Goal: Communication & Community: Answer question/provide support

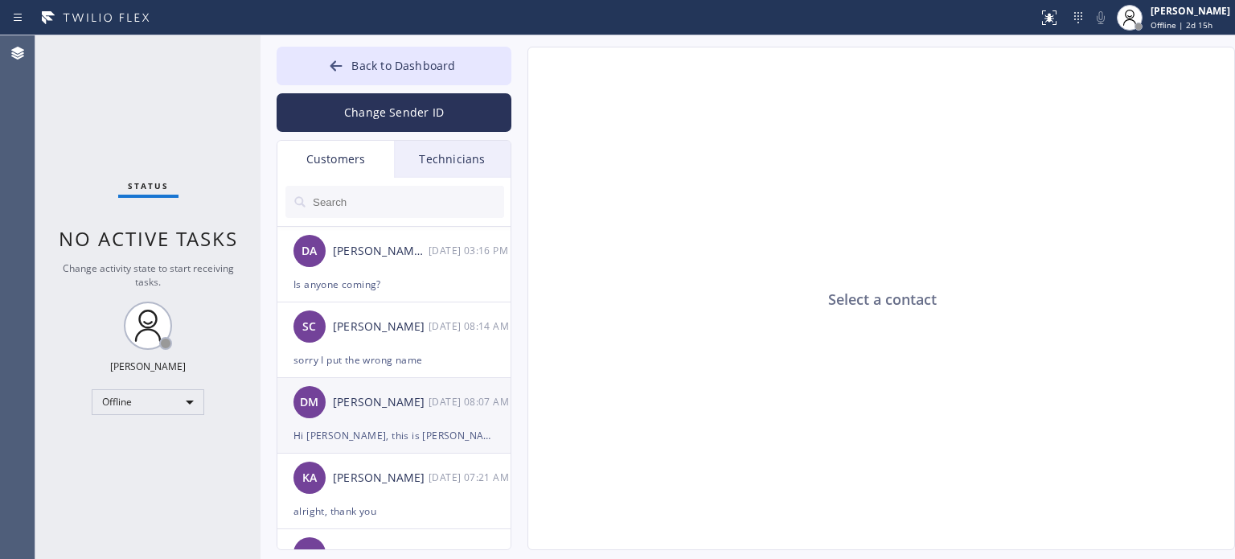
scroll to position [322, 0]
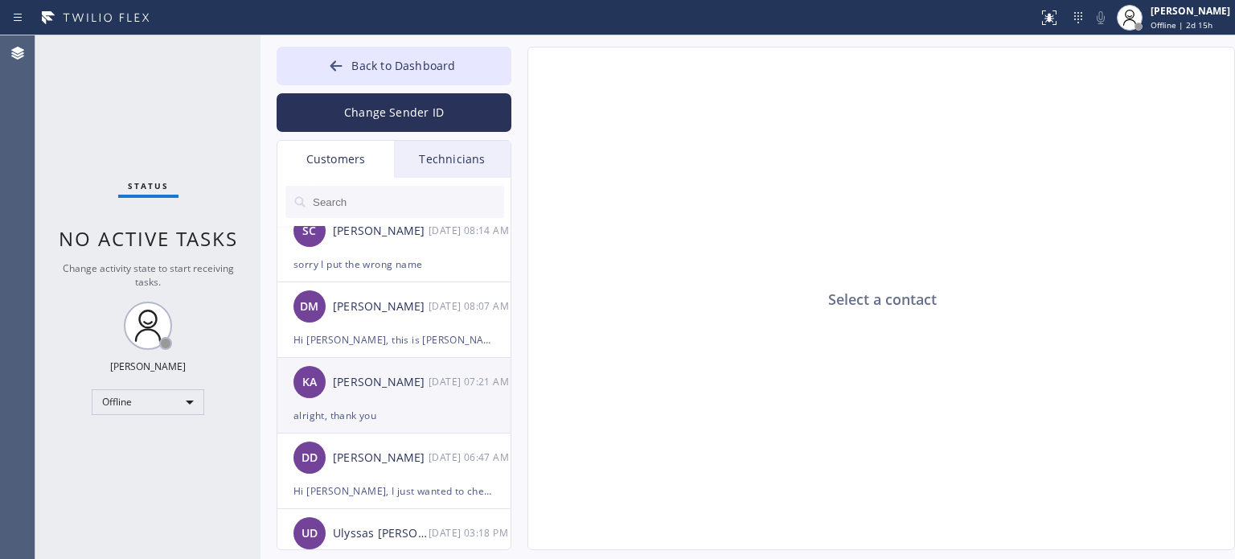
click at [361, 400] on div "KA [PERSON_NAME] [DATE] 07:21 AM" at bounding box center [394, 382] width 235 height 48
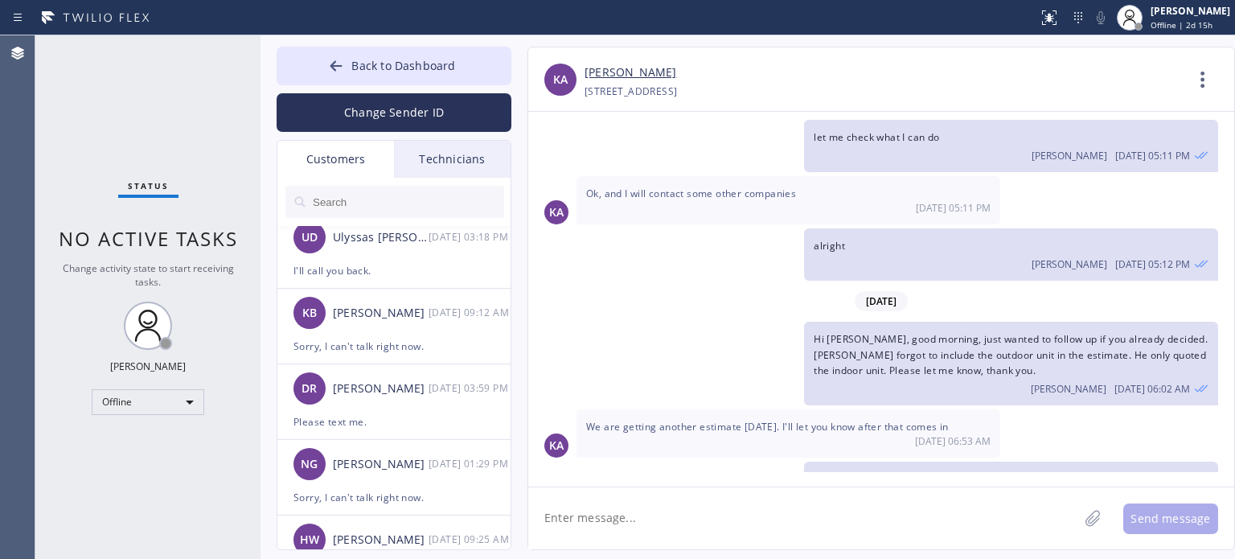
scroll to position [637, 0]
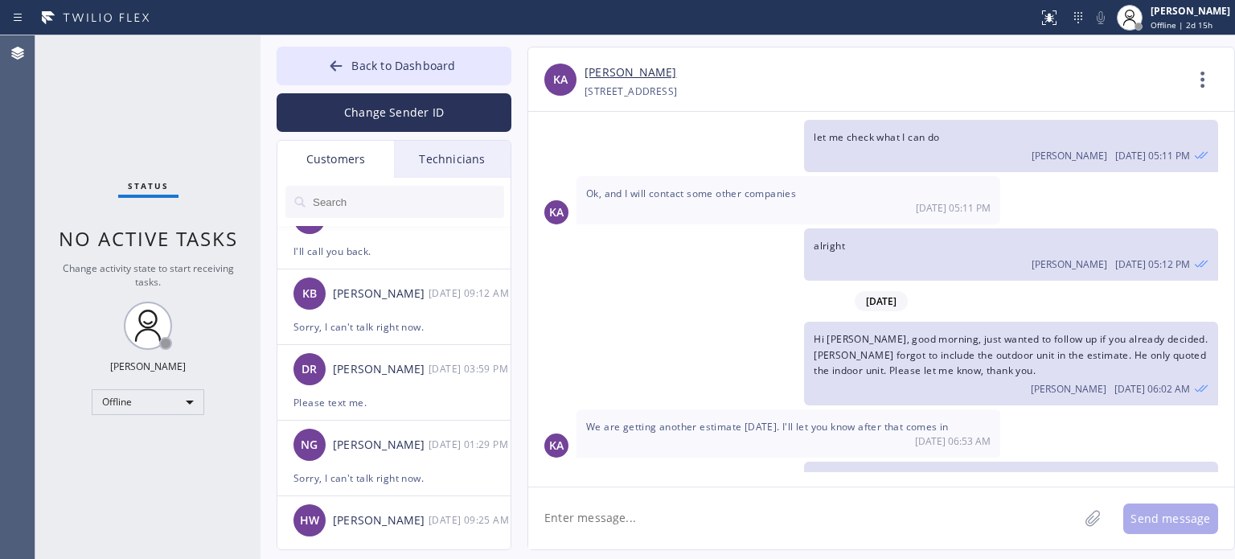
drag, startPoint x: 581, startPoint y: 523, endPoint x: 604, endPoint y: 507, distance: 27.7
click at [582, 523] on textarea at bounding box center [803, 518] width 550 height 62
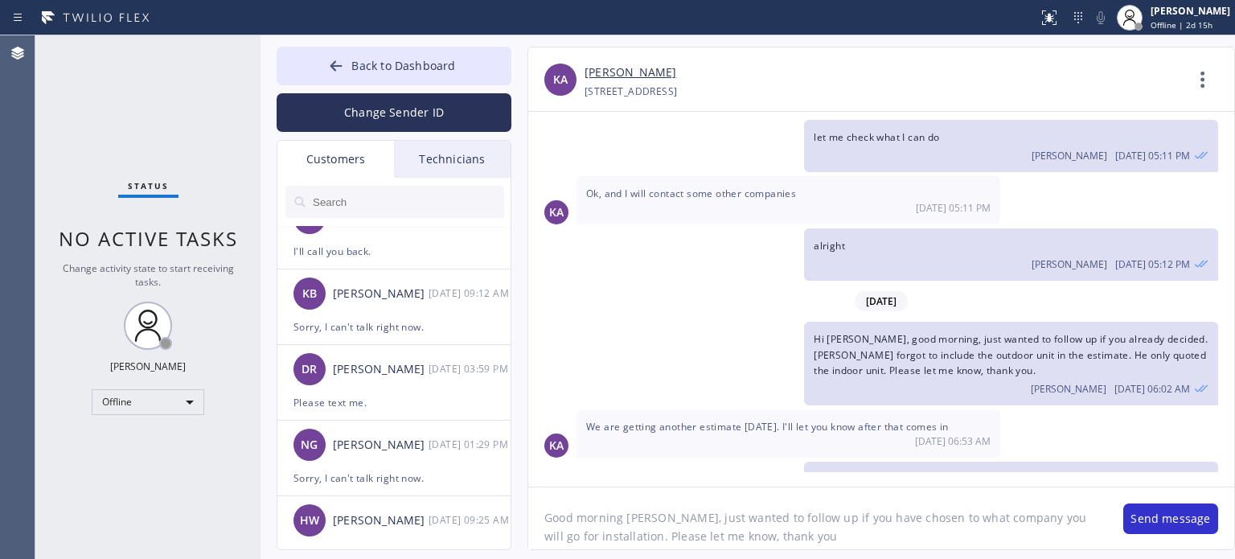
type textarea "Good morning [PERSON_NAME], just wanted to follow up if you have chosen to what…"
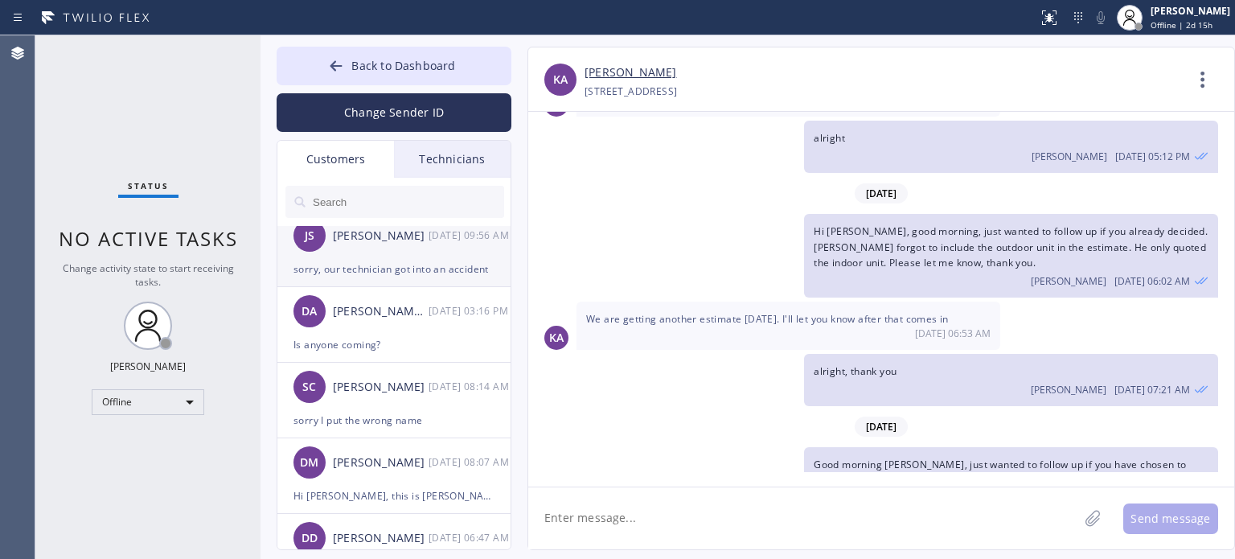
scroll to position [74, 0]
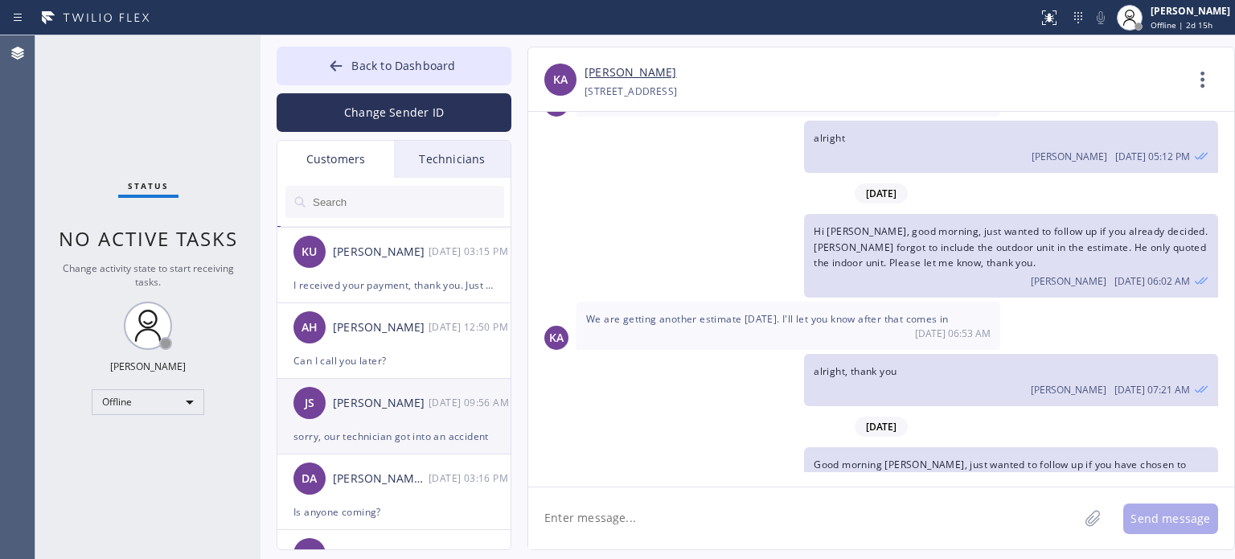
click at [419, 431] on div "sorry, our technician got into an accident" at bounding box center [393, 436] width 201 height 18
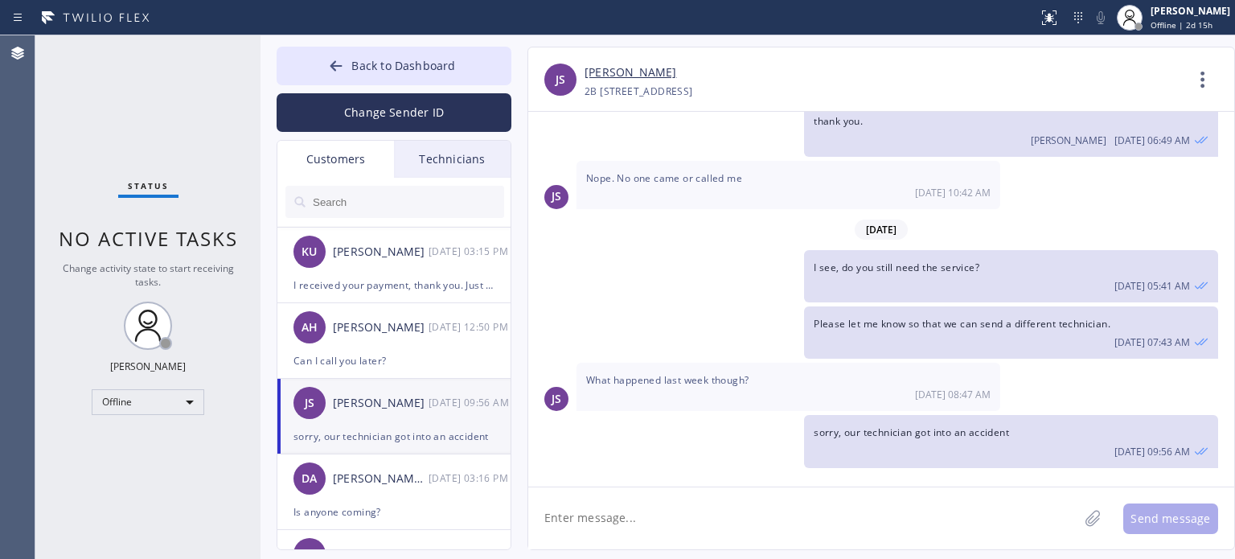
scroll to position [53, 0]
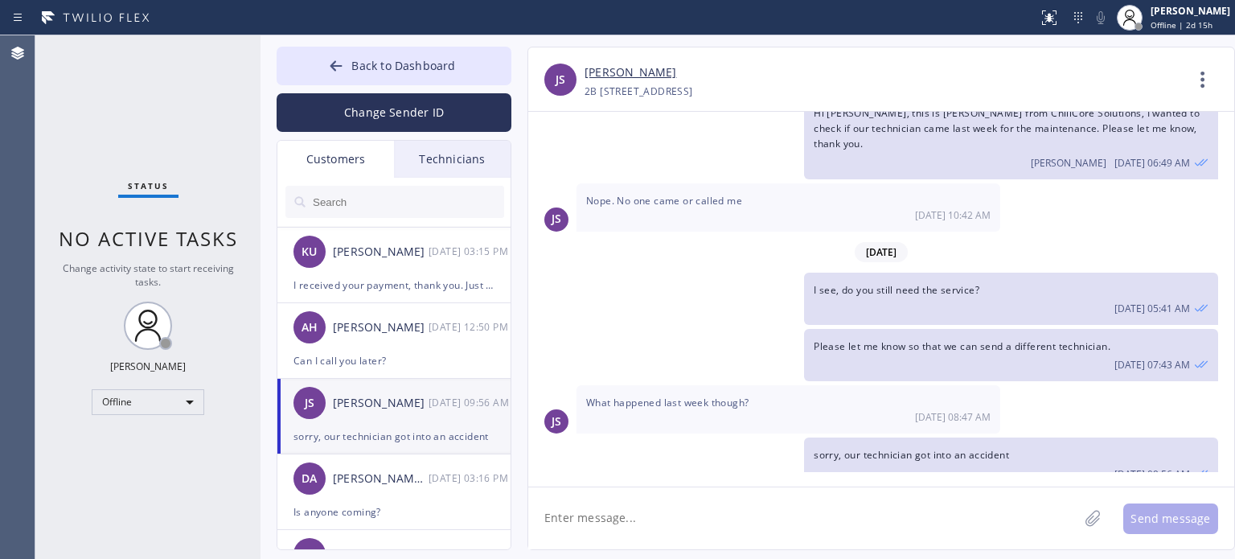
click at [633, 516] on textarea at bounding box center [803, 518] width 550 height 62
type textarea "P"
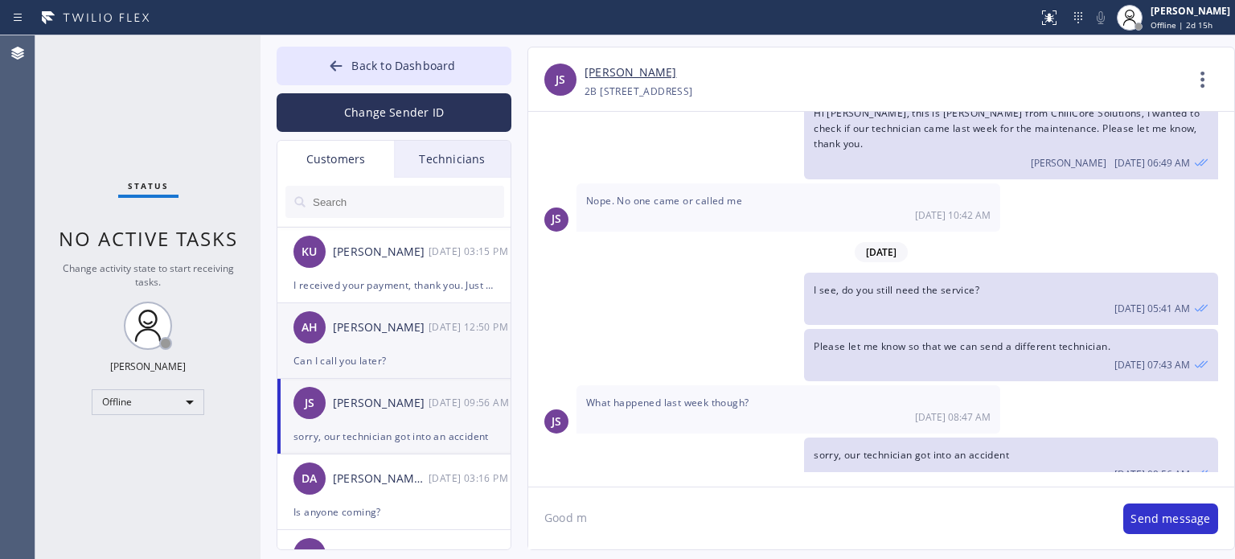
type textarea "Good m"
click at [367, 353] on div "Can I call you later?" at bounding box center [393, 360] width 201 height 18
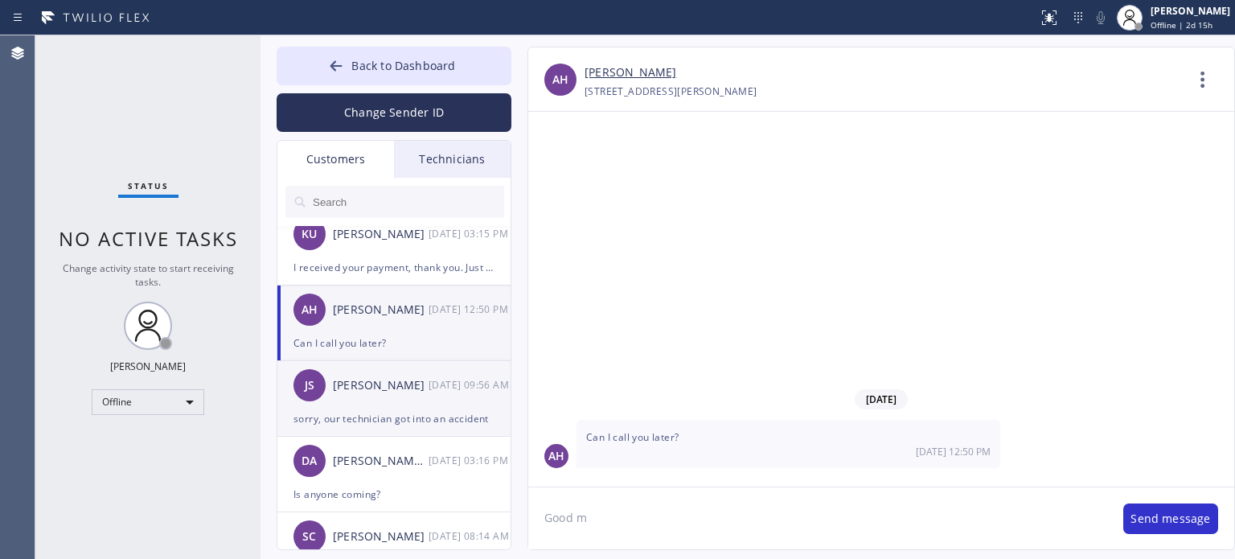
scroll to position [0, 0]
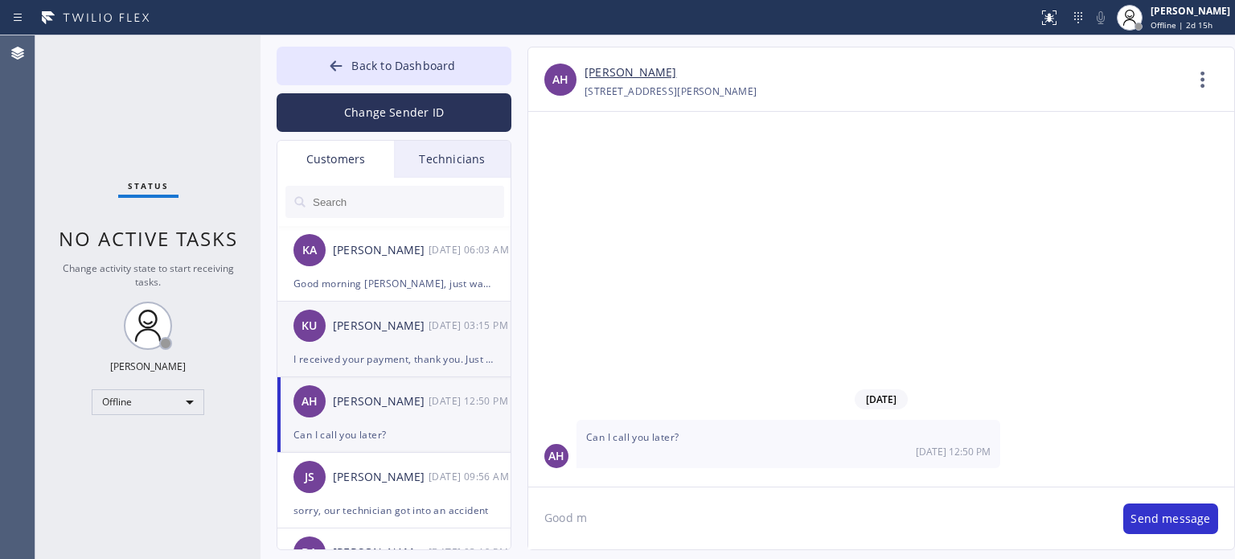
click at [387, 356] on div "I received your payment, thank you. Just sign the paid invoice for confirmation." at bounding box center [393, 359] width 201 height 18
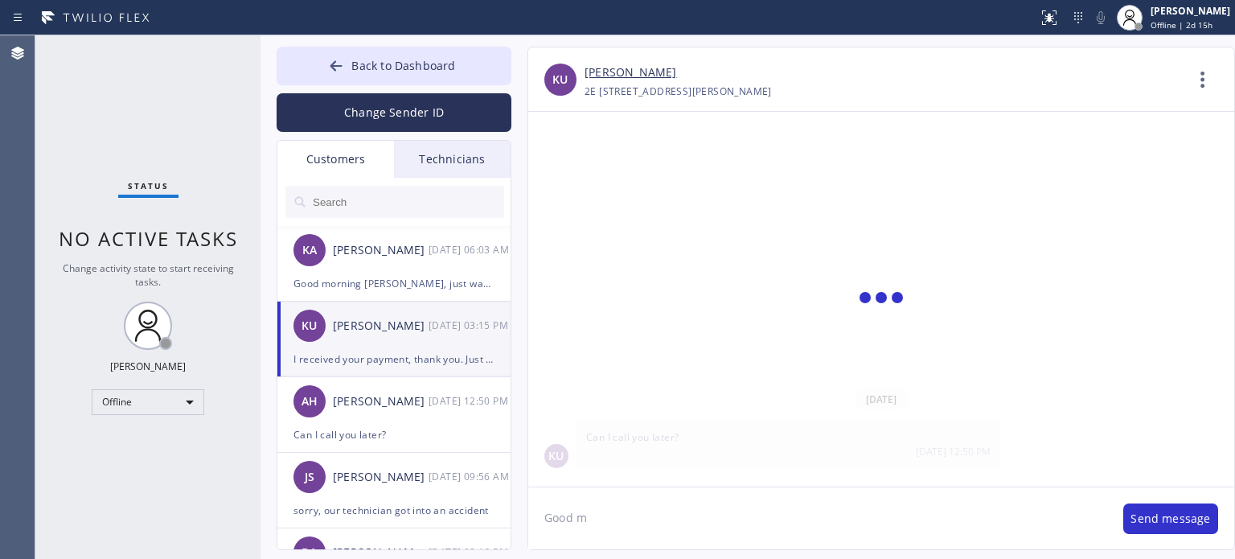
scroll to position [174, 0]
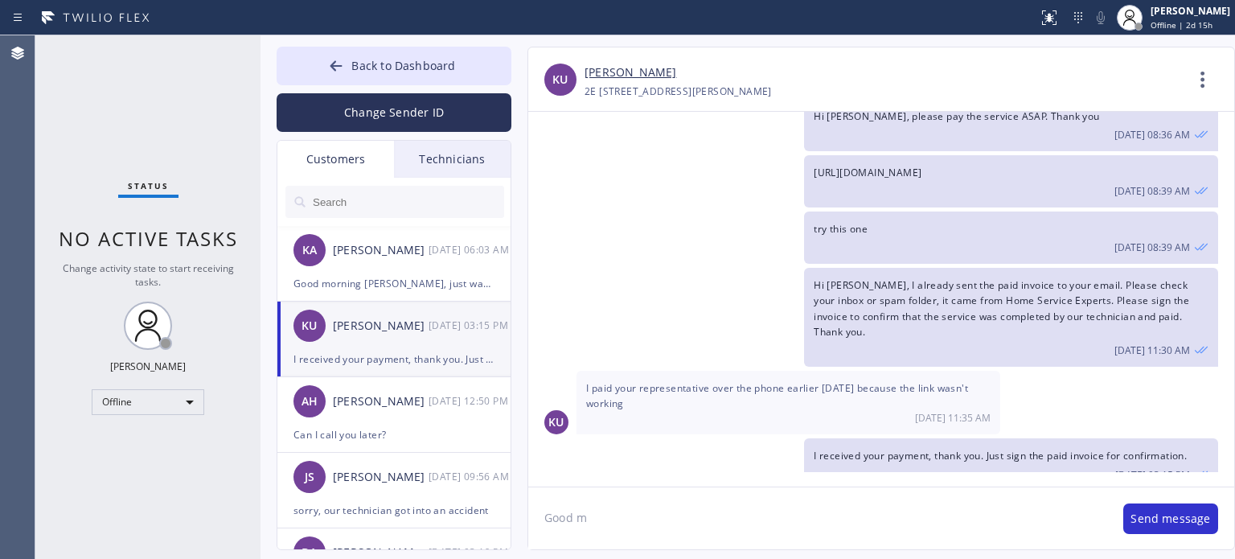
click at [714, 530] on textarea "Good m" at bounding box center [817, 518] width 579 height 62
click at [568, 517] on textarea "Good m" at bounding box center [817, 518] width 579 height 62
drag, startPoint x: 568, startPoint y: 517, endPoint x: 494, endPoint y: 417, distance: 124.1
click at [567, 514] on textarea "Good m" at bounding box center [817, 518] width 579 height 62
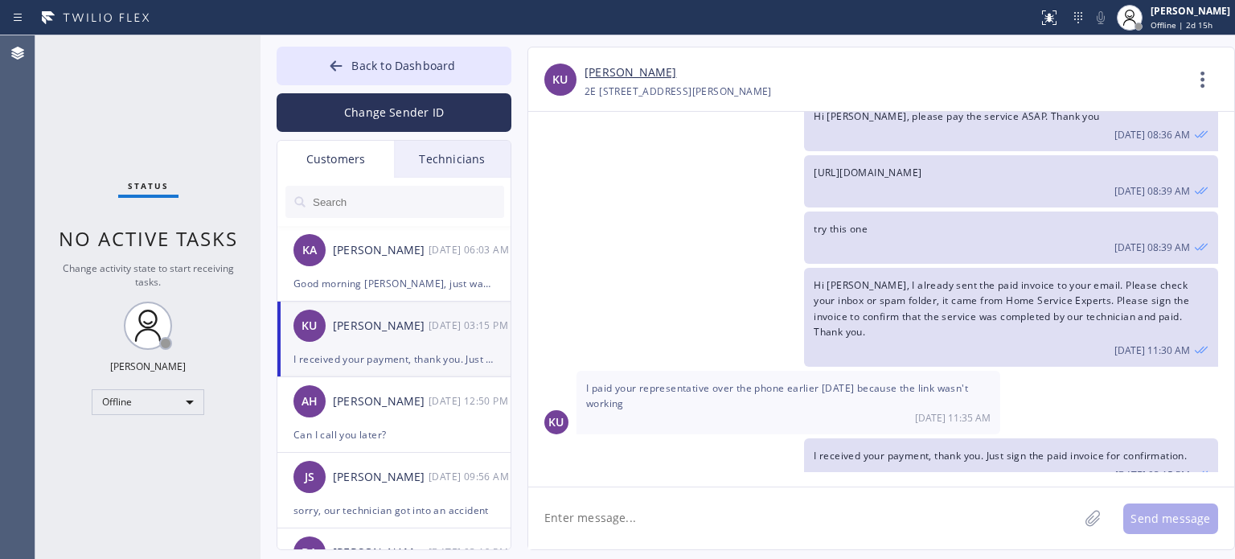
click at [340, 201] on input "text" at bounding box center [407, 202] width 193 height 32
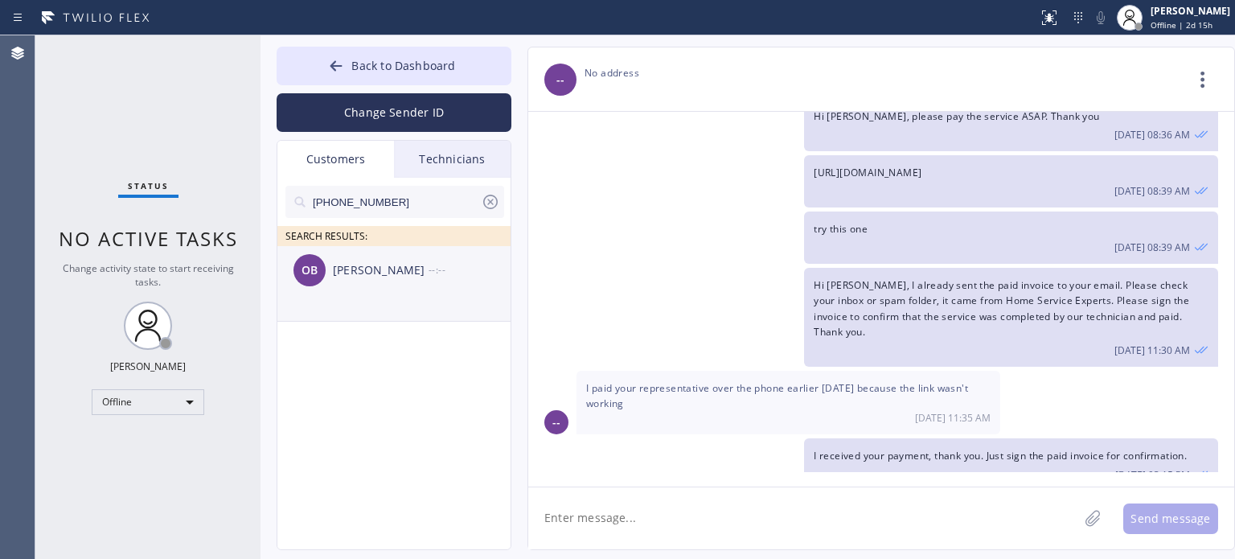
click at [359, 280] on div "OB [PERSON_NAME] --:--" at bounding box center [394, 270] width 235 height 48
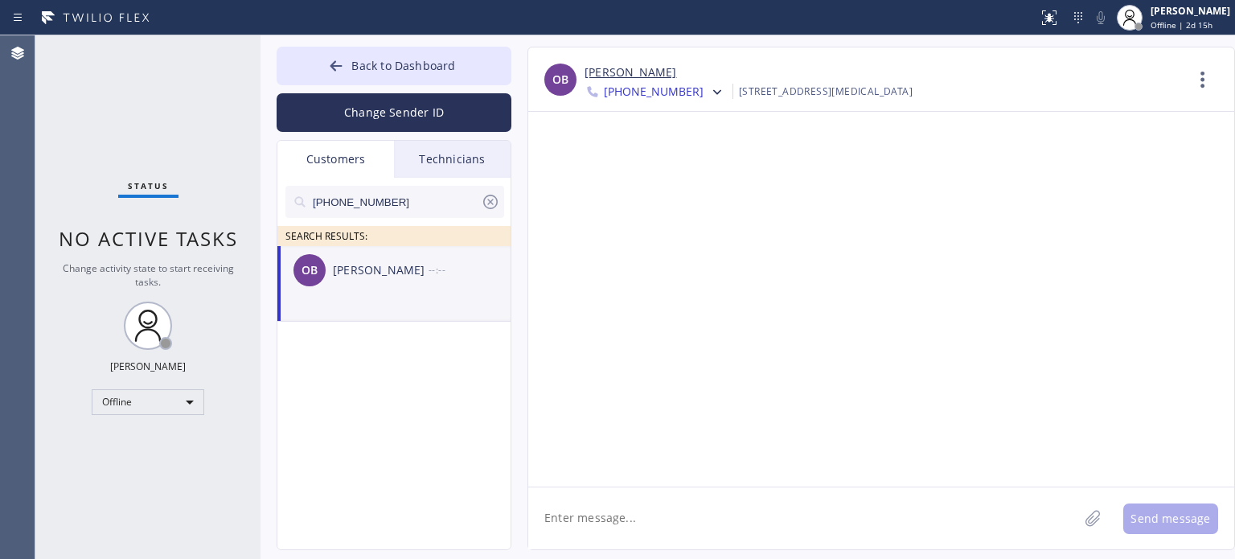
scroll to position [0, 0]
drag, startPoint x: 687, startPoint y: 523, endPoint x: 656, endPoint y: 453, distance: 77.1
click at [685, 522] on textarea at bounding box center [803, 518] width 550 height 62
paste textarea "Max AC Repair Service [MEDICAL_DATA]"
click at [982, 513] on textarea "Hi [PERSON_NAME], this is [PERSON_NAME] from Max AC Repair Service [MEDICAL_DAT…" at bounding box center [817, 518] width 579 height 62
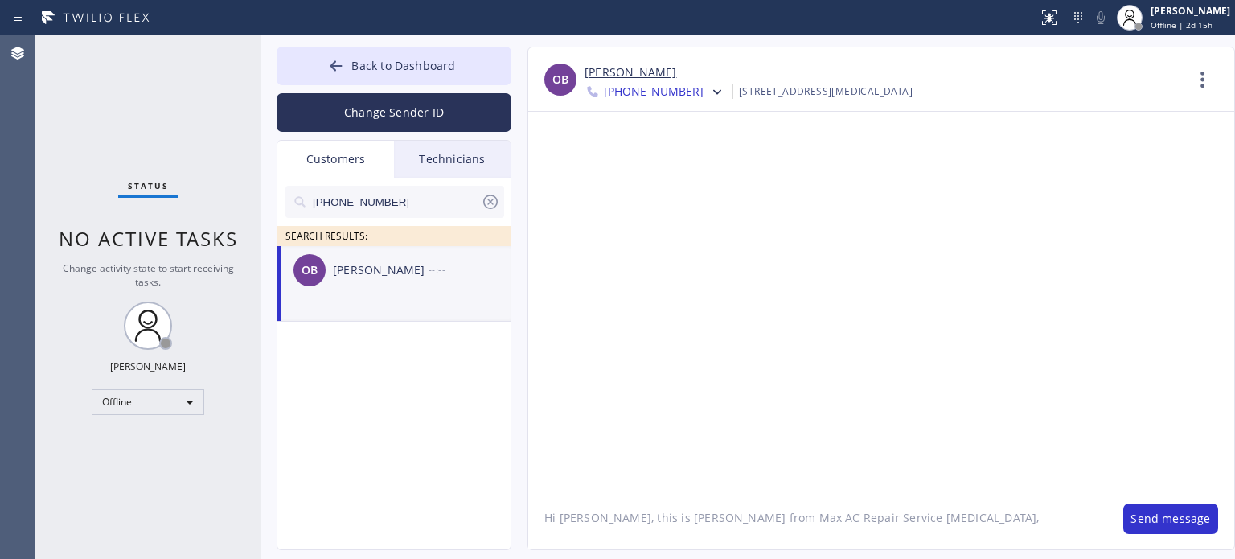
paste textarea "I already sent the paid invoice to your email. Please check your inbox or spam …"
click at [872, 523] on textarea "Hi Orlando, this is [PERSON_NAME] from Max AC Repair Service [MEDICAL_DATA], I …" at bounding box center [817, 518] width 579 height 62
drag, startPoint x: 872, startPoint y: 523, endPoint x: 826, endPoint y: 443, distance: 92.5
click at [870, 518] on textarea "Hi Orlando, this is [PERSON_NAME] from Max AC Repair Service [MEDICAL_DATA], I …" at bounding box center [817, 518] width 579 height 62
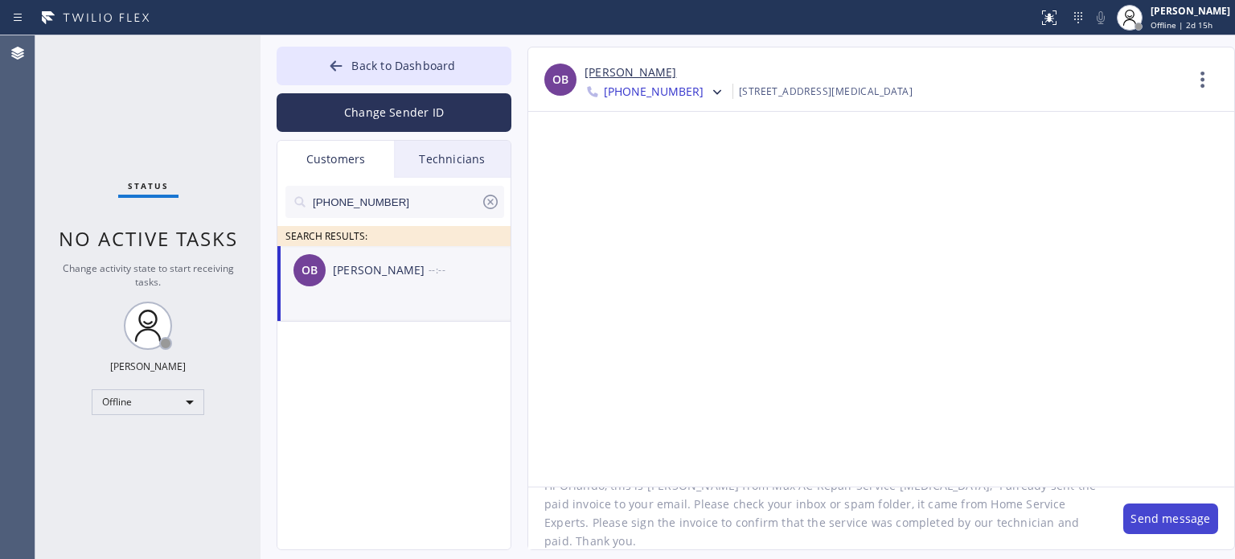
type textarea "Hi Orlando, this is [PERSON_NAME] from Max AC Repair Service [MEDICAL_DATA], I …"
click at [1152, 517] on button "Send message" at bounding box center [1170, 518] width 95 height 31
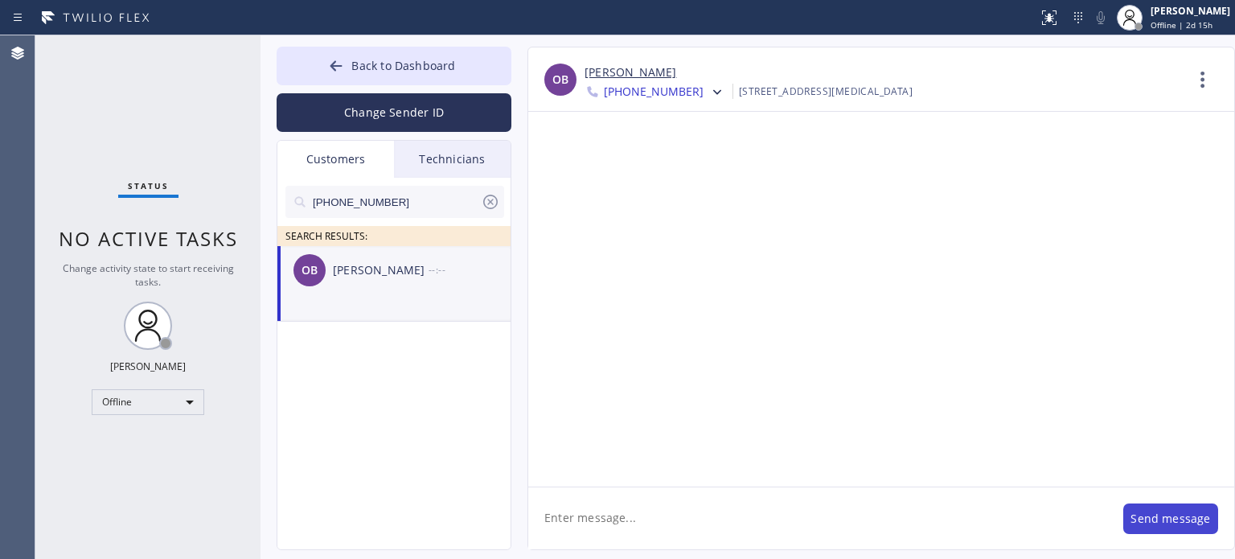
scroll to position [0, 0]
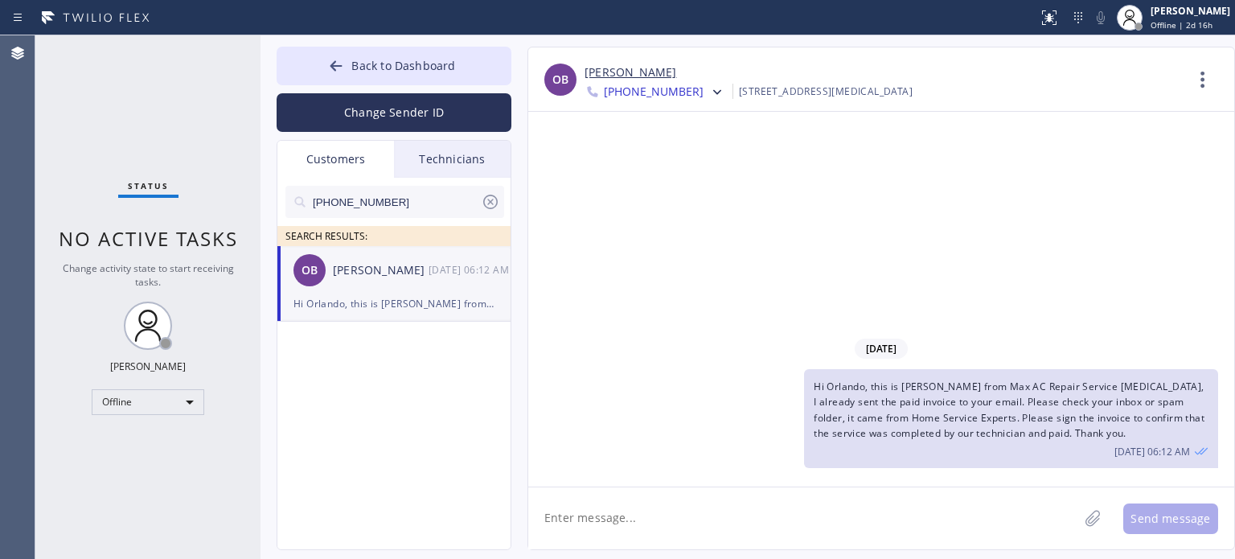
click at [482, 203] on icon at bounding box center [490, 201] width 19 height 19
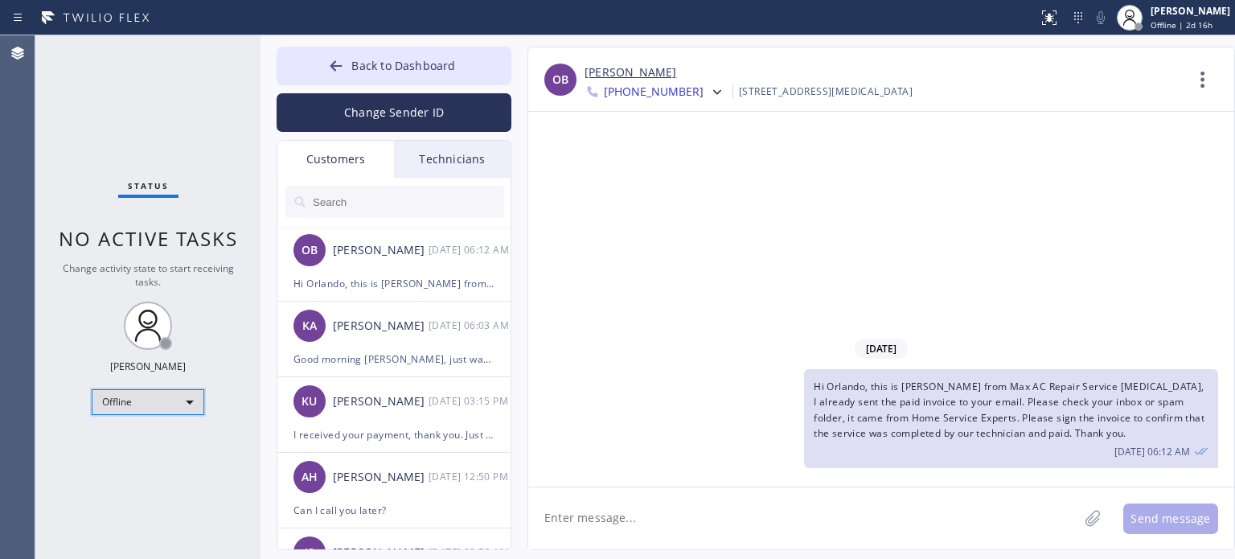
click at [170, 391] on div "Offline" at bounding box center [148, 402] width 113 height 26
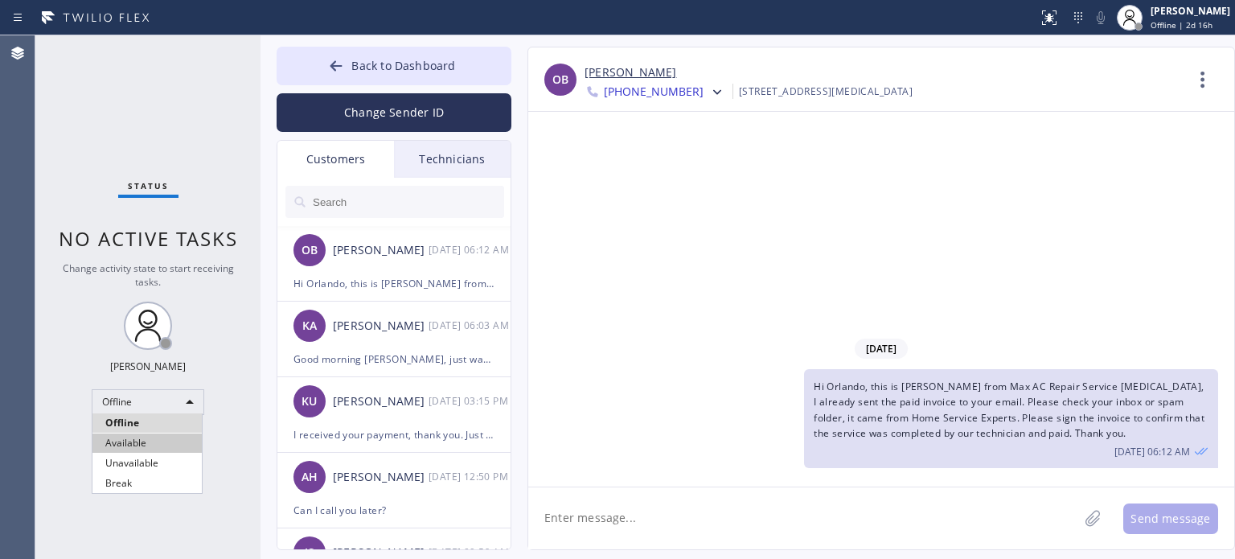
click at [144, 445] on li "Available" at bounding box center [146, 442] width 109 height 19
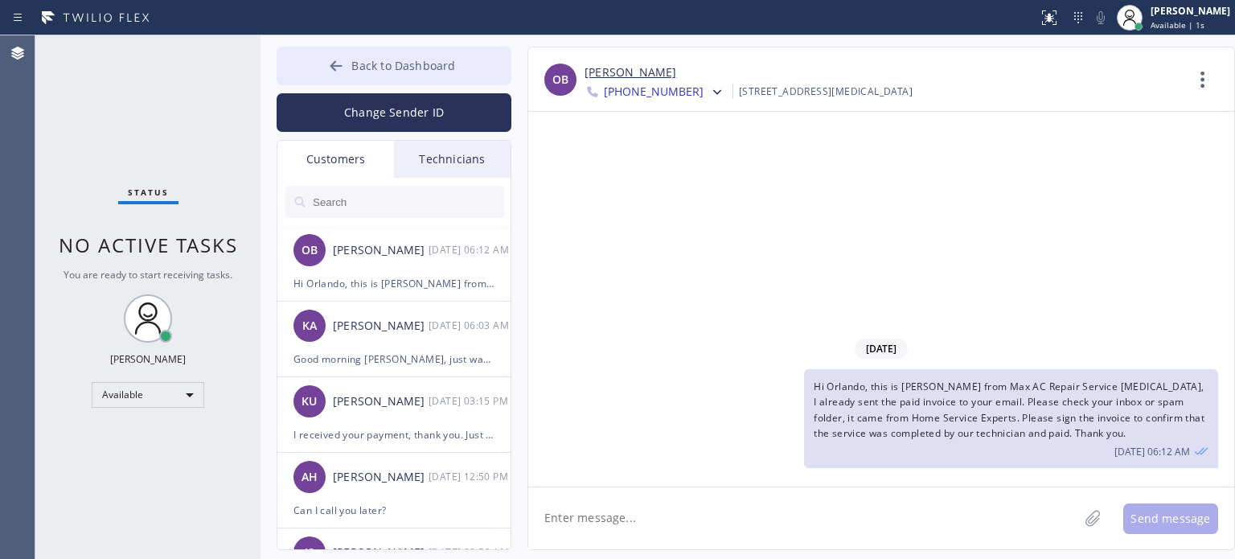
click at [379, 64] on span "Back to Dashboard" at bounding box center [403, 65] width 104 height 15
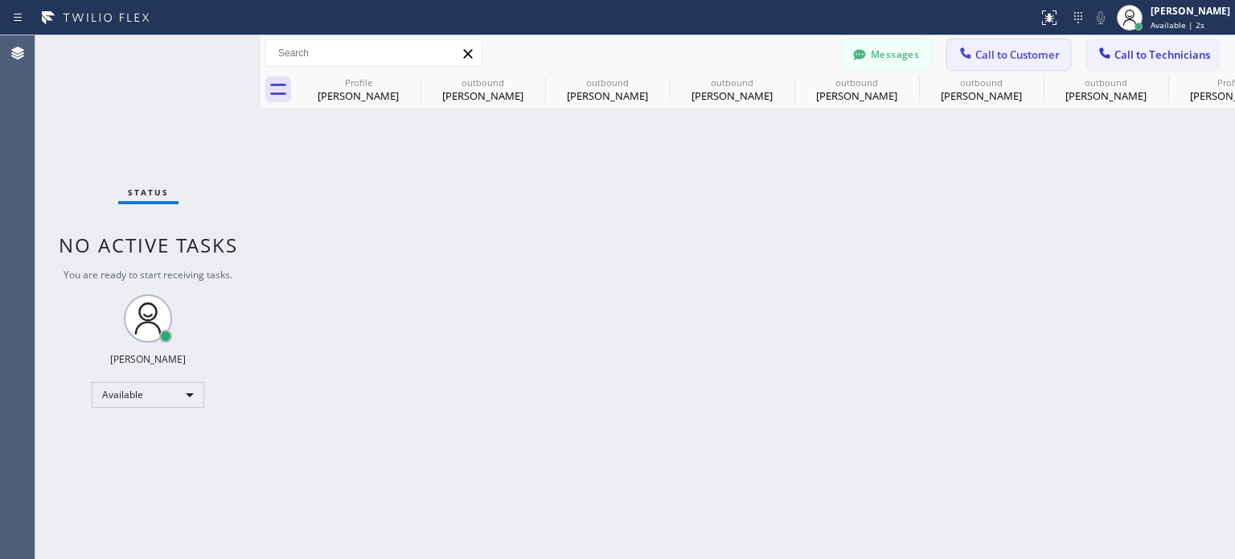
click at [1034, 47] on span "Call to Customer" at bounding box center [1017, 54] width 84 height 14
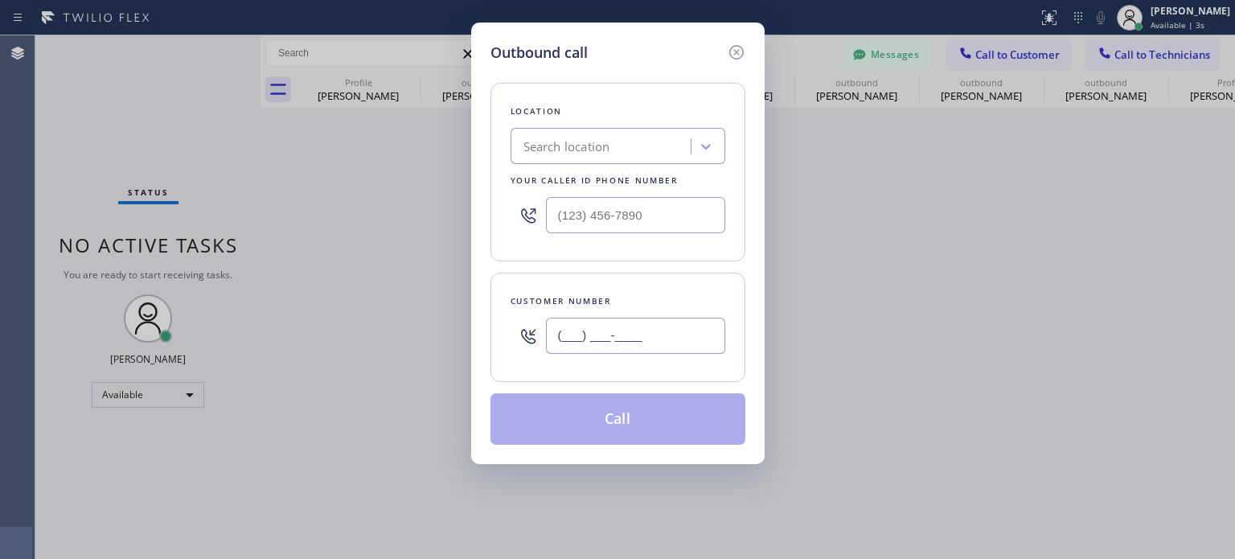
click at [581, 345] on input "(___) ___-____" at bounding box center [635, 336] width 179 height 36
paste input "917) 640-3392"
type input "[PHONE_NUMBER]"
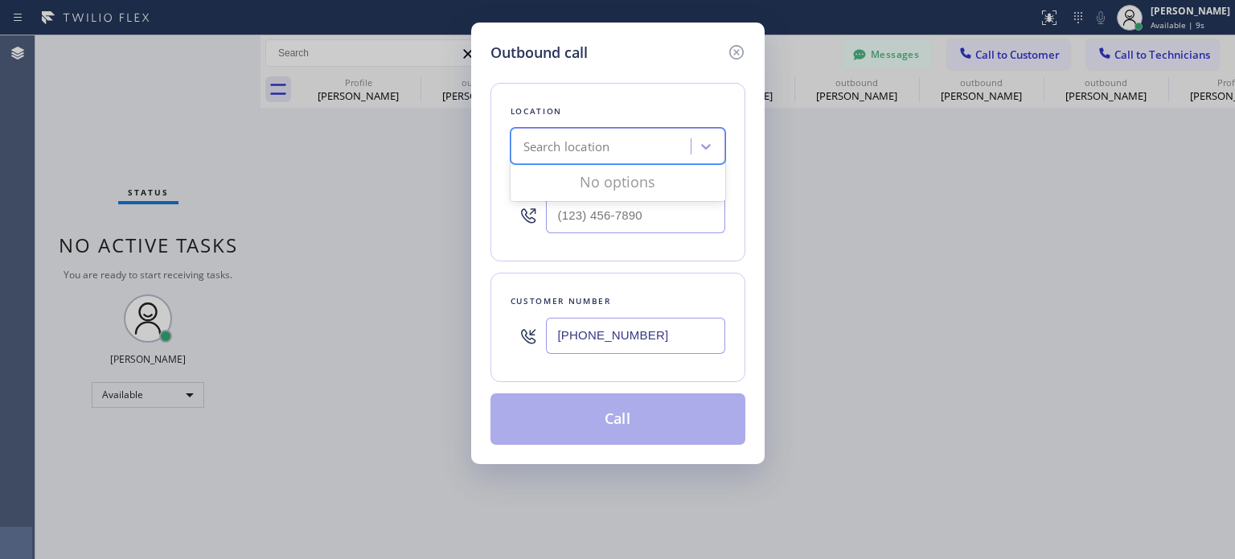
click at [594, 148] on div "Search location" at bounding box center [566, 146] width 87 height 18
paste input "Flushing Heating and Air Conditioning"
type input "Flushing Heating and Air Conditioning"
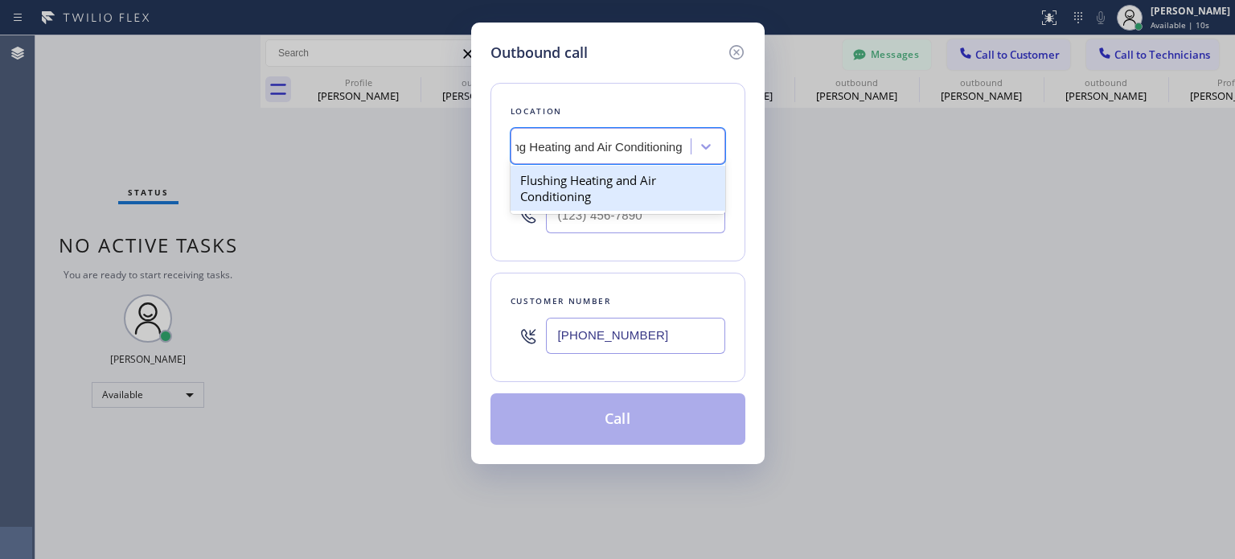
click at [601, 186] on div "Flushing Heating and Air Conditioning" at bounding box center [617, 188] width 215 height 45
type input "[PHONE_NUMBER]"
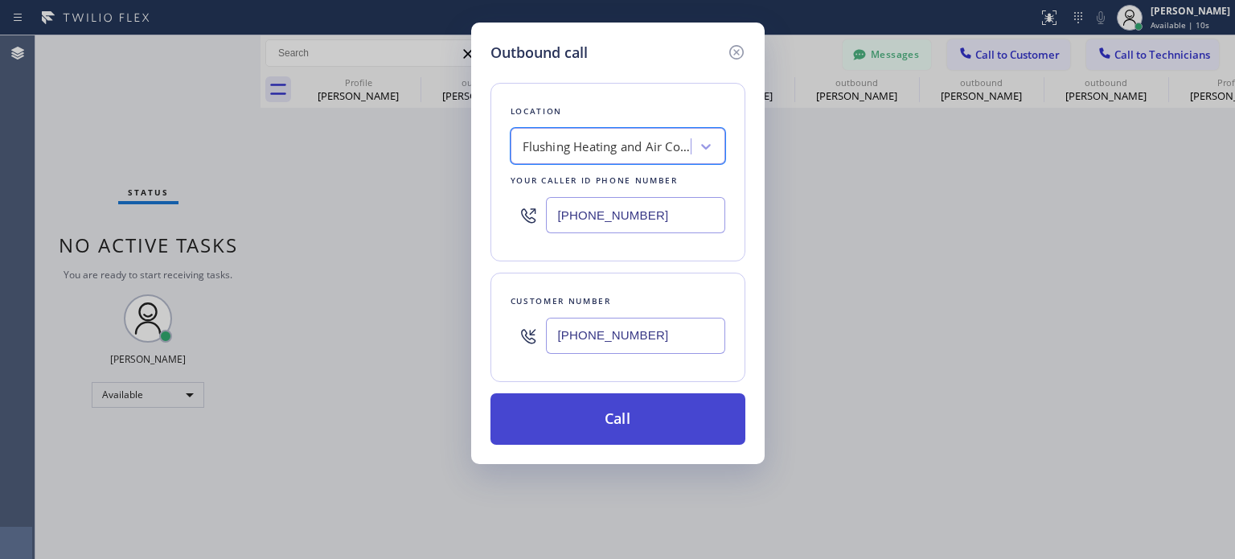
click at [595, 437] on button "Call" at bounding box center [617, 418] width 255 height 51
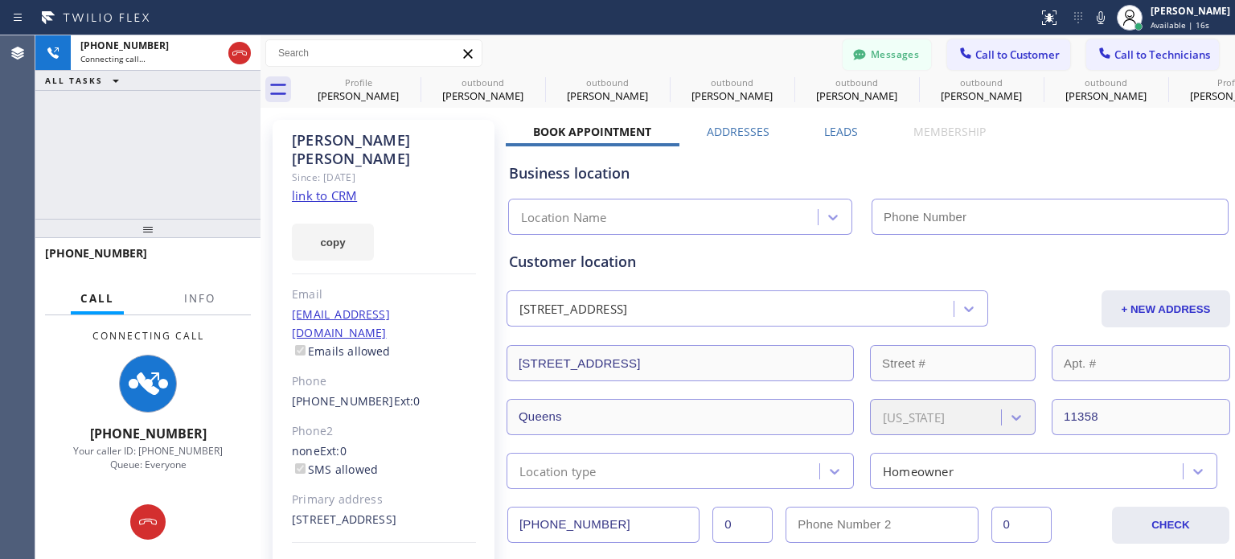
type input "[PHONE_NUMBER]"
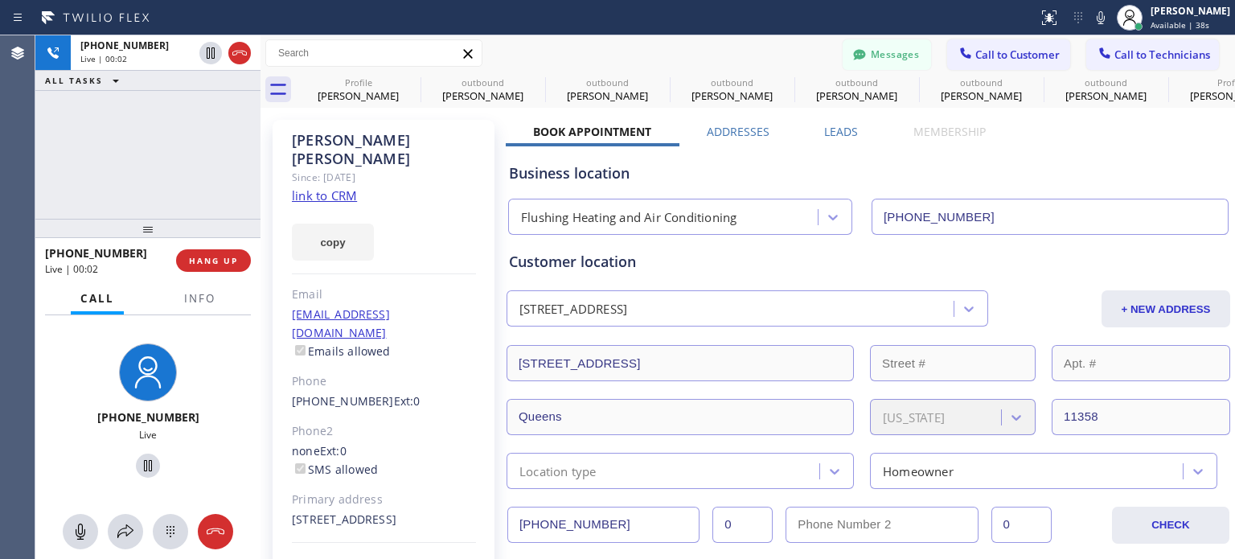
click at [965, 158] on div "Business location Flushing Heating and Air Conditioning [PHONE_NUMBER]" at bounding box center [868, 190] width 725 height 88
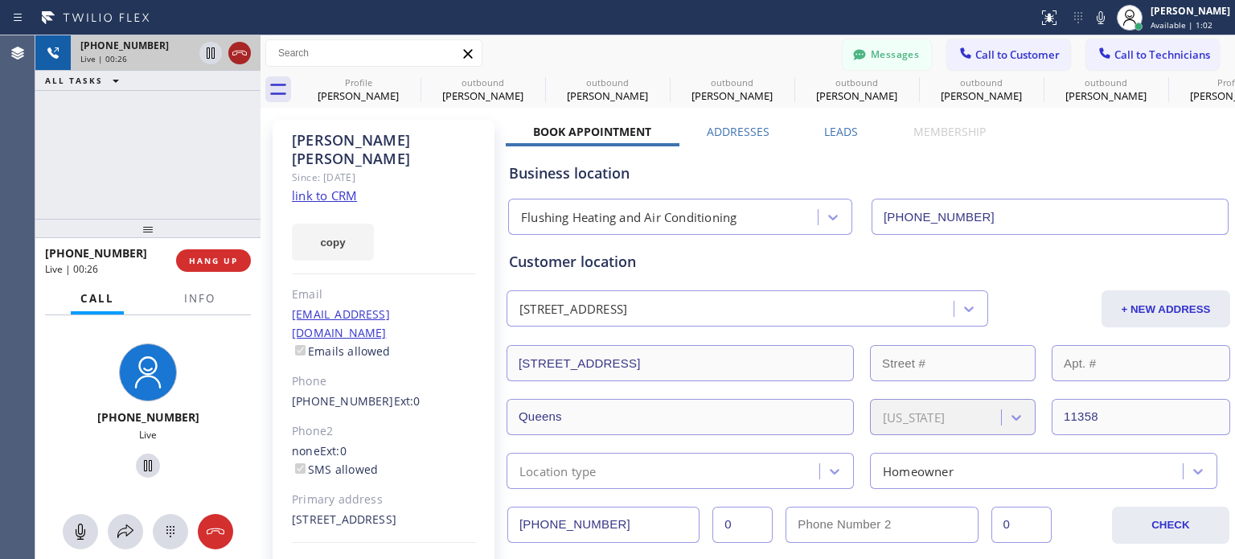
click at [235, 54] on icon at bounding box center [239, 52] width 19 height 19
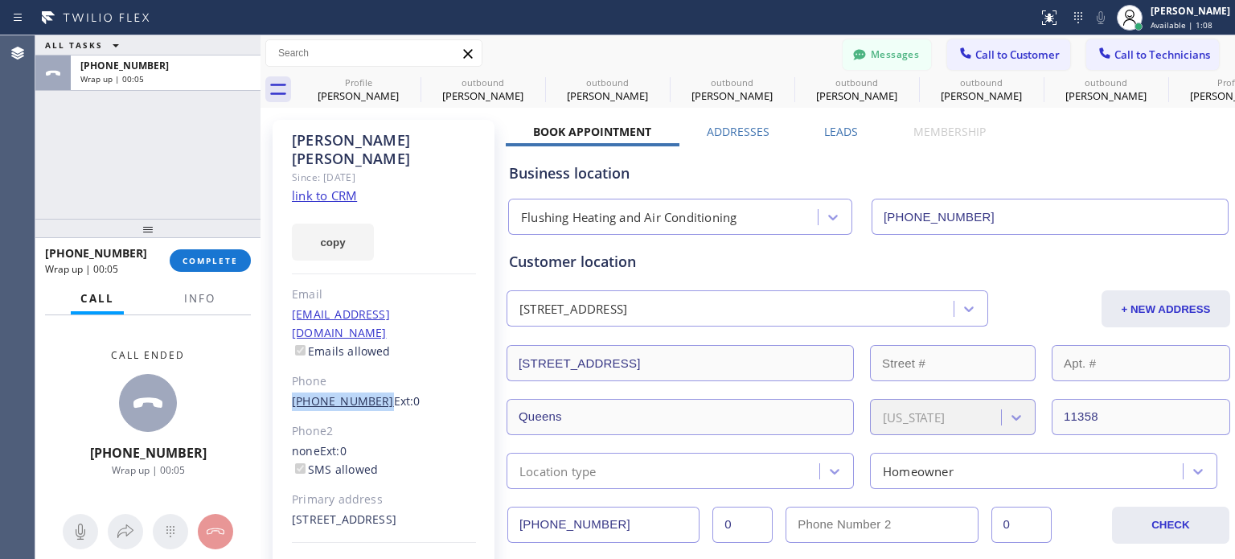
drag, startPoint x: 286, startPoint y: 360, endPoint x: 370, endPoint y: 361, distance: 83.6
click at [371, 367] on div "[PERSON_NAME] Since: [DATE] link to CRM copy Email [EMAIL_ADDRESS][DOMAIN_NAME]…" at bounding box center [384, 369] width 222 height 498
copy link "[PHONE_NUMBER]"
click at [215, 264] on span "COMPLETE" at bounding box center [209, 260] width 55 height 11
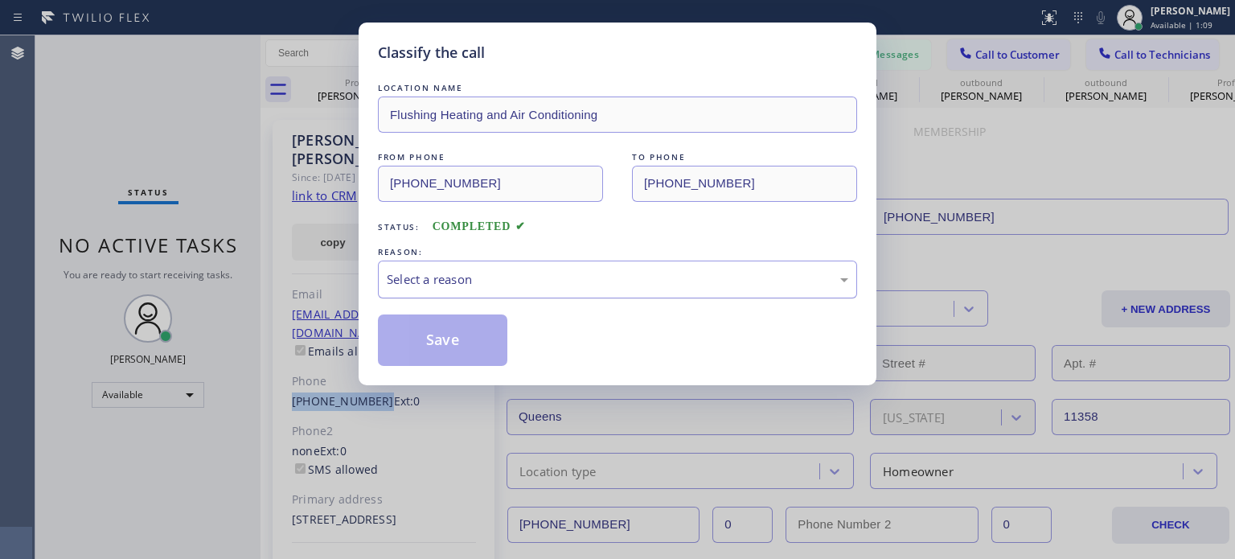
click at [471, 279] on div "Select a reason" at bounding box center [617, 279] width 461 height 18
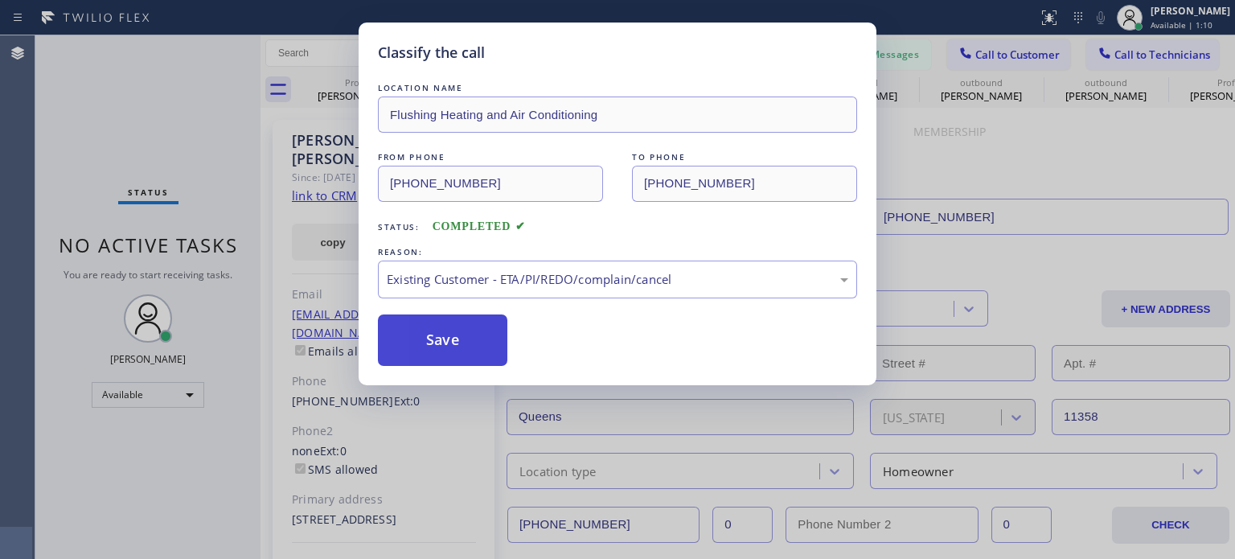
click at [465, 319] on button "Save" at bounding box center [442, 339] width 129 height 51
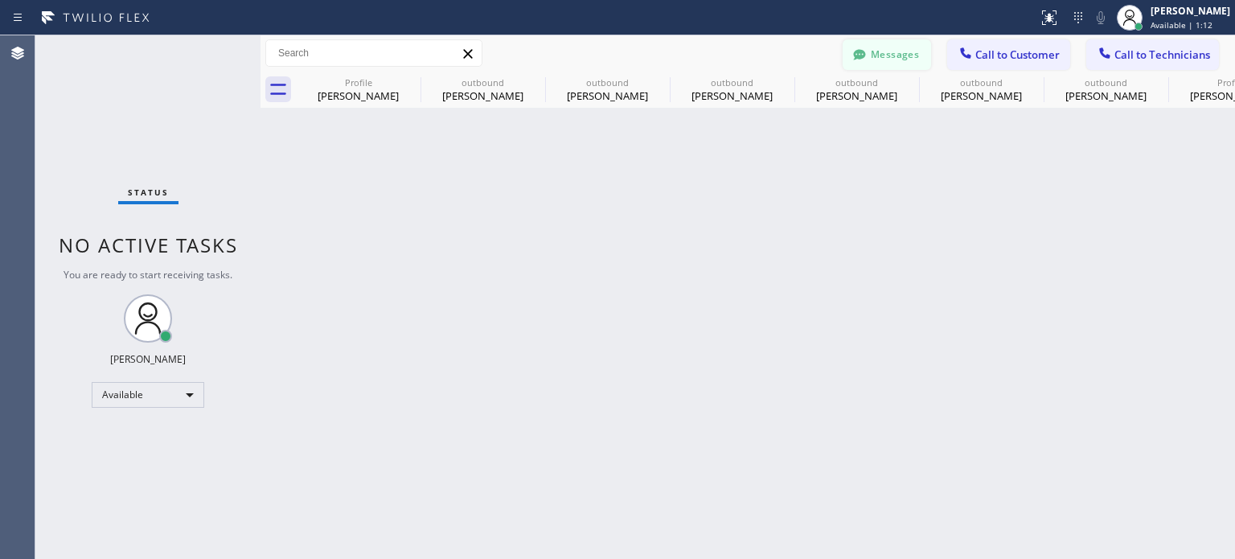
click at [896, 54] on button "Messages" at bounding box center [886, 54] width 88 height 31
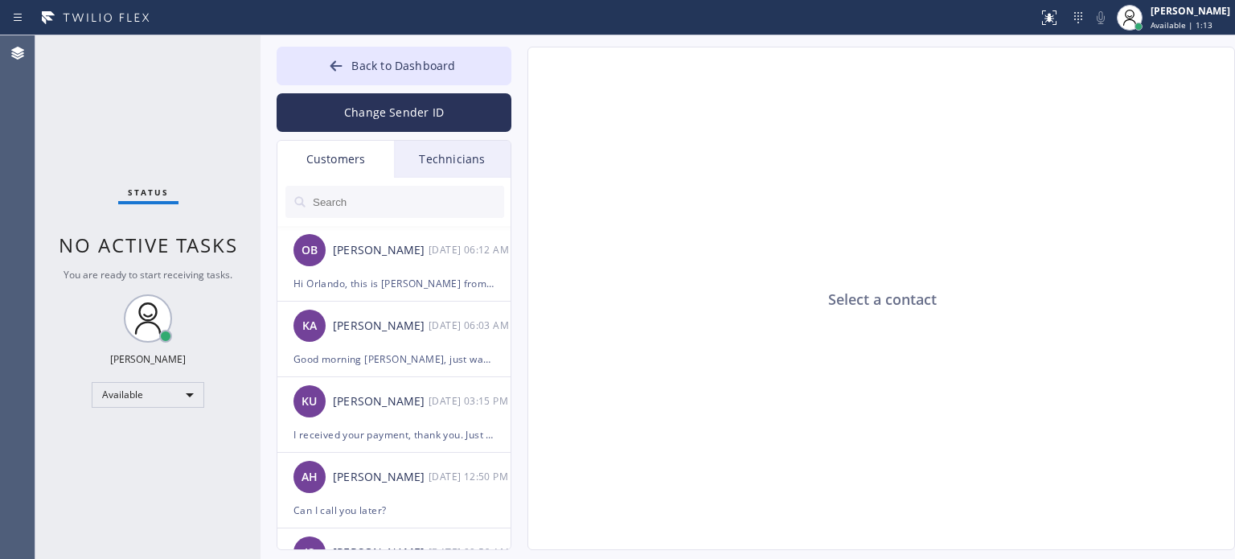
click at [331, 200] on input "text" at bounding box center [407, 202] width 193 height 32
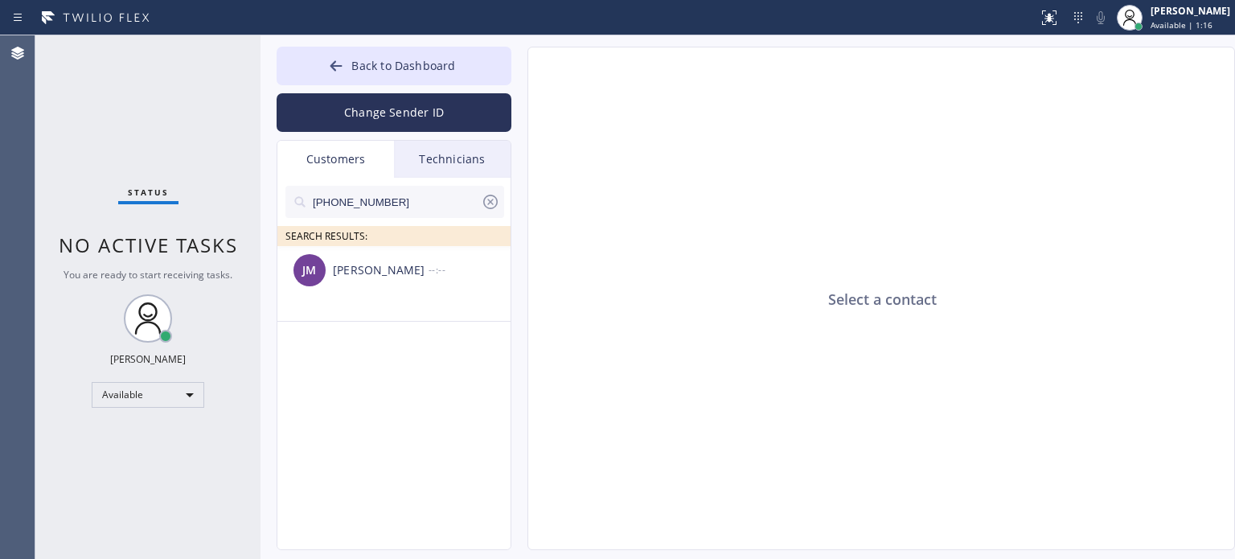
click at [362, 271] on div "[PERSON_NAME]" at bounding box center [381, 270] width 96 height 18
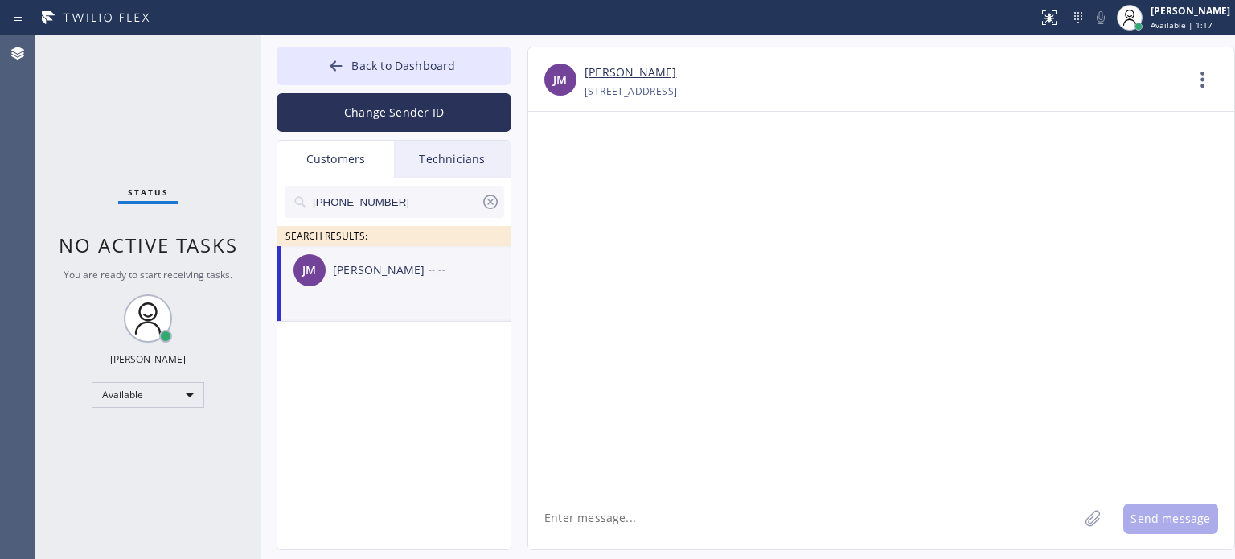
drag, startPoint x: 621, startPoint y: 514, endPoint x: 622, endPoint y: 498, distance: 16.1
click at [622, 514] on textarea at bounding box center [803, 518] width 550 height 62
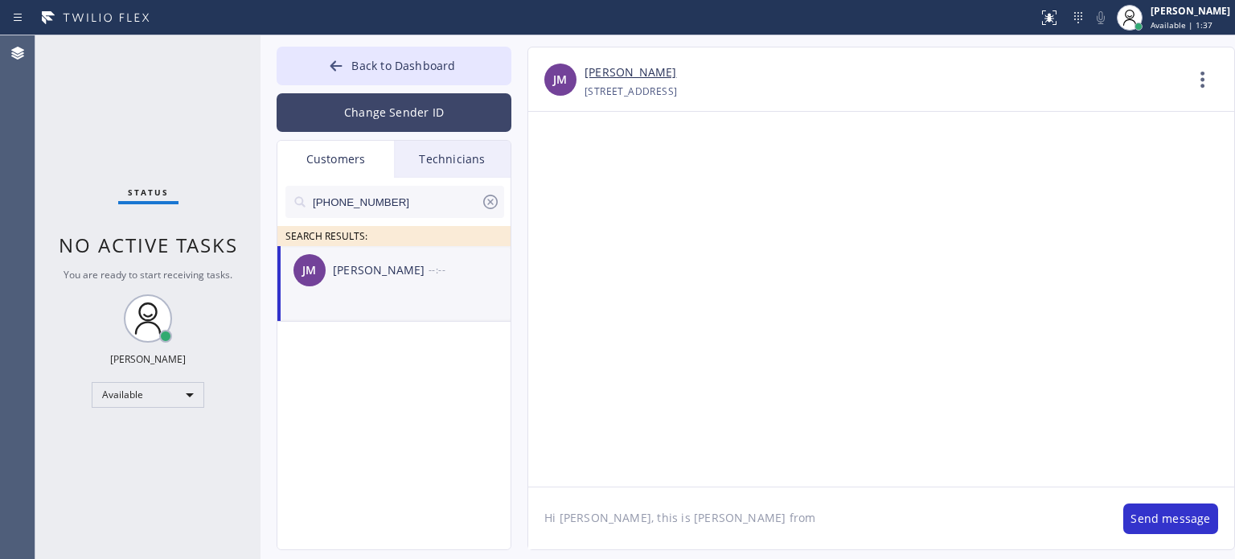
paste textarea "Flushing Heating and Air Conditioning"
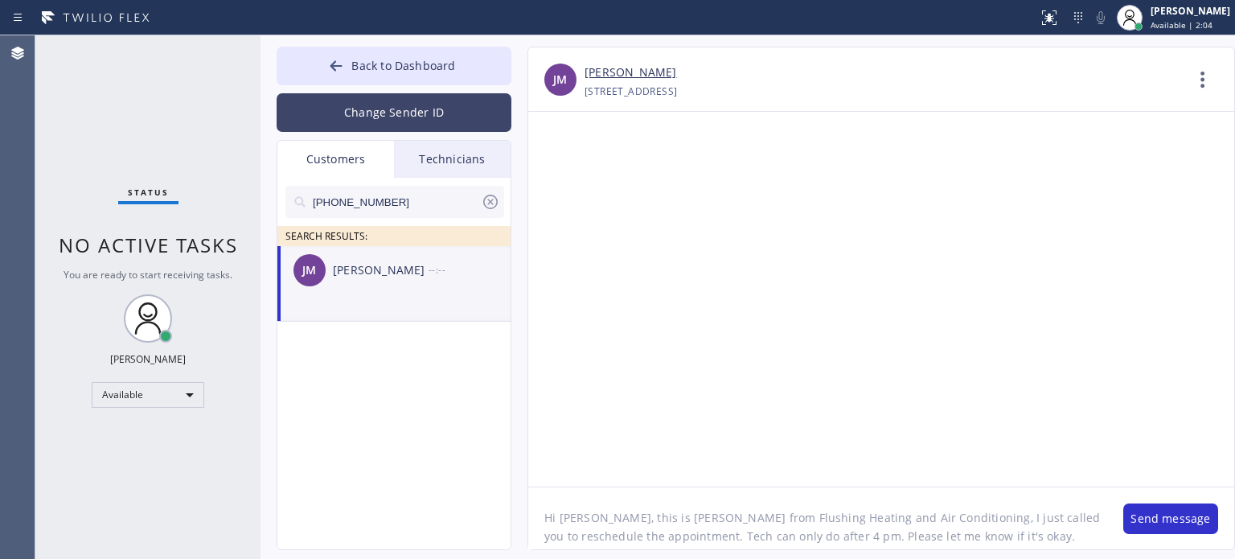
type textarea "Hi [PERSON_NAME], this is [PERSON_NAME] from Flushing Heating and Air Condition…"
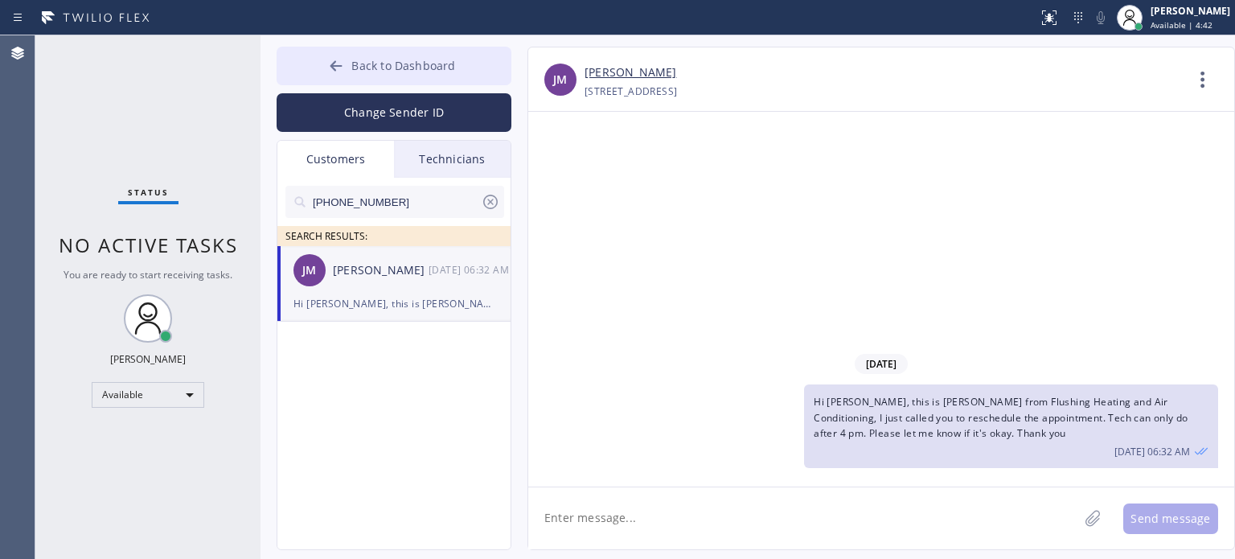
click at [419, 81] on button "Back to Dashboard" at bounding box center [394, 66] width 235 height 39
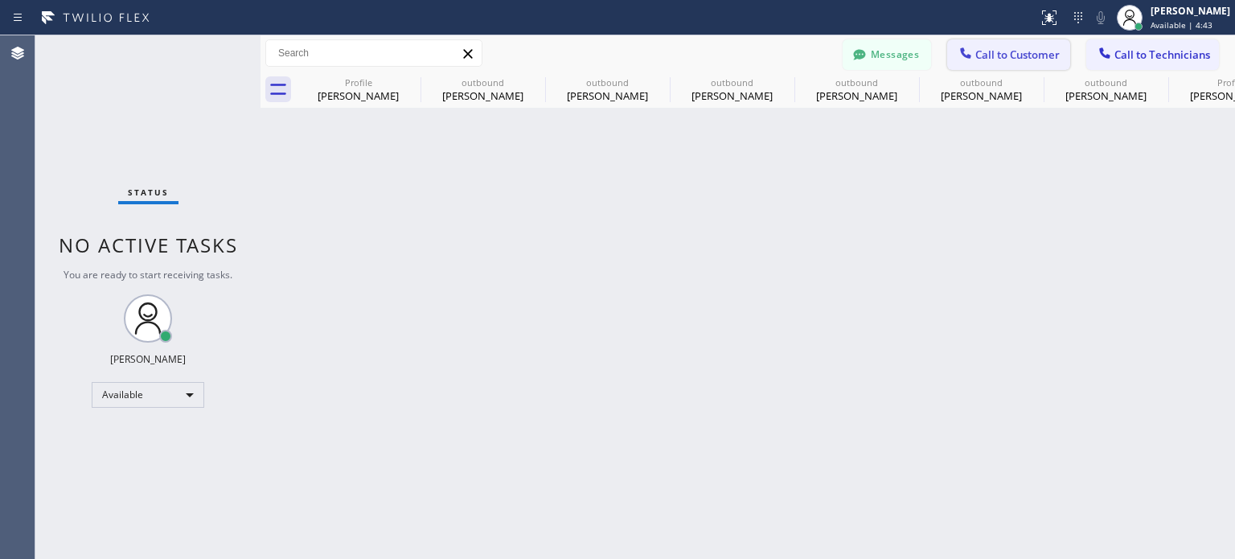
click at [993, 47] on span "Call to Customer" at bounding box center [1017, 54] width 84 height 14
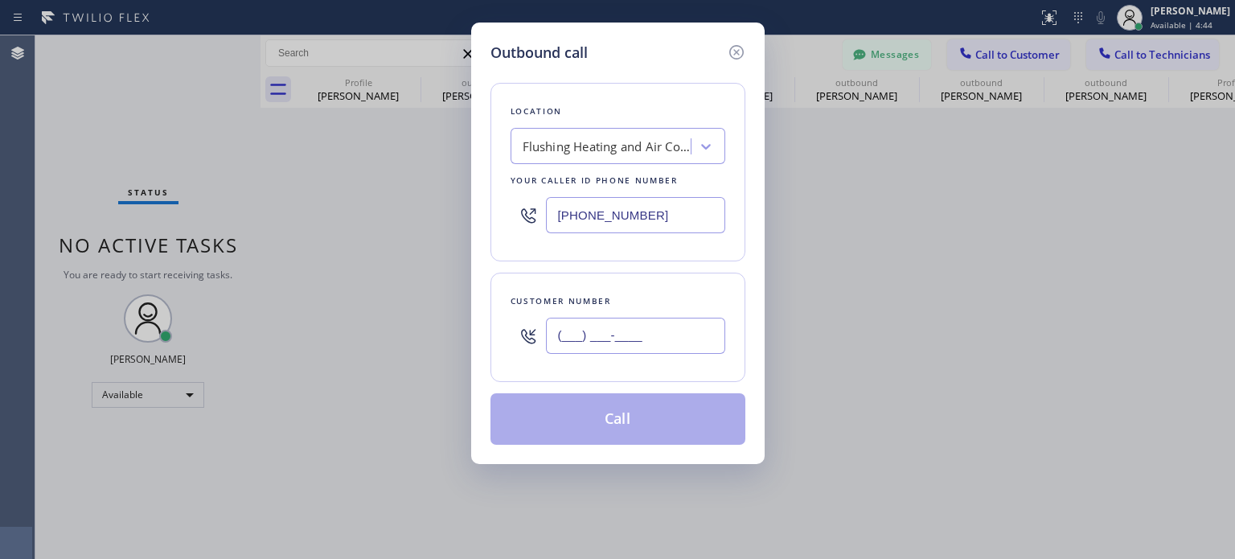
drag, startPoint x: 570, startPoint y: 327, endPoint x: 437, endPoint y: 110, distance: 254.4
click at [570, 326] on input "(___) ___-____" at bounding box center [635, 336] width 179 height 36
paste input "917) 536-1860"
type input "[PHONE_NUMBER]"
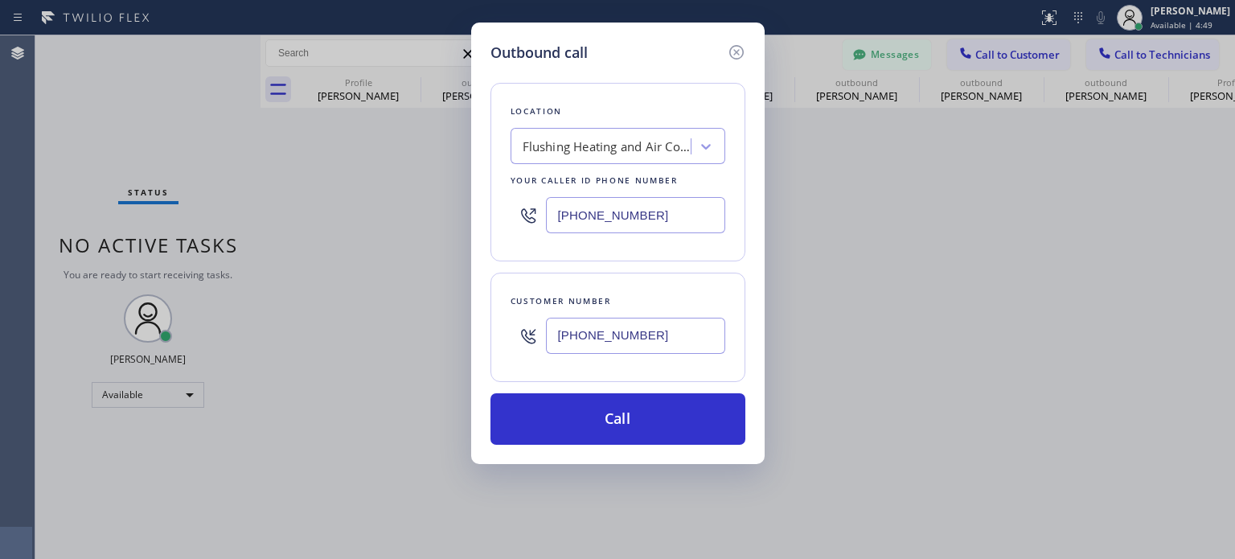
click at [633, 215] on input "[PHONE_NUMBER]" at bounding box center [635, 215] width 179 height 36
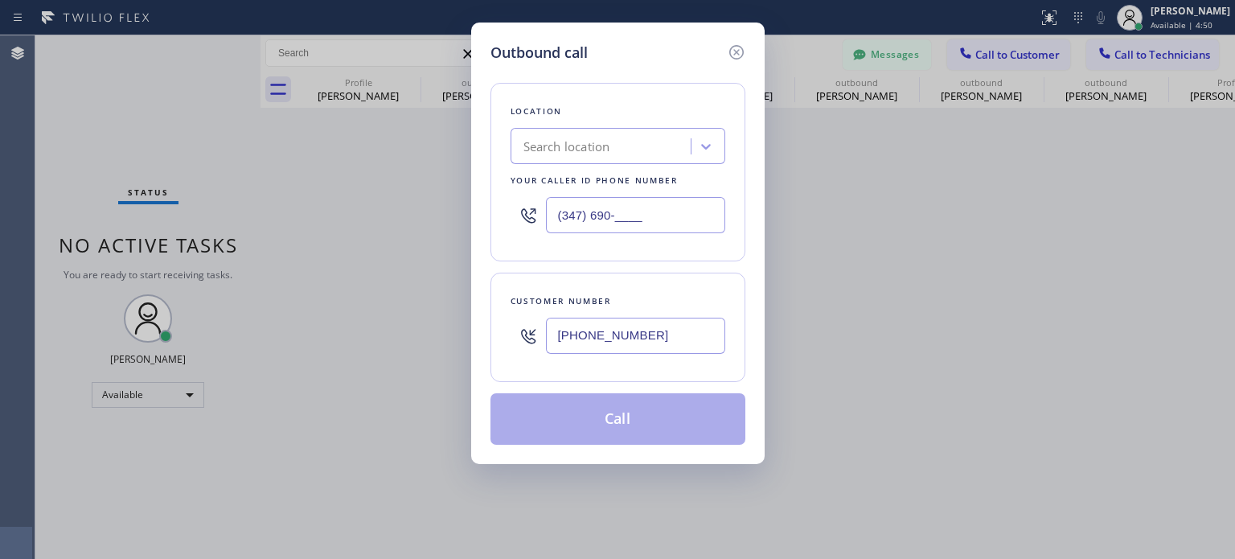
type input "(347) 690-____"
click at [573, 146] on div "Search location" at bounding box center [566, 146] width 87 height 18
paste input "Top [US_STATE] Heating and AC Service"
type input "Top [US_STATE] Heating and AC Service"
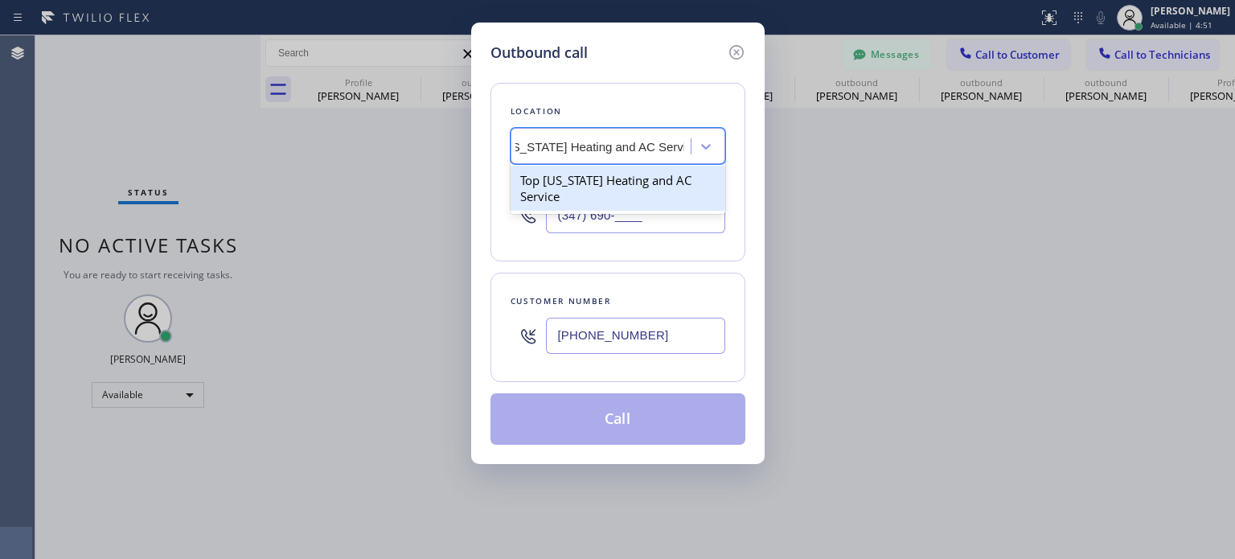
click at [589, 178] on div "Top [US_STATE] Heating and AC Service" at bounding box center [617, 188] width 215 height 45
type input "[PHONE_NUMBER]"
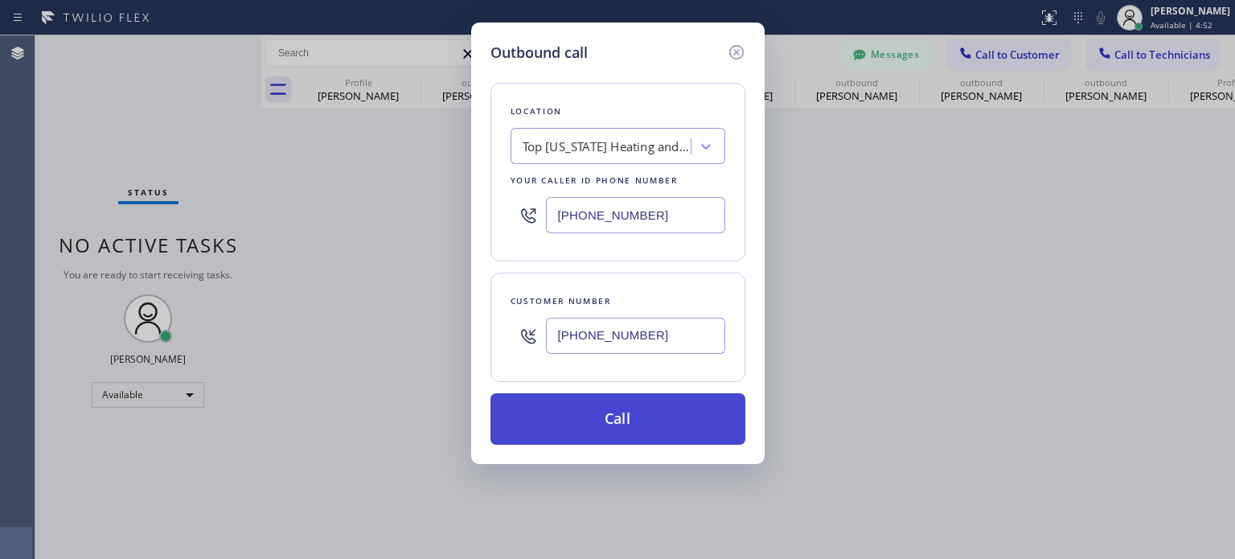
click at [641, 430] on button "Call" at bounding box center [617, 418] width 255 height 51
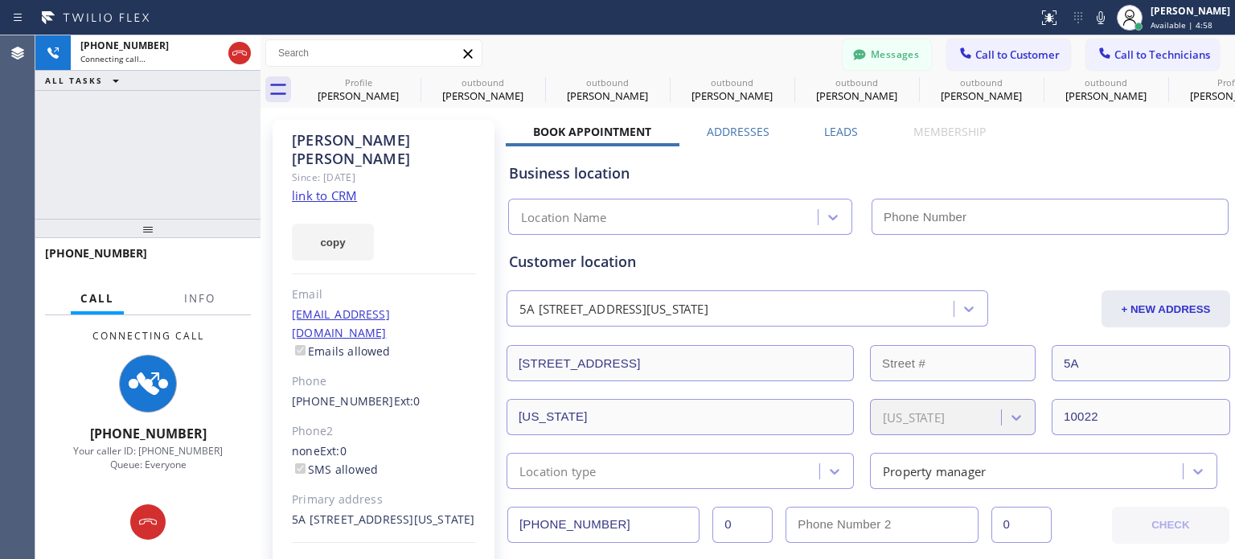
type input "[PHONE_NUMBER]"
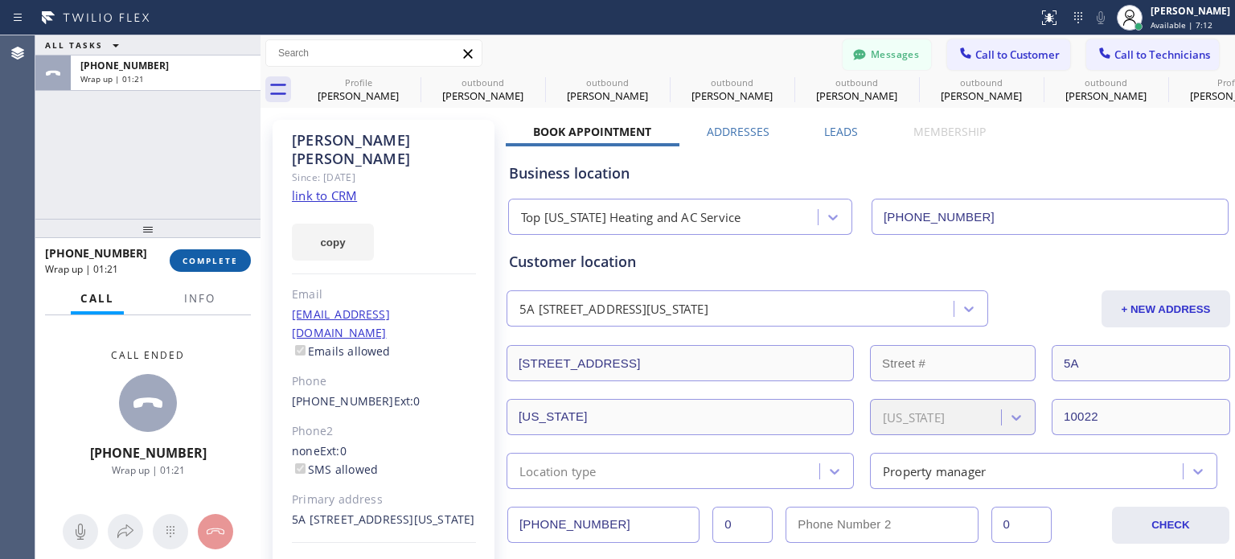
click at [239, 256] on button "COMPLETE" at bounding box center [210, 260] width 81 height 23
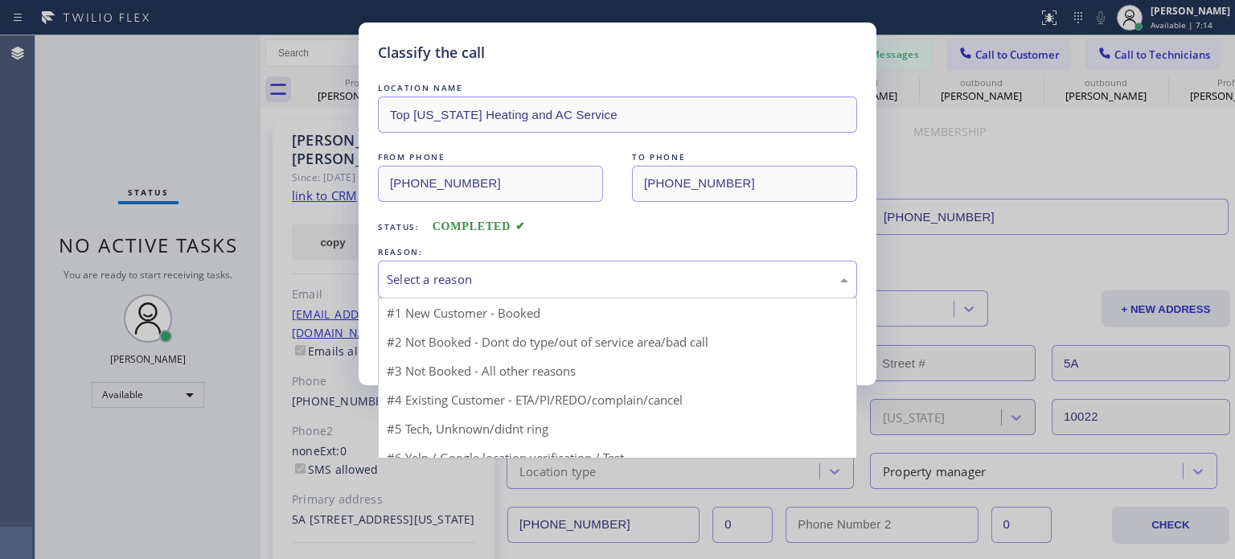
click at [458, 273] on div "Select a reason" at bounding box center [617, 279] width 461 height 18
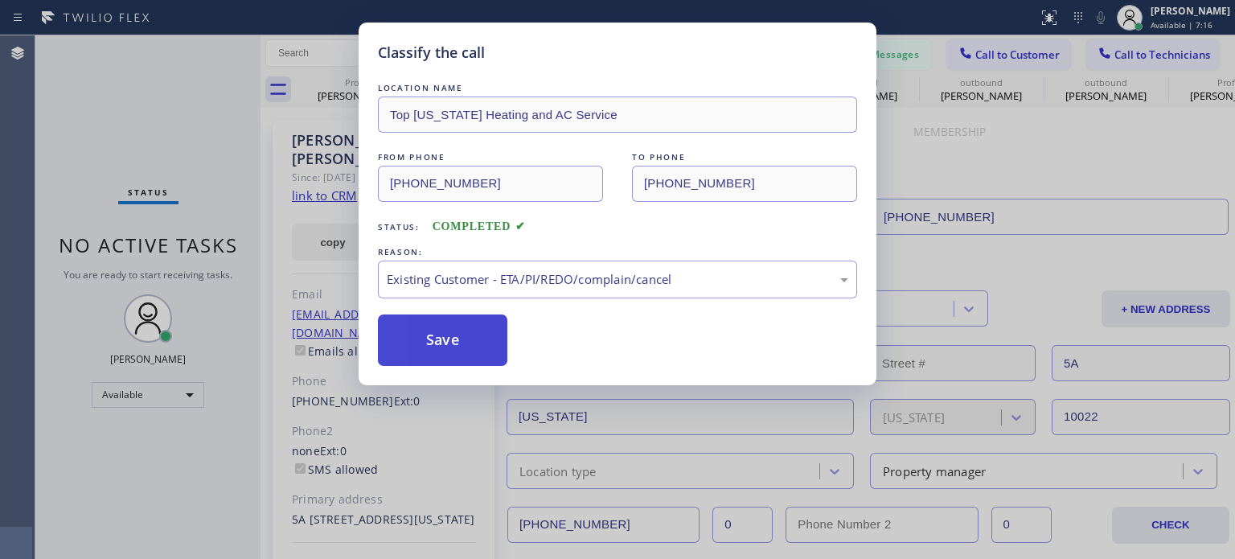
click at [471, 335] on button "Save" at bounding box center [442, 339] width 129 height 51
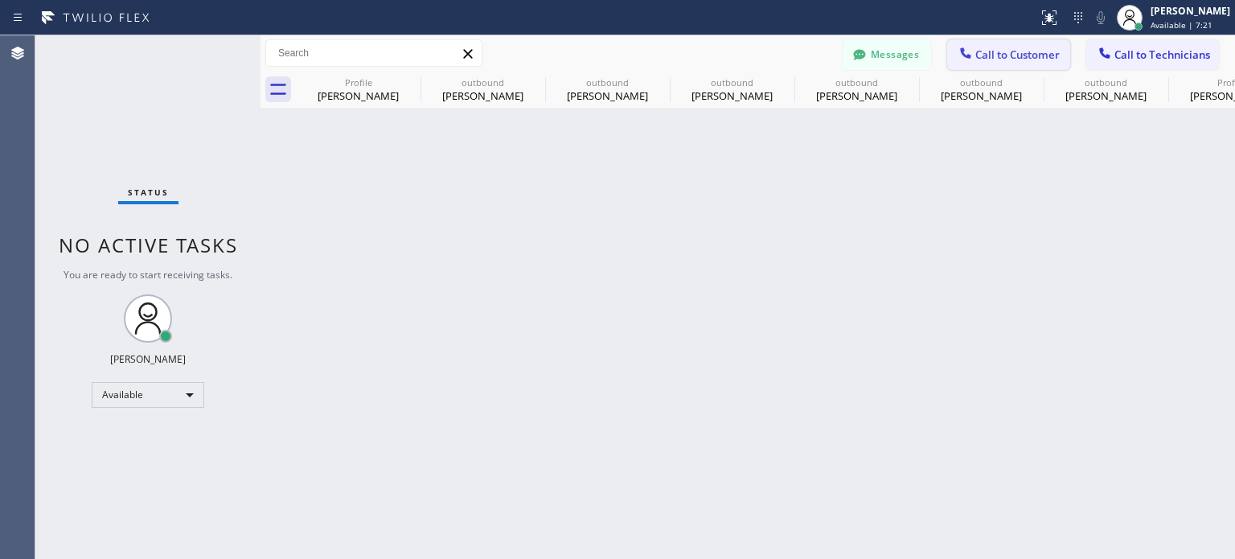
click at [997, 54] on span "Call to Customer" at bounding box center [1017, 54] width 84 height 14
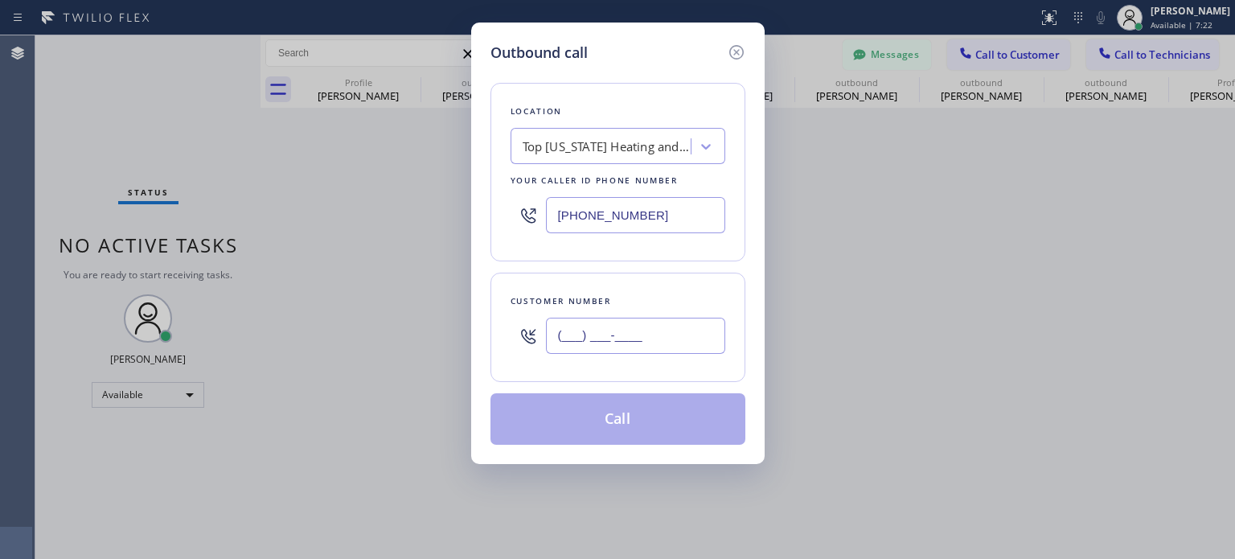
click at [593, 350] on input "(___) ___-____" at bounding box center [635, 336] width 179 height 36
paste input "917) 816-9952"
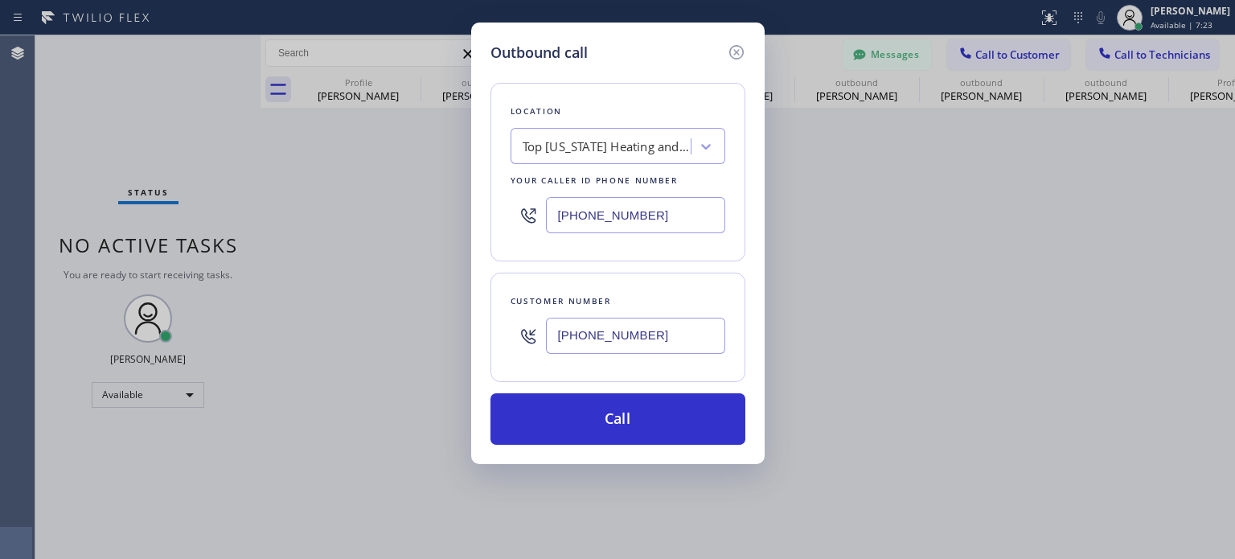
type input "[PHONE_NUMBER]"
click at [598, 220] on input "[PHONE_NUMBER]" at bounding box center [635, 215] width 179 height 36
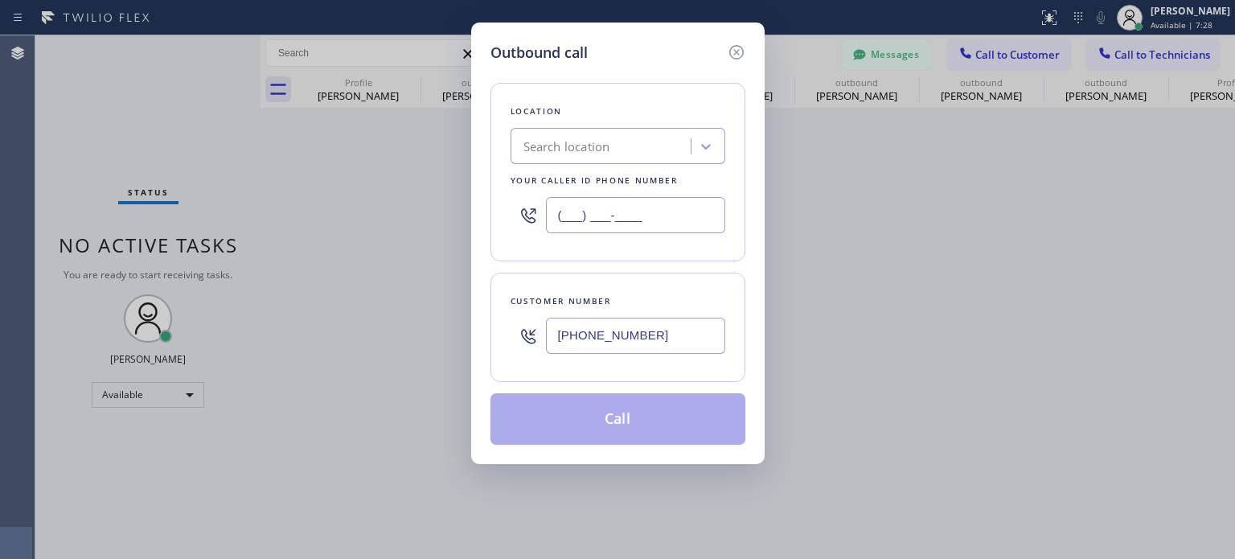
type input "(___) ___-____"
click at [579, 150] on div "Search location" at bounding box center [566, 146] width 87 height 18
paste input "Flushing Heating and Air Conditioning"
type input "Flushing Heating and Air Conditioning"
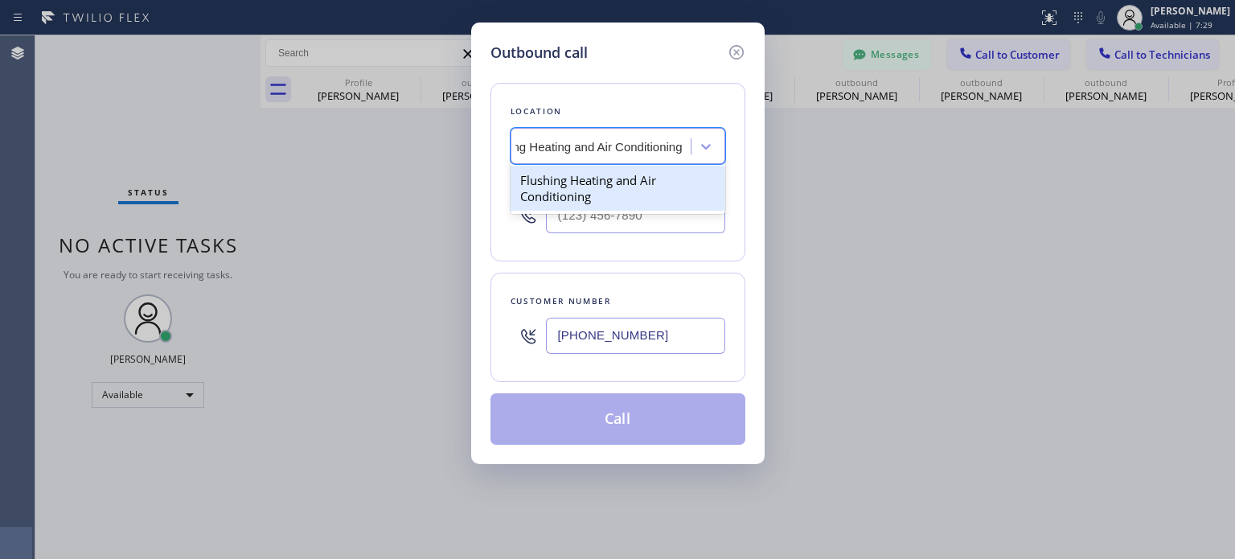
click at [605, 184] on div "Flushing Heating and Air Conditioning" at bounding box center [617, 188] width 215 height 45
type input "[PHONE_NUMBER]"
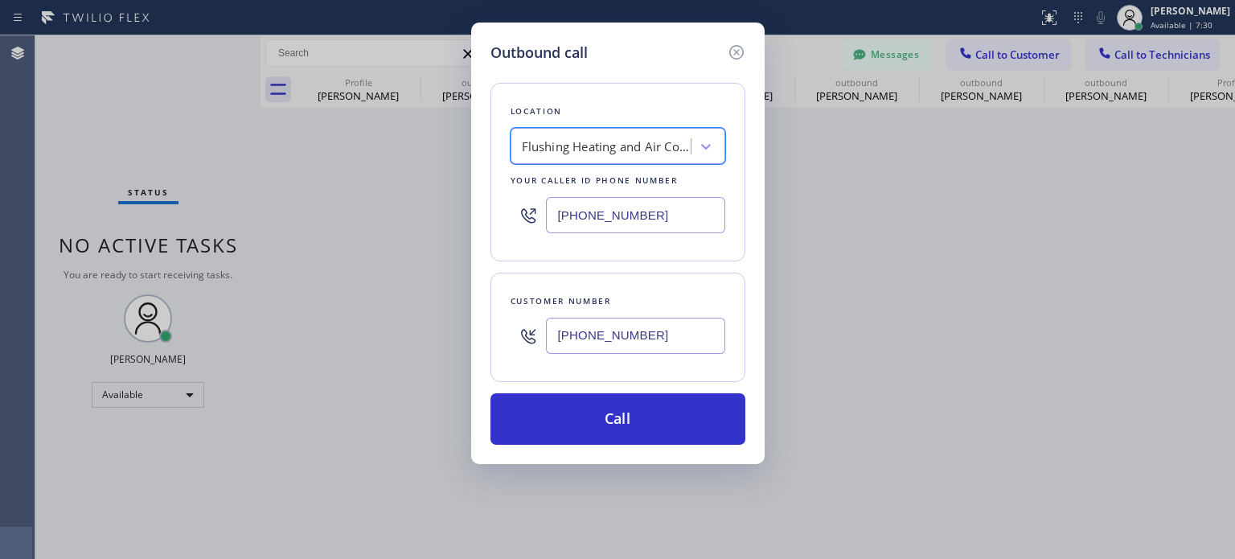
scroll to position [0, 1]
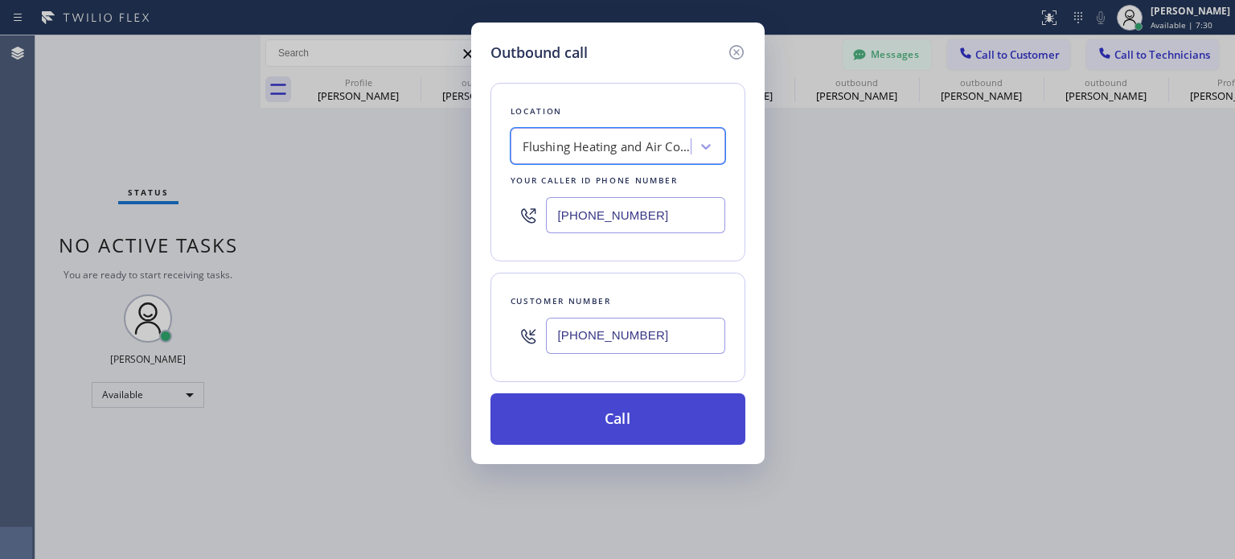
click at [572, 414] on button "Call" at bounding box center [617, 418] width 255 height 51
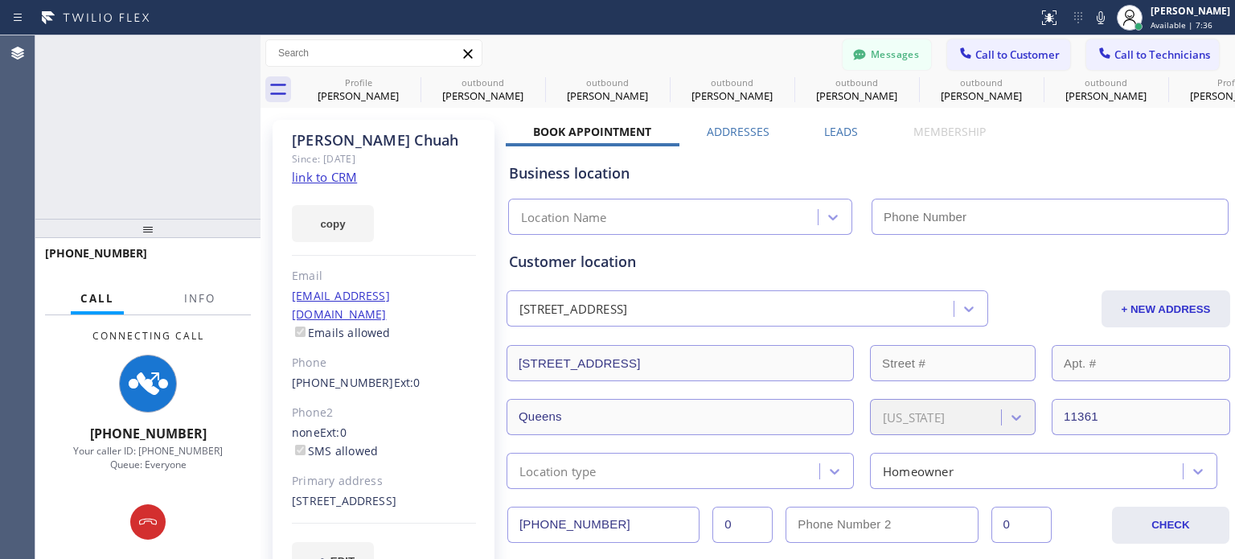
type input "[PHONE_NUMBER]"
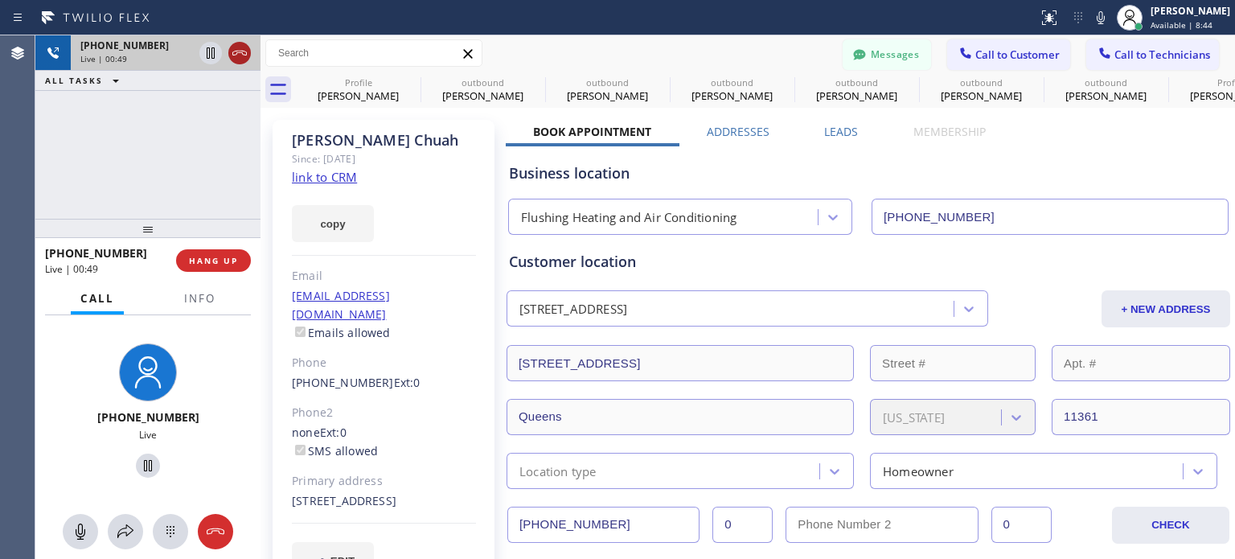
click at [244, 52] on icon at bounding box center [239, 52] width 19 height 19
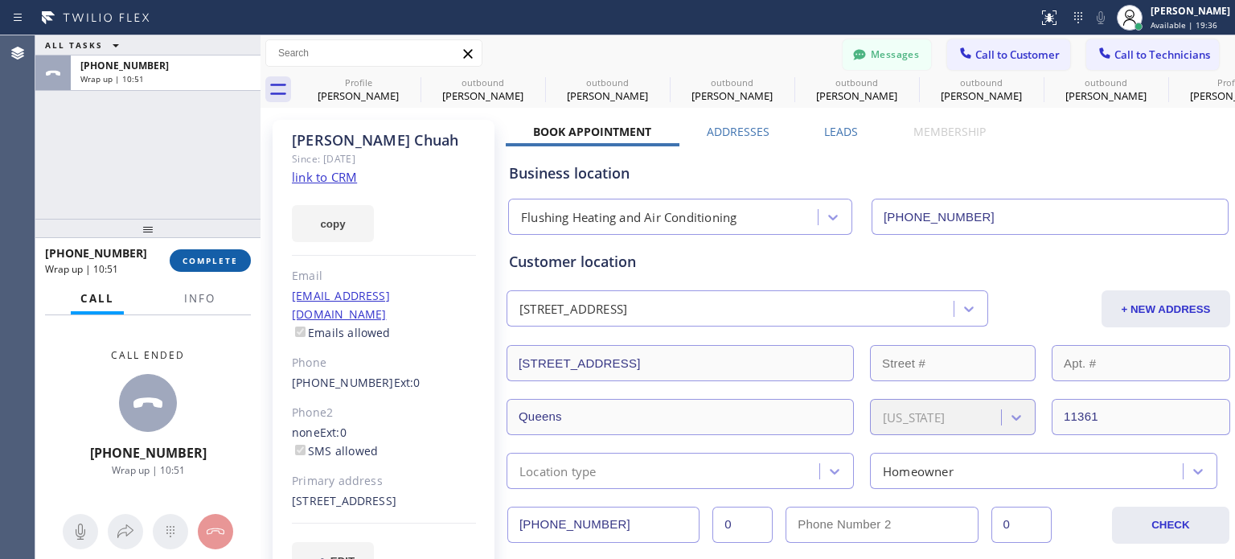
click at [221, 265] on span "COMPLETE" at bounding box center [209, 260] width 55 height 11
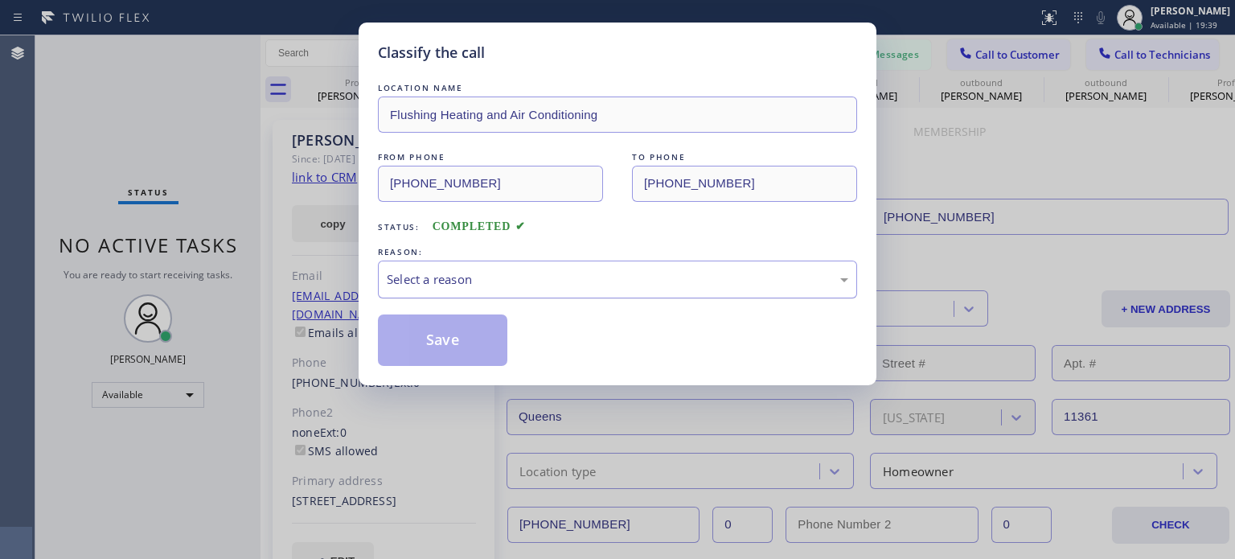
click at [519, 273] on div "Select a reason" at bounding box center [617, 279] width 461 height 18
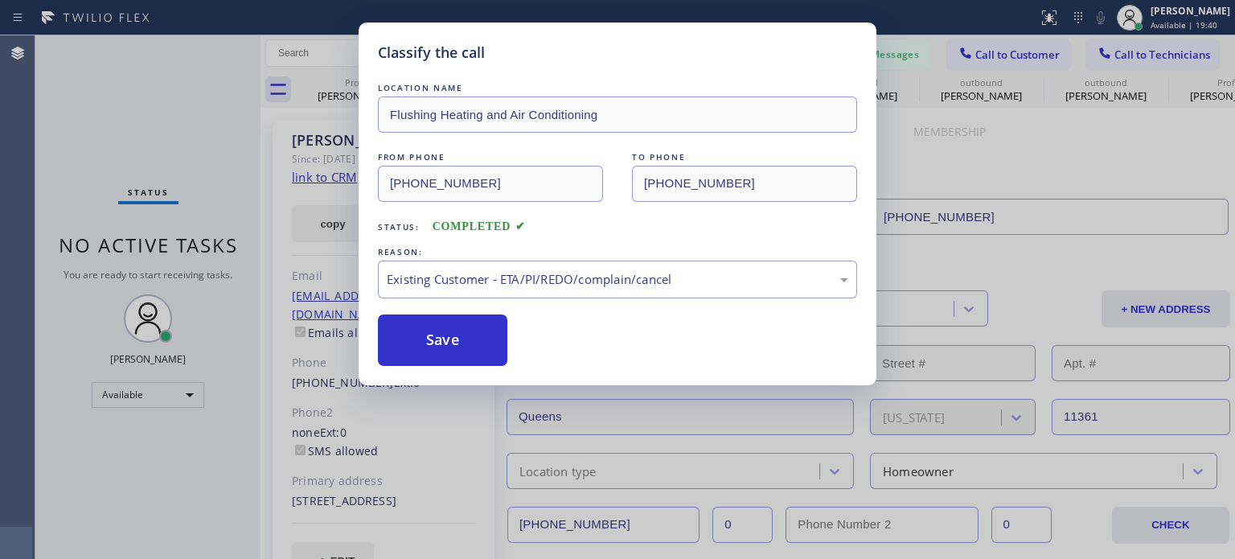
drag, startPoint x: 484, startPoint y: 343, endPoint x: 748, endPoint y: 15, distance: 420.8
click at [483, 343] on button "Save" at bounding box center [442, 339] width 129 height 51
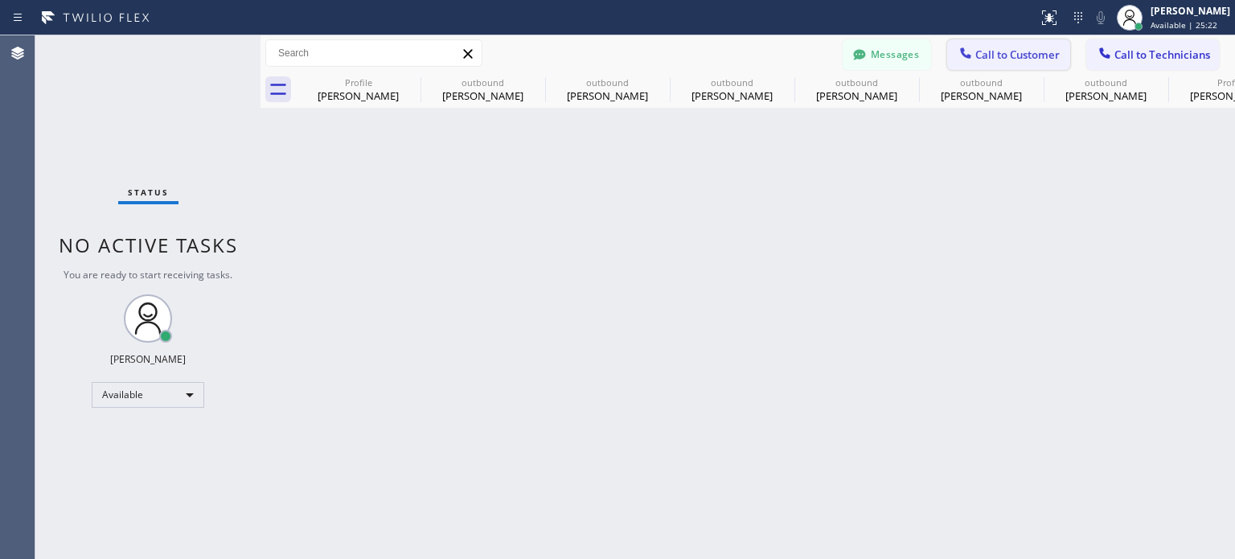
click at [974, 50] on div at bounding box center [965, 54] width 19 height 19
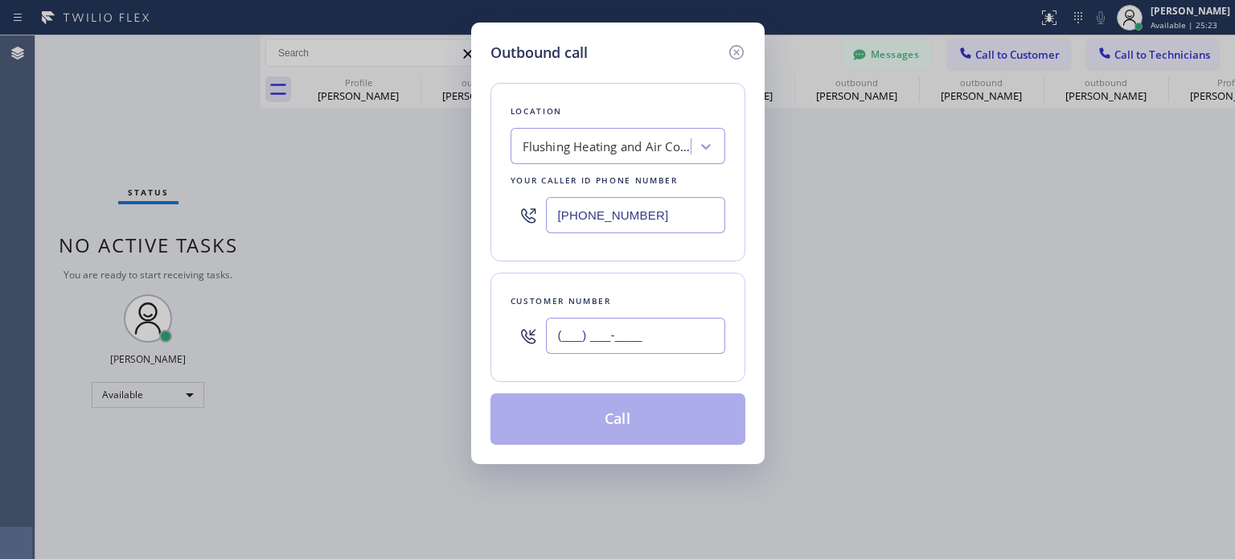
click at [566, 328] on input "(___) ___-____" at bounding box center [635, 336] width 179 height 36
paste input "213) 479-0253"
type input "[PHONE_NUMBER]"
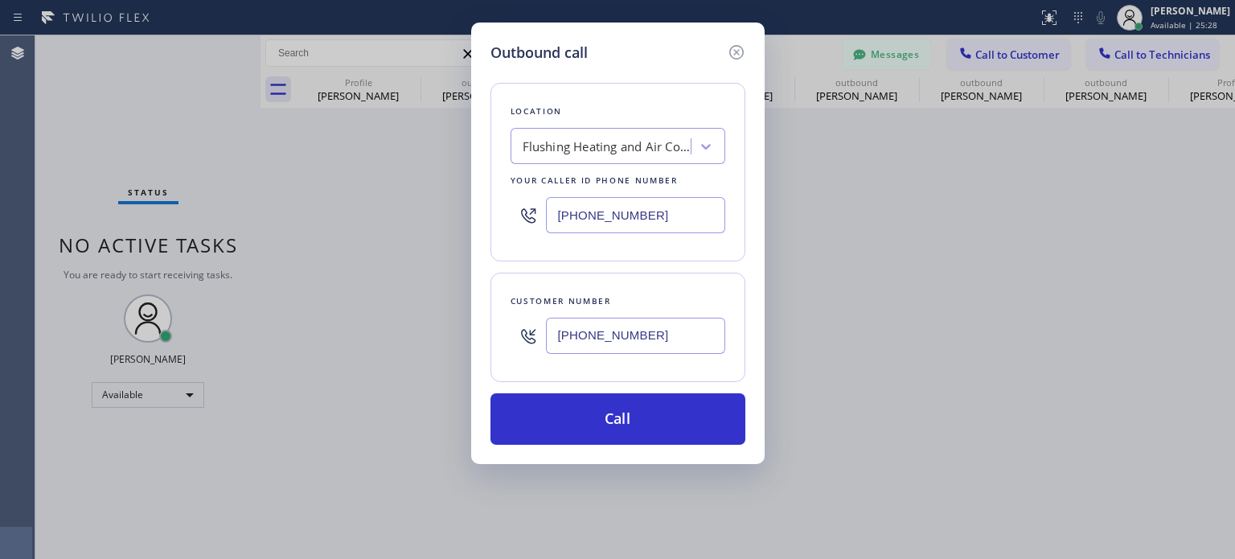
click at [576, 215] on input "[PHONE_NUMBER]" at bounding box center [635, 215] width 179 height 36
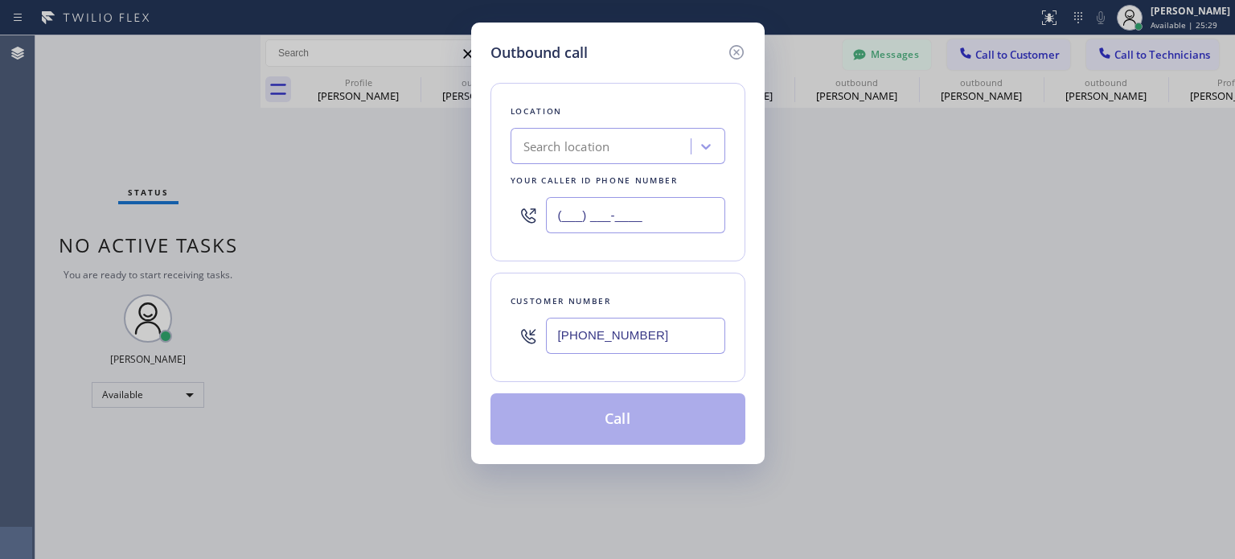
type input "(___) ___-____"
click at [571, 156] on div "Search location" at bounding box center [602, 147] width 175 height 28
paste input "Brooklyn Heating and Air Conditioning"
type input "Brooklyn Heating and Air Conditioning"
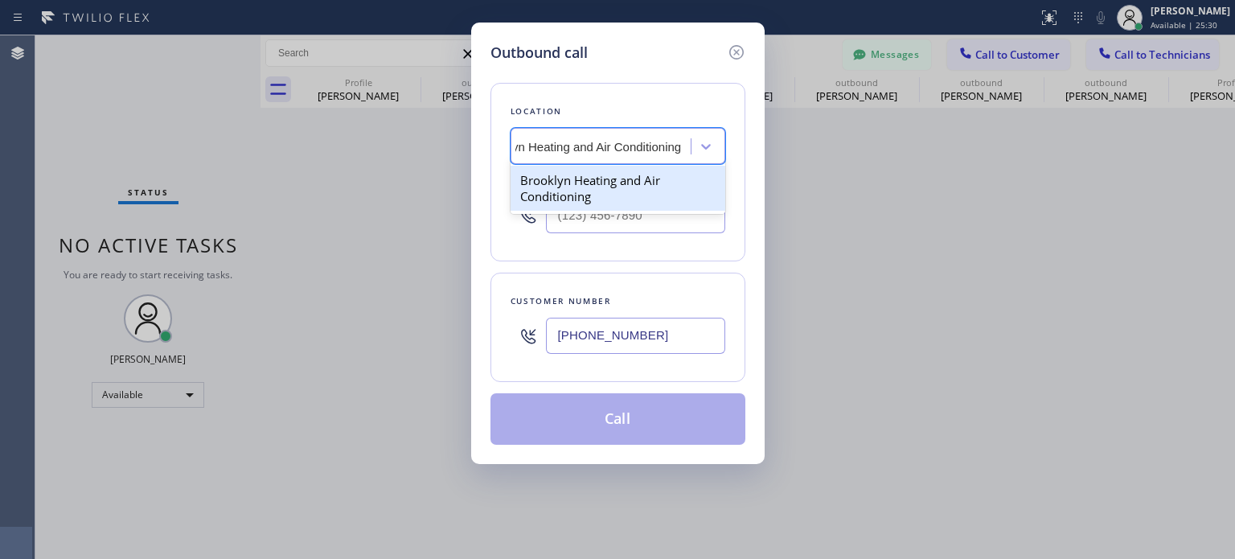
click at [592, 176] on div "Brooklyn Heating and Air Conditioning" at bounding box center [617, 188] width 215 height 45
type input "[PHONE_NUMBER]"
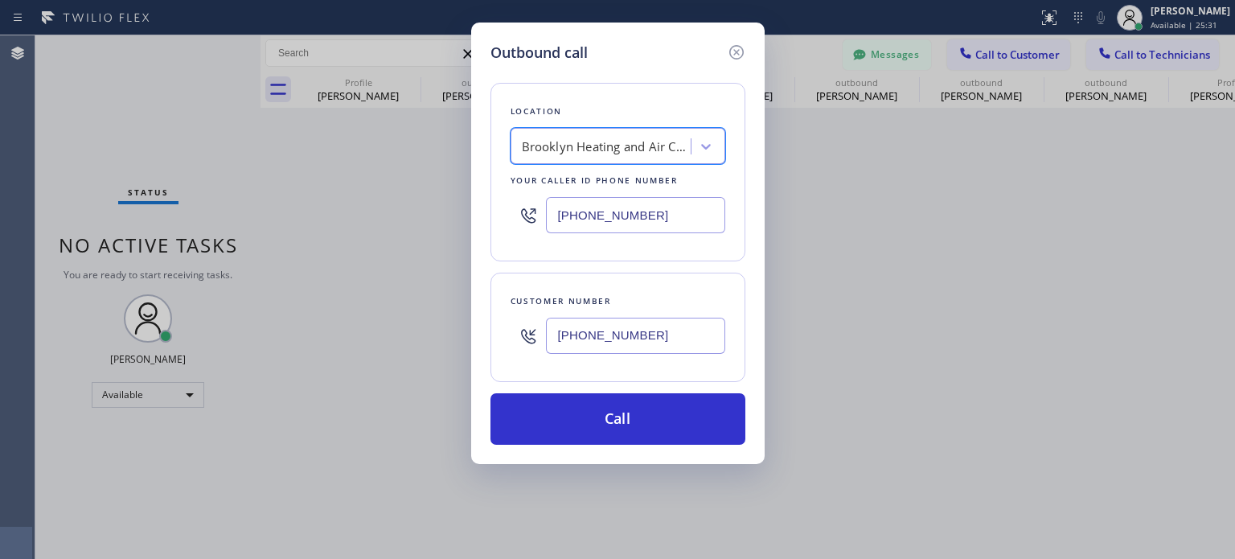
scroll to position [0, 1]
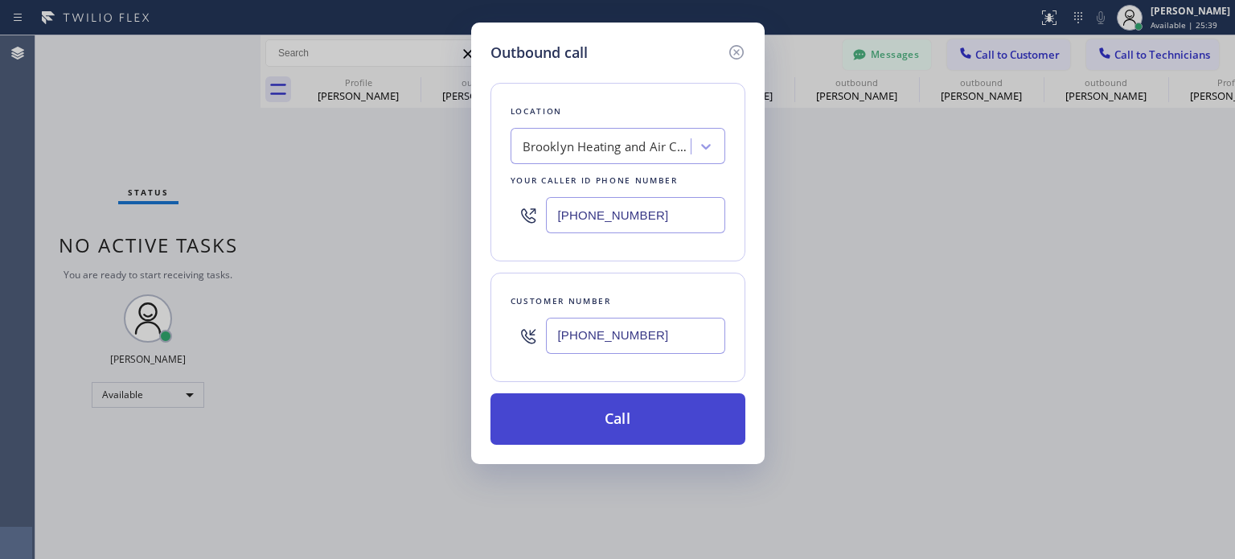
click at [631, 407] on button "Call" at bounding box center [617, 418] width 255 height 51
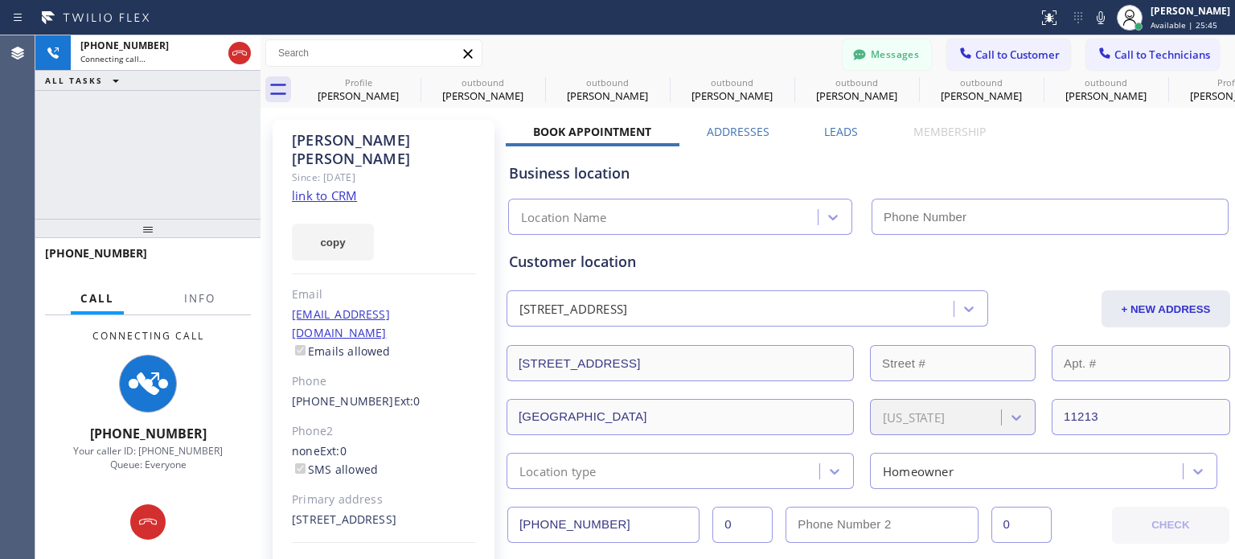
type input "[PHONE_NUMBER]"
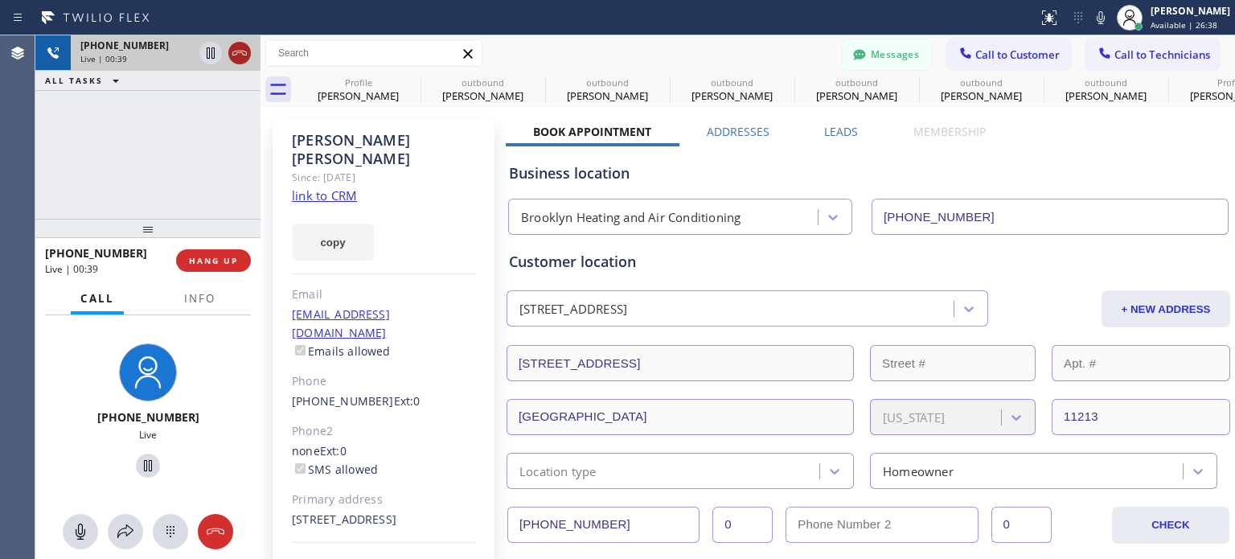
click at [240, 53] on icon at bounding box center [239, 52] width 19 height 19
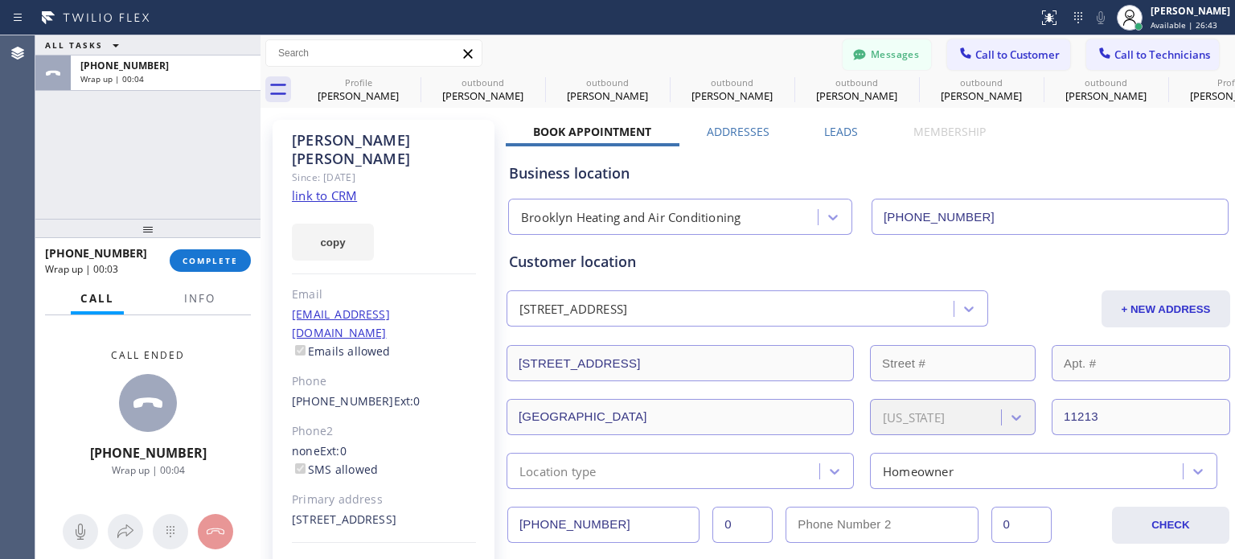
click at [218, 275] on div "[PHONE_NUMBER] Wrap up | 00:03 COMPLETE" at bounding box center [148, 261] width 206 height 42
click at [218, 263] on span "COMPLETE" at bounding box center [209, 260] width 55 height 11
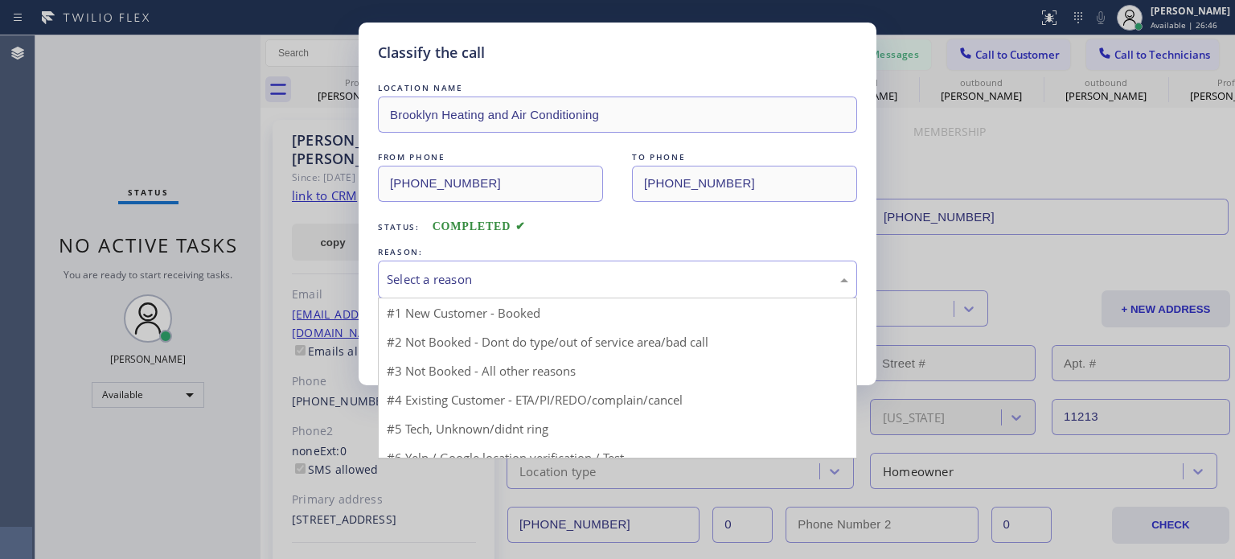
click at [457, 285] on div "Select a reason" at bounding box center [617, 279] width 461 height 18
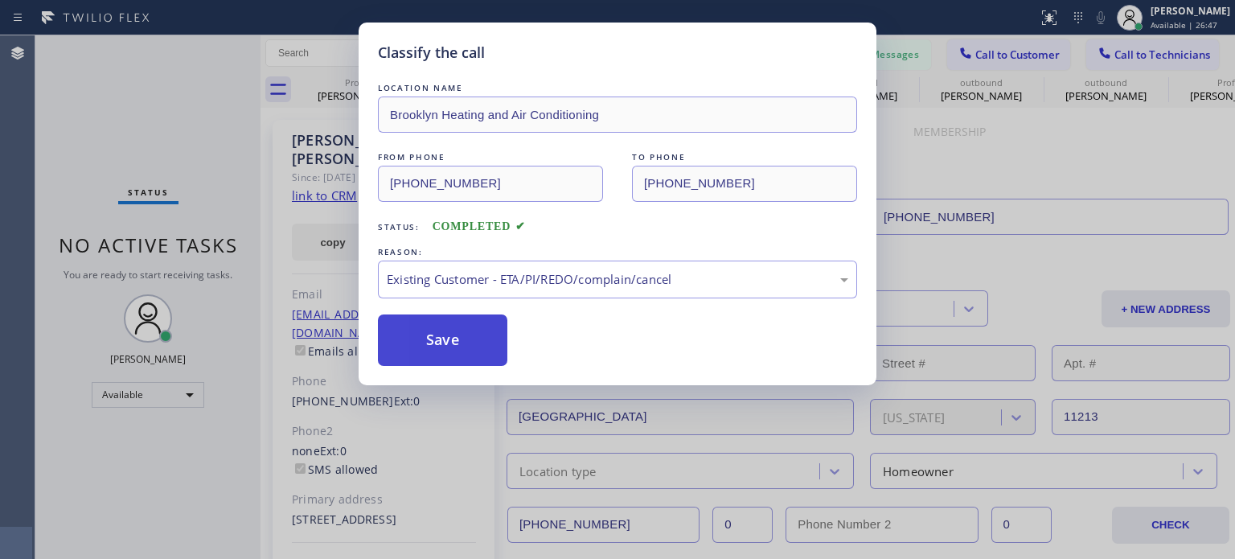
click at [478, 350] on button "Save" at bounding box center [442, 339] width 129 height 51
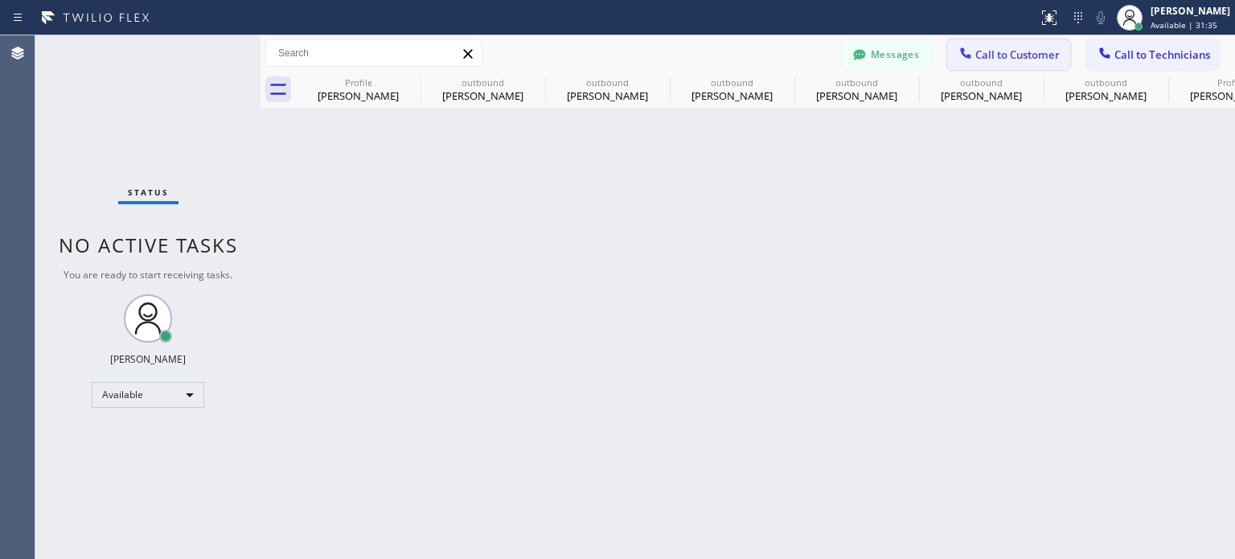
click at [990, 55] on span "Call to Customer" at bounding box center [1017, 54] width 84 height 14
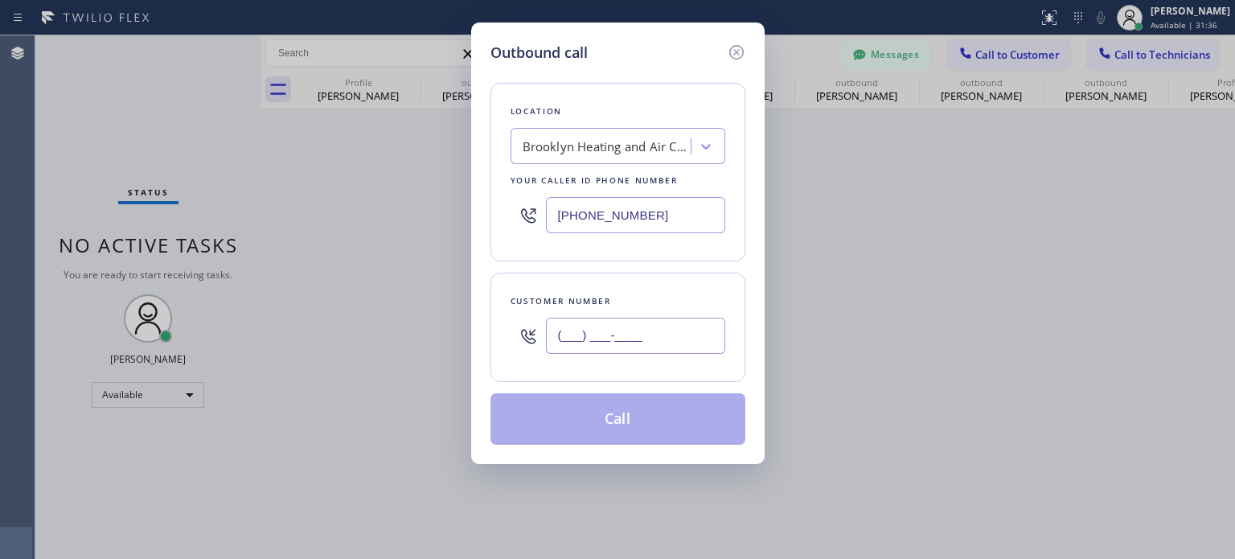
drag, startPoint x: 627, startPoint y: 342, endPoint x: 250, endPoint y: 1, distance: 508.3
click at [627, 342] on input "(___) ___-____" at bounding box center [635, 336] width 179 height 36
paste input "732) 986-8963"
type input "[PHONE_NUMBER]"
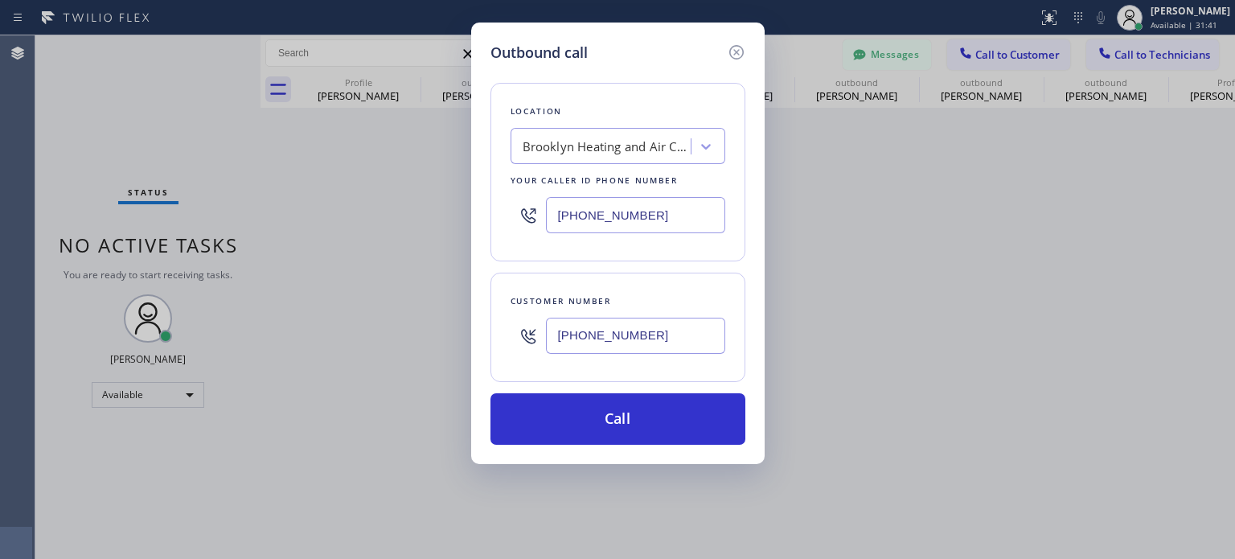
drag, startPoint x: 562, startPoint y: 149, endPoint x: 566, endPoint y: 163, distance: 15.0
click at [563, 150] on div "Brooklyn Heating and Air Conditioning" at bounding box center [607, 146] width 169 height 18
click at [584, 228] on input "[PHONE_NUMBER]" at bounding box center [635, 215] width 179 height 36
click at [584, 224] on input "[PHONE_NUMBER]" at bounding box center [635, 215] width 179 height 36
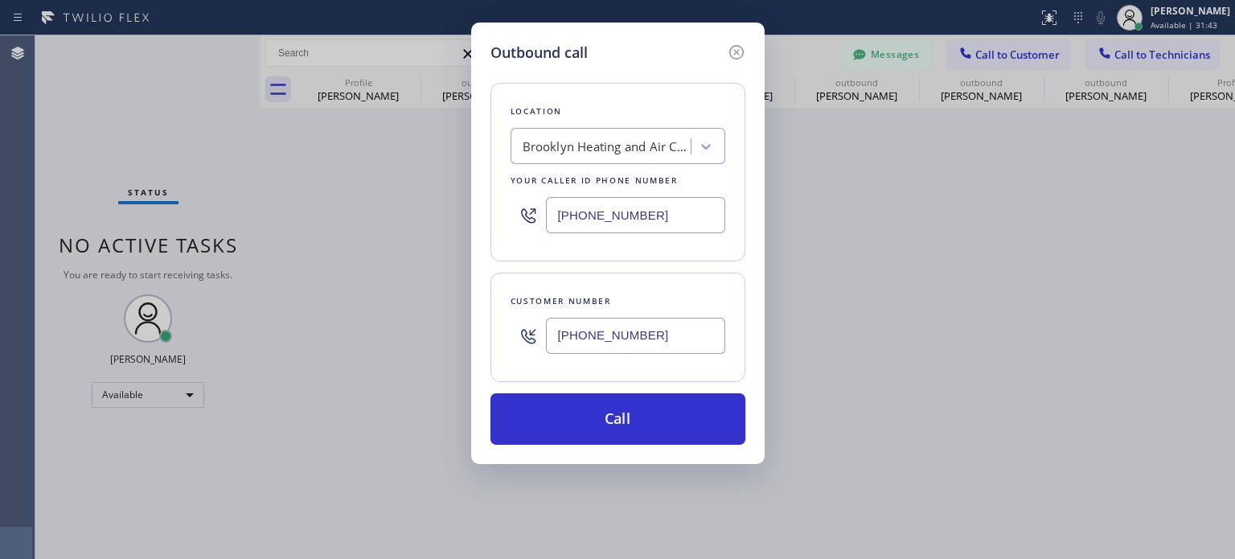
click at [574, 206] on input "[PHONE_NUMBER]" at bounding box center [635, 215] width 179 height 36
click at [543, 133] on div "Brooklyn Heating and Air Conditioning" at bounding box center [602, 147] width 175 height 28
click at [598, 221] on input "[PHONE_NUMBER]" at bounding box center [635, 215] width 179 height 36
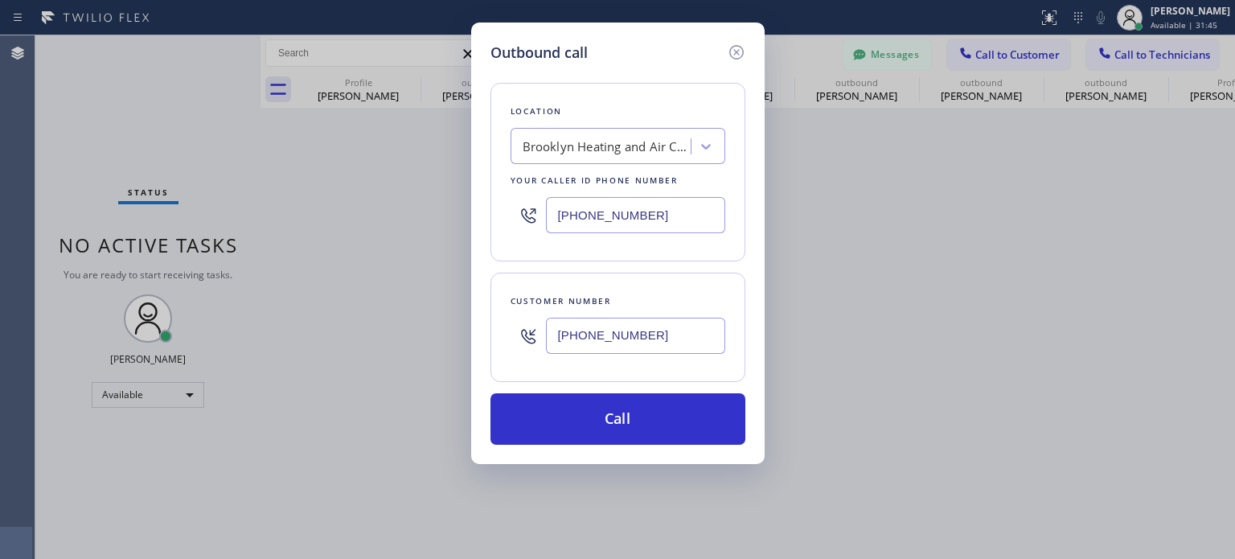
click at [598, 221] on input "[PHONE_NUMBER]" at bounding box center [635, 215] width 179 height 36
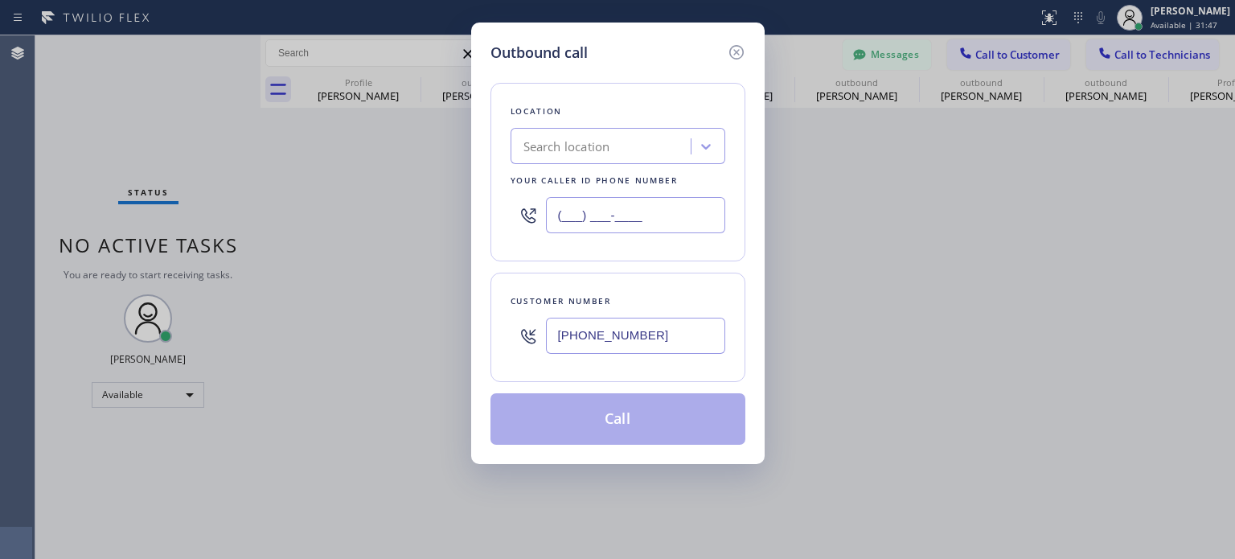
type input "(___) ___-____"
click at [599, 154] on div "Search location" at bounding box center [566, 146] width 87 height 18
paste input "Bloom Air Conditioning"
type input "Bloom Air Conditioning"
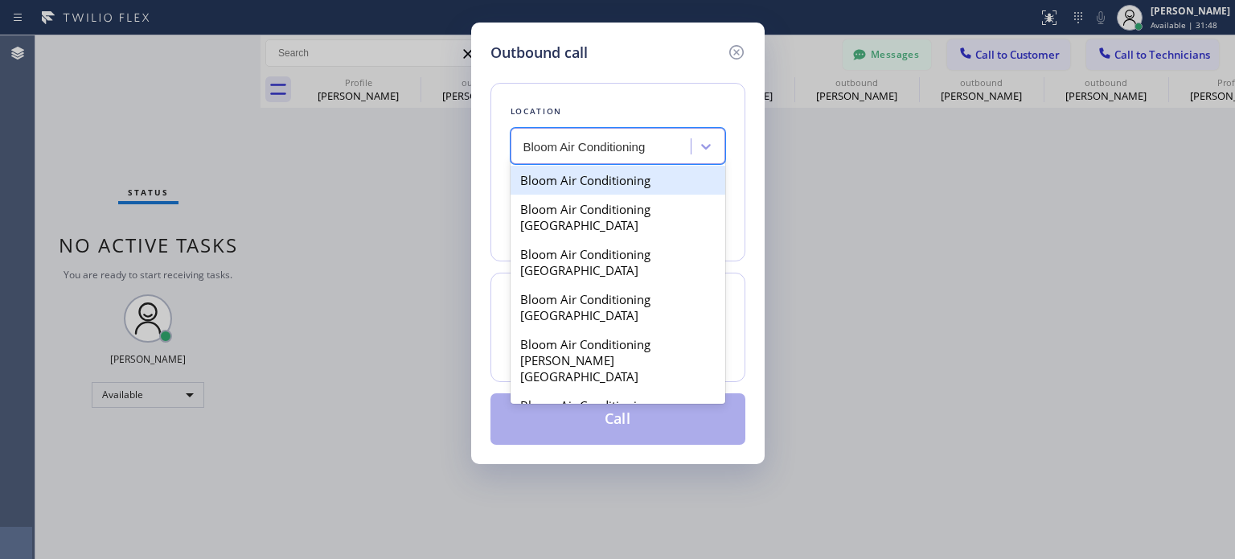
click at [605, 178] on div "Bloom Air Conditioning" at bounding box center [617, 180] width 215 height 29
type input "[PHONE_NUMBER]"
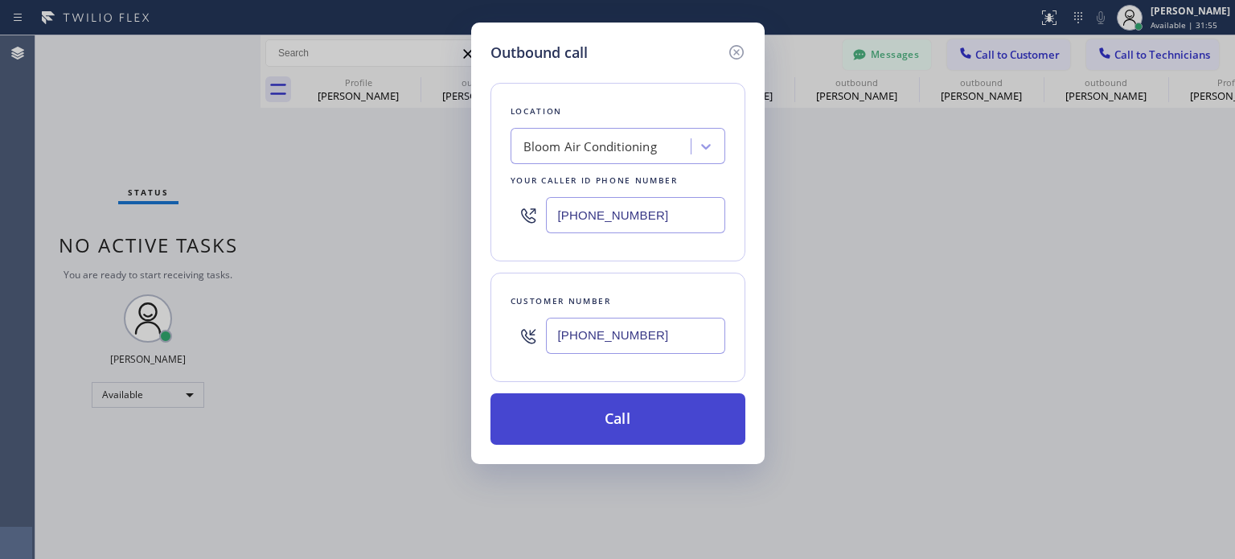
click at [614, 416] on button "Call" at bounding box center [617, 418] width 255 height 51
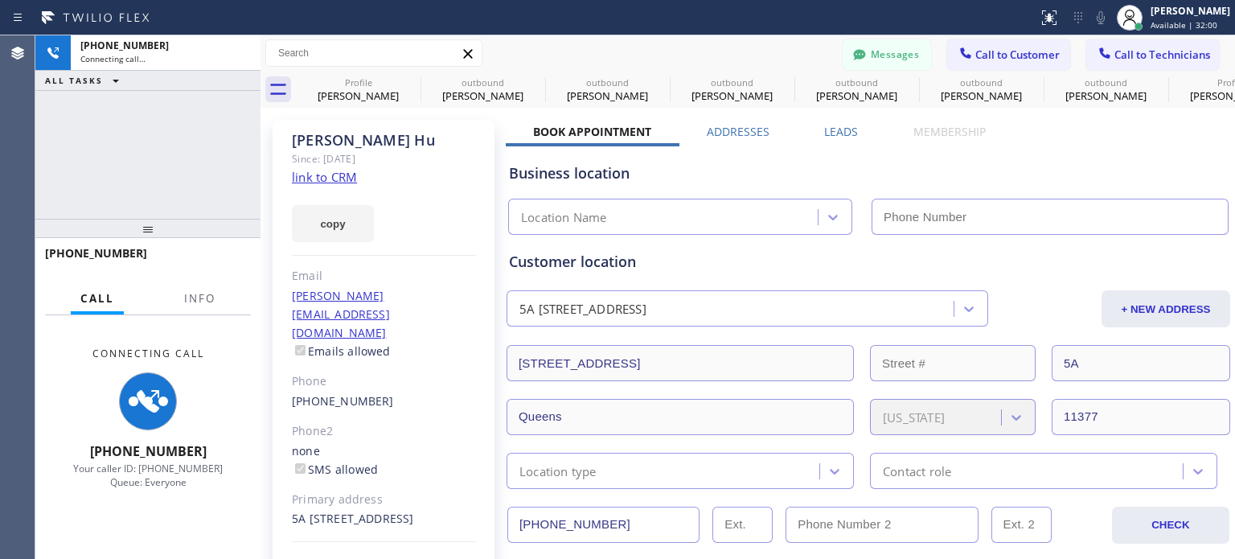
type input "[PHONE_NUMBER]"
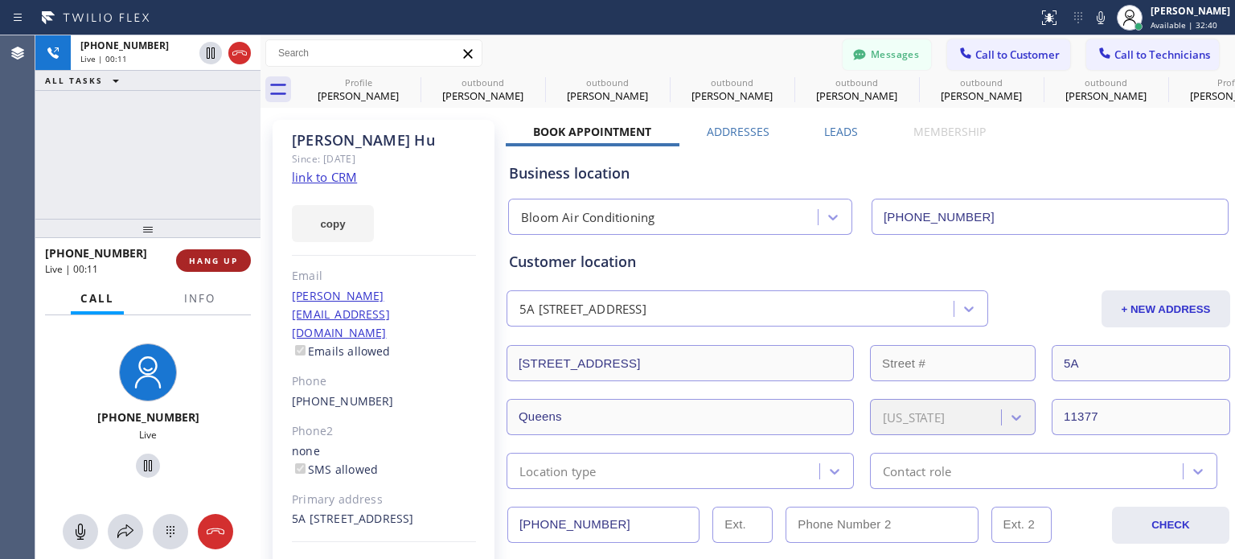
click at [239, 256] on button "HANG UP" at bounding box center [213, 260] width 75 height 23
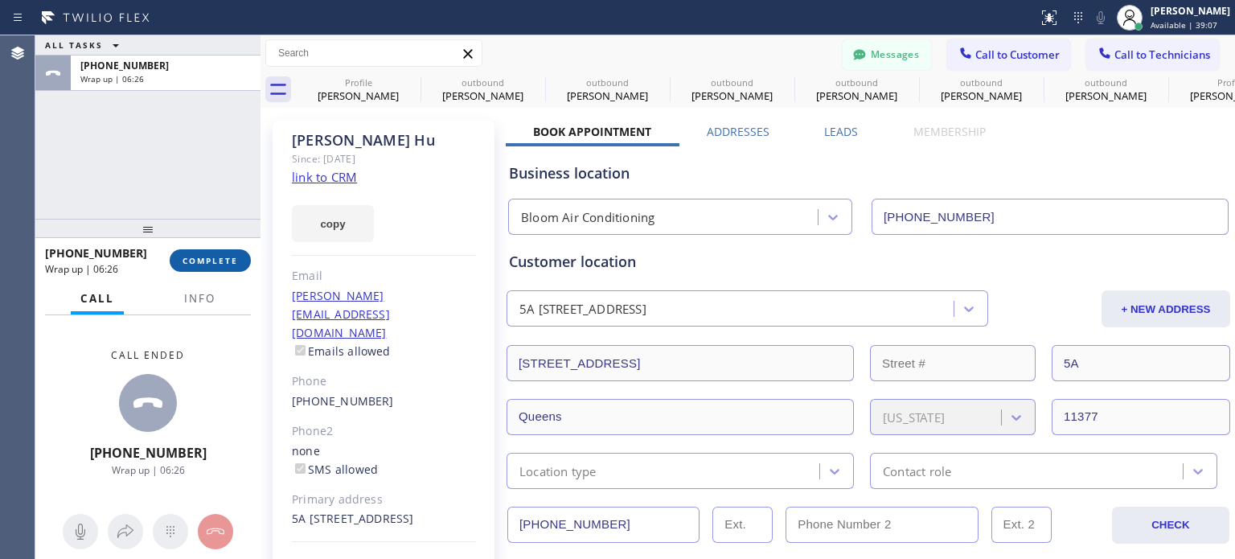
click at [206, 256] on span "COMPLETE" at bounding box center [209, 260] width 55 height 11
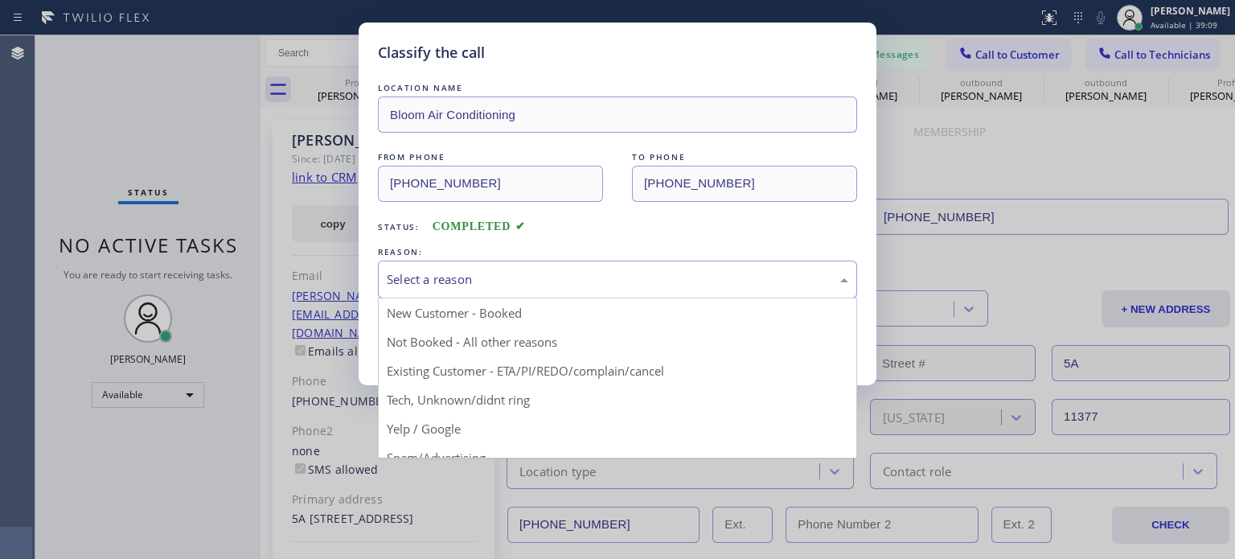
click at [482, 284] on div "Select a reason" at bounding box center [617, 279] width 461 height 18
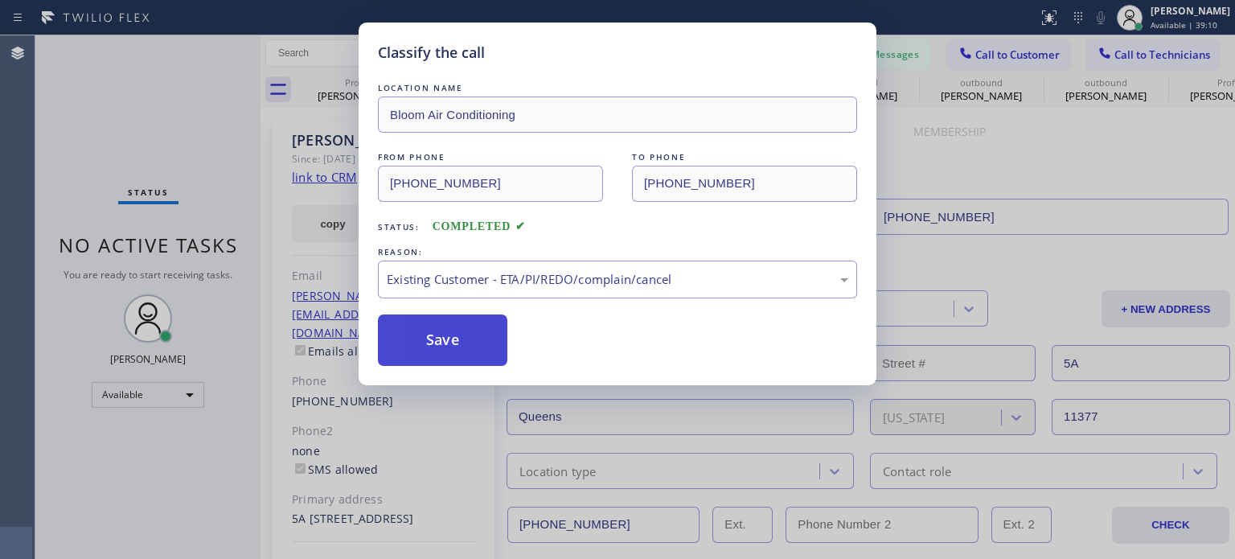
click at [464, 326] on button "Save" at bounding box center [442, 339] width 129 height 51
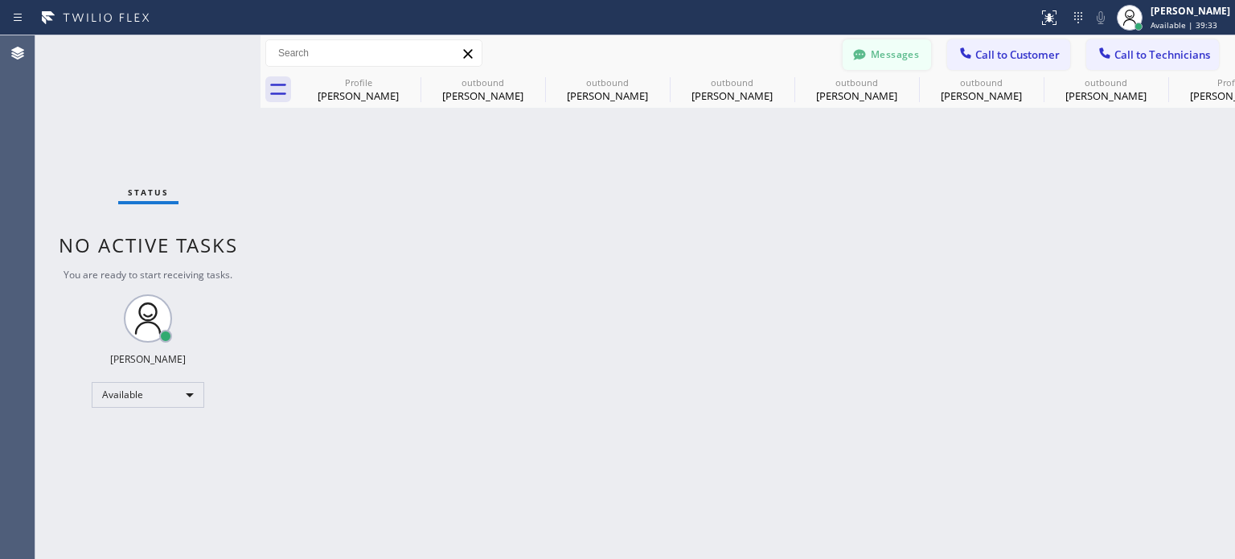
click at [883, 56] on button "Messages" at bounding box center [886, 54] width 88 height 31
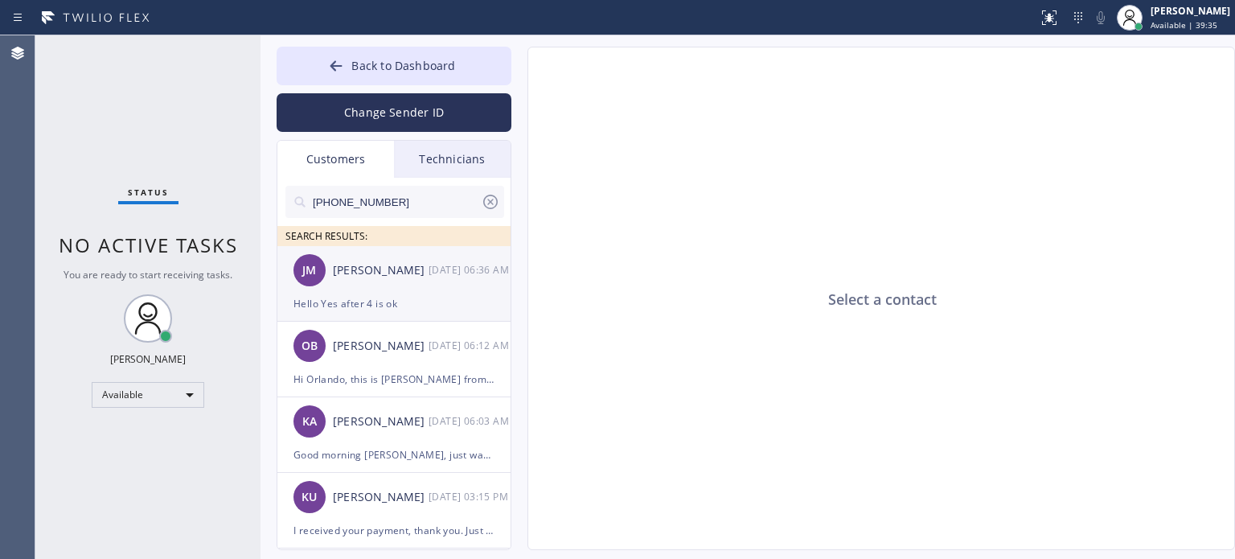
click at [367, 289] on div "[PERSON_NAME] [DATE] 06:36 AM" at bounding box center [394, 270] width 235 height 48
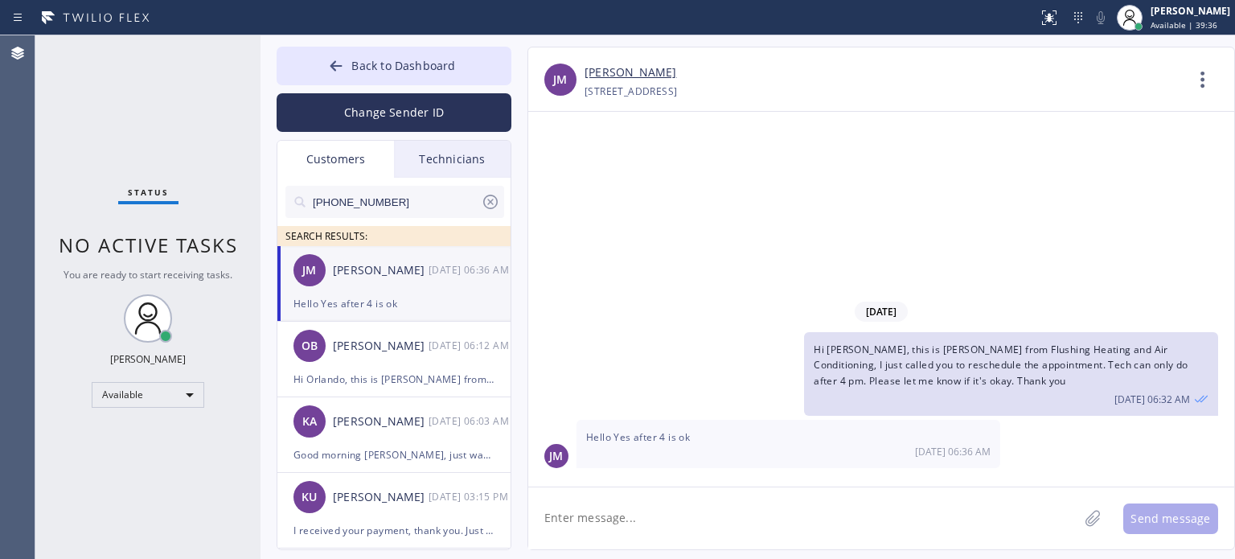
click at [576, 525] on textarea at bounding box center [803, 518] width 550 height 62
type textarea "Awesome, thank you"
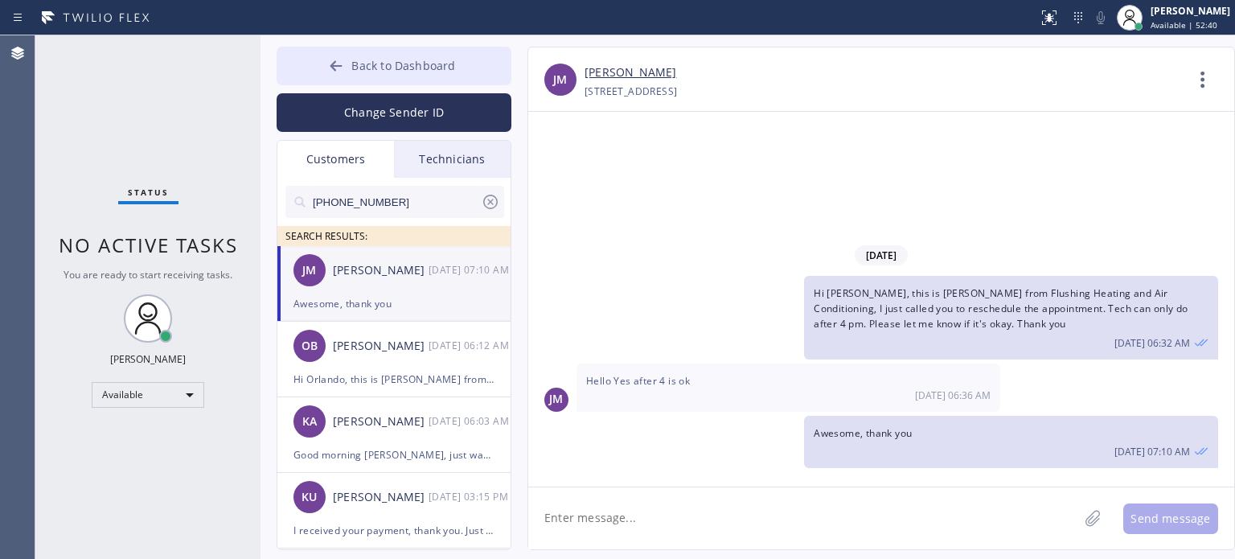
click at [351, 68] on button "Back to Dashboard" at bounding box center [394, 66] width 235 height 39
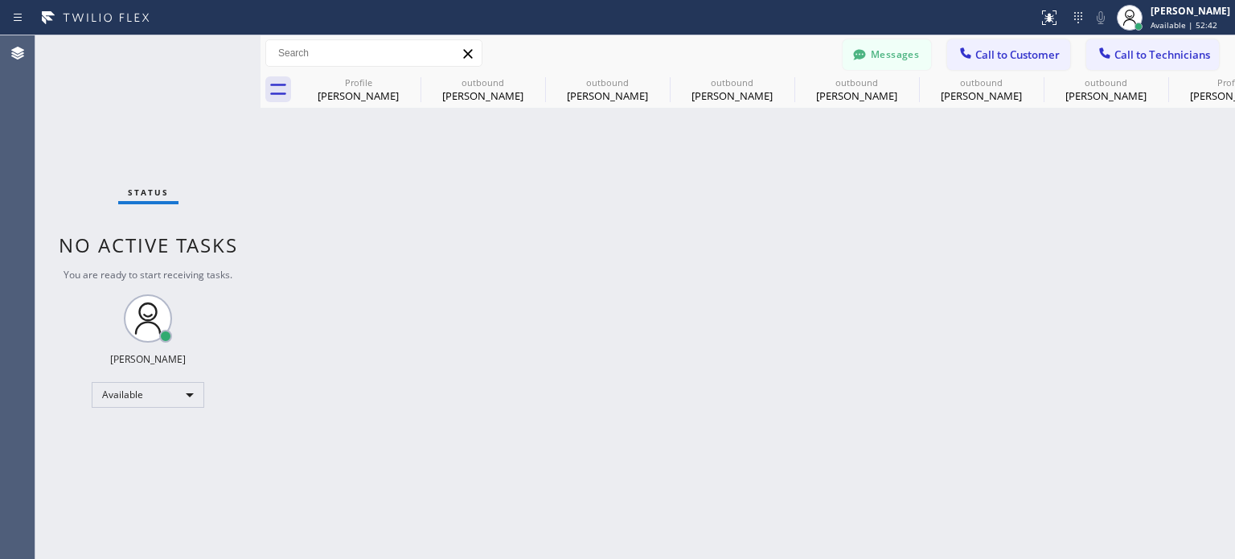
click at [656, 387] on div "Back to Dashboard Change Sender ID Customers Technicians [PHONE_NUMBER] SEARCH …" at bounding box center [747, 296] width 974 height 523
click at [916, 269] on div "Back to Dashboard Change Sender ID Customers Technicians [PHONE_NUMBER] SEARCH …" at bounding box center [747, 296] width 974 height 523
click at [722, 405] on div "Back to Dashboard Change Sender ID Customers Technicians [PHONE_NUMBER] SEARCH …" at bounding box center [747, 296] width 974 height 523
click at [1090, 338] on div "Back to Dashboard Change Sender ID Customers Technicians [PHONE_NUMBER] SEARCH …" at bounding box center [747, 296] width 974 height 523
click at [893, 45] on button "Messages" at bounding box center [886, 54] width 88 height 31
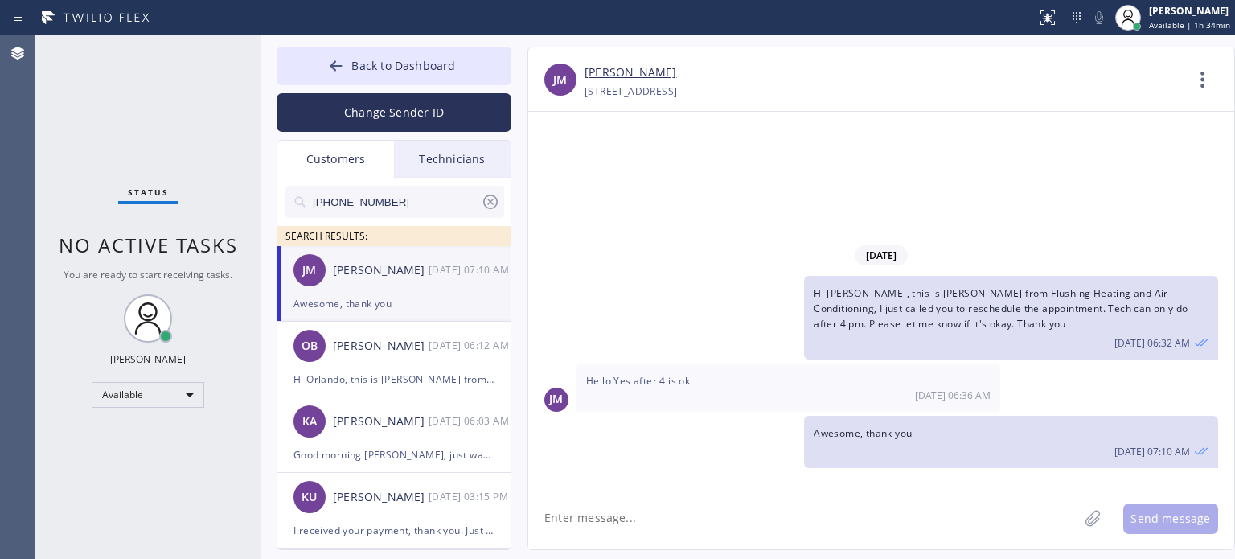
click at [338, 201] on input "[PHONE_NUMBER]" at bounding box center [396, 202] width 170 height 32
paste input "732) 986-8963"
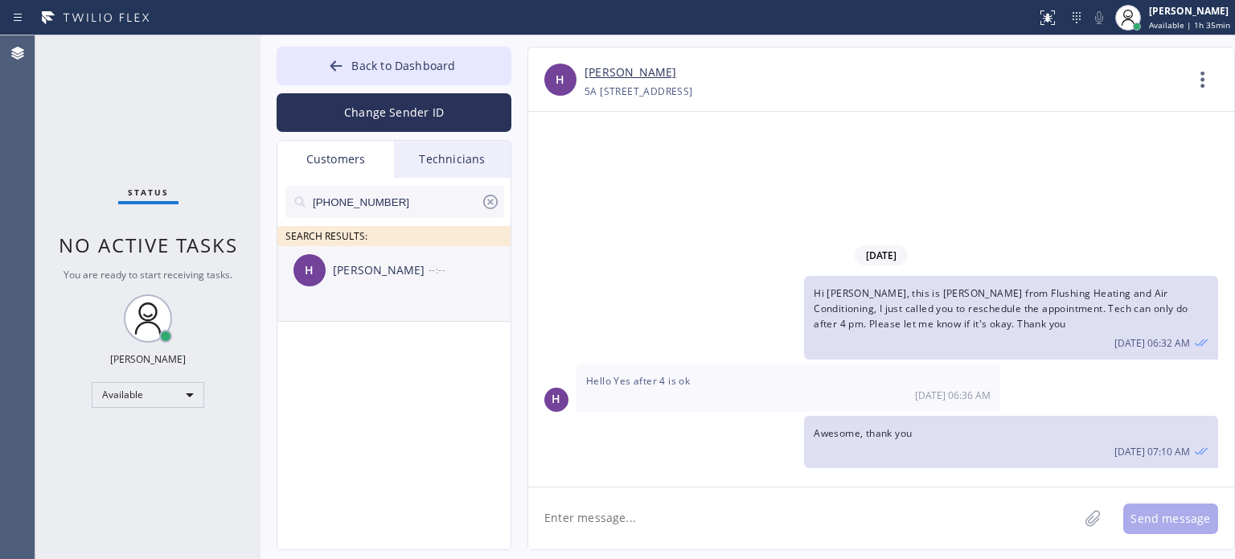
type input "[PHONE_NUMBER]"
click at [389, 276] on div "[PERSON_NAME]" at bounding box center [381, 270] width 96 height 18
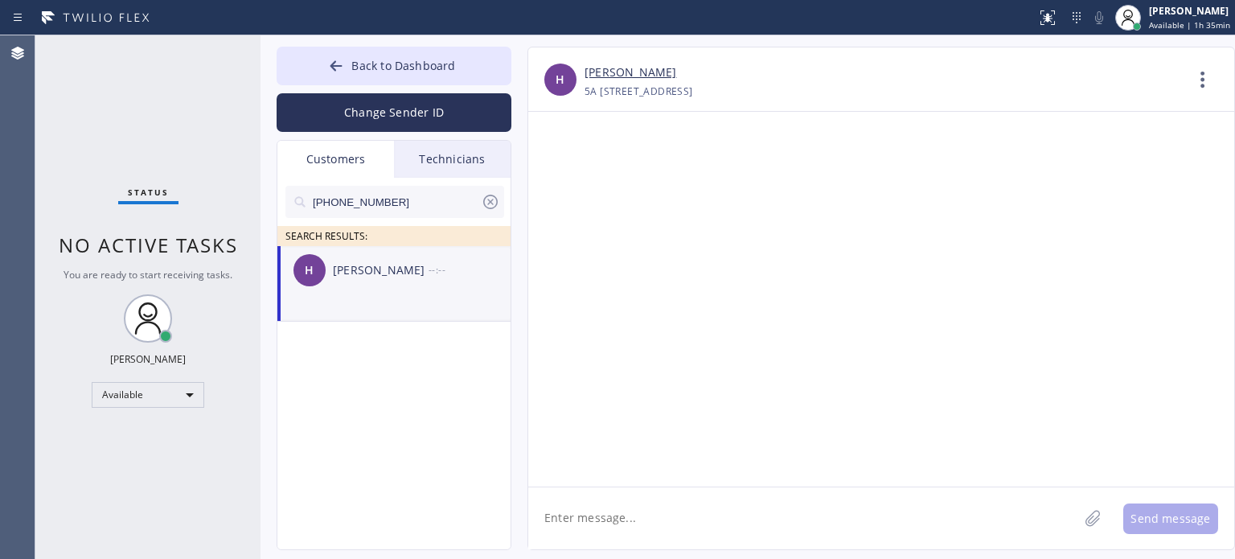
drag, startPoint x: 604, startPoint y: 509, endPoint x: 597, endPoint y: 469, distance: 39.9
click at [604, 507] on textarea at bounding box center [803, 518] width 550 height 62
paste textarea "Bloom Air Conditioning"
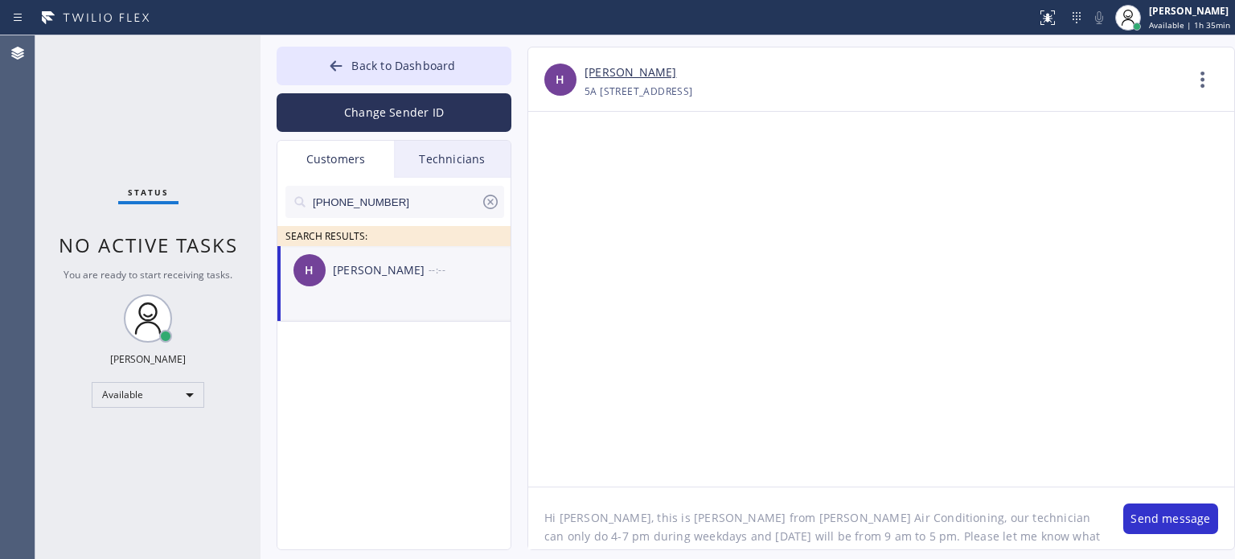
scroll to position [13, 0]
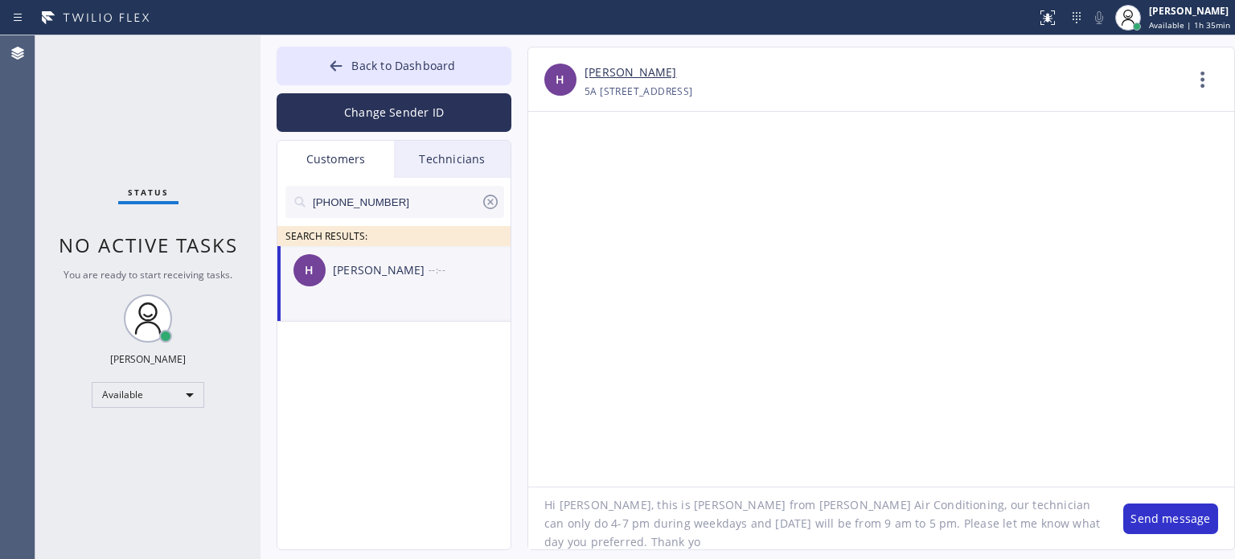
type textarea "Hi [PERSON_NAME], this is [PERSON_NAME] from [PERSON_NAME] Air Conditioning, ou…"
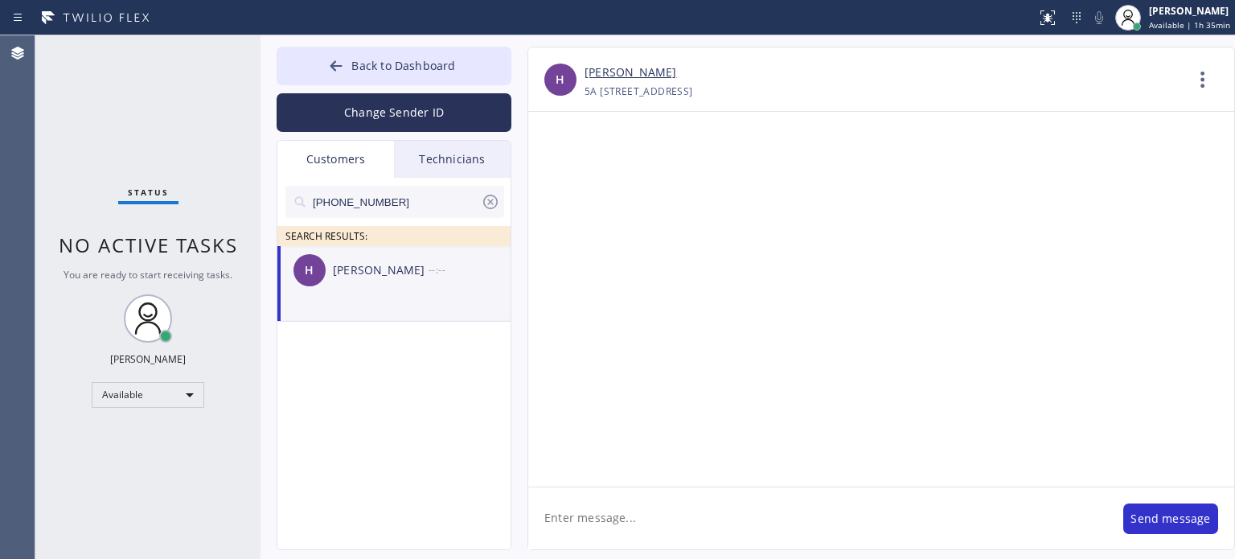
scroll to position [0, 0]
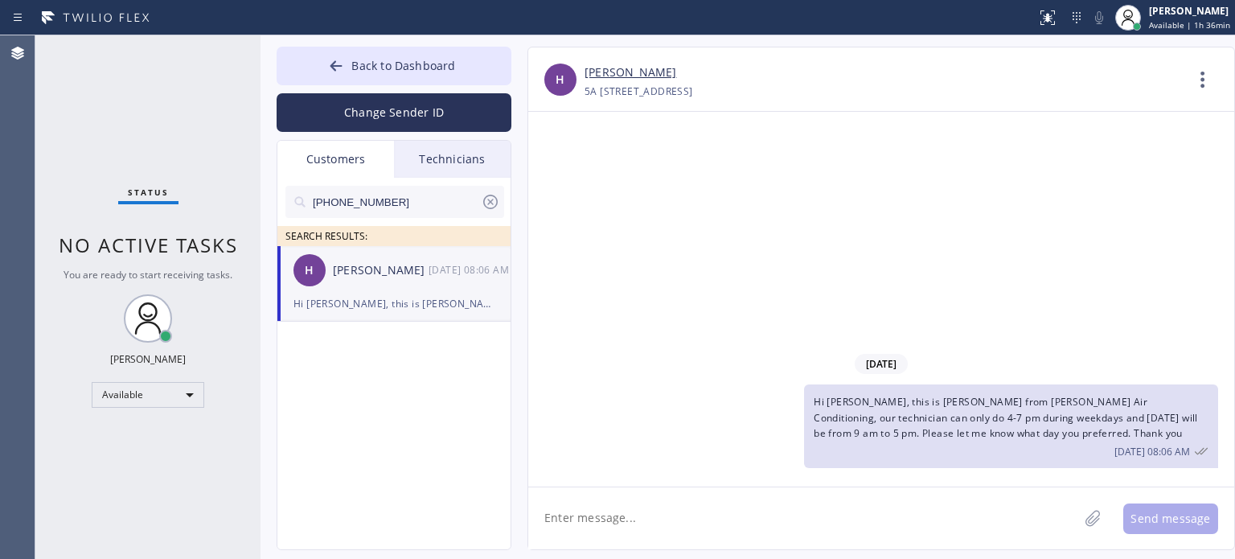
click at [704, 512] on textarea at bounding box center [803, 518] width 550 height 62
click at [781, 205] on div "[DATE] Hi [PERSON_NAME], this is [PERSON_NAME] from [PERSON_NAME] Air Condition…" at bounding box center [881, 299] width 706 height 375
click at [733, 218] on div "[DATE] Hi [PERSON_NAME], this is [PERSON_NAME] from [PERSON_NAME] Air Condition…" at bounding box center [881, 299] width 706 height 375
